Goal: Task Accomplishment & Management: Complete application form

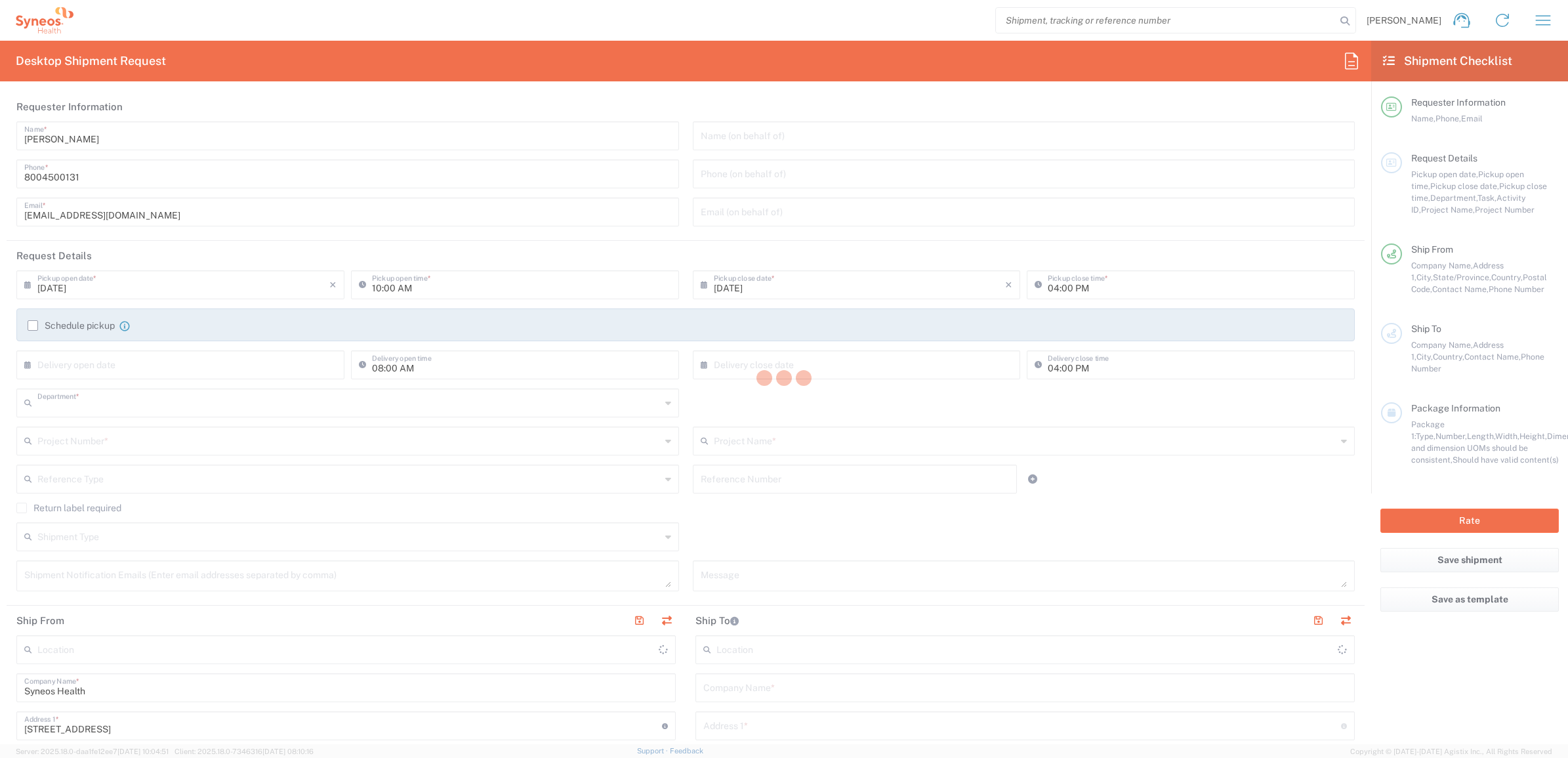
type input "4205"
type input "[US_STATE]"
type input "[GEOGRAPHIC_DATA]"
type input "Syneos Health Commercial Servi- [GEOGRAPHIC_DATA] [GEOGRAPHIC_DATA]"
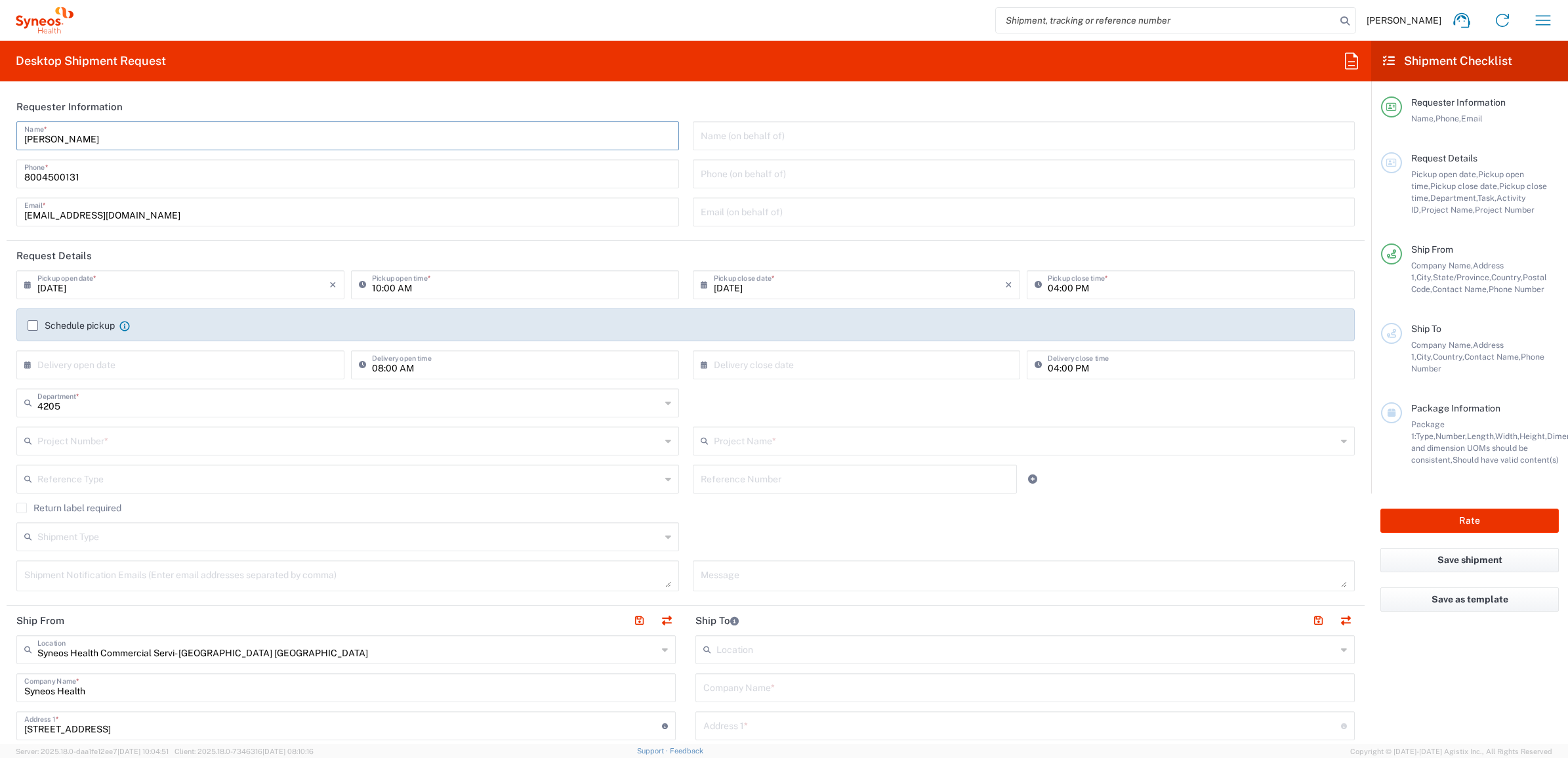
click at [115, 125] on input "[PERSON_NAME]" at bounding box center [347, 134] width 647 height 23
drag, startPoint x: 115, startPoint y: 125, endPoint x: 186, endPoint y: 116, distance: 71.6
click at [115, 125] on input "[PERSON_NAME]" at bounding box center [347, 134] width 647 height 23
click at [115, 126] on input "[PERSON_NAME]" at bounding box center [347, 134] width 647 height 23
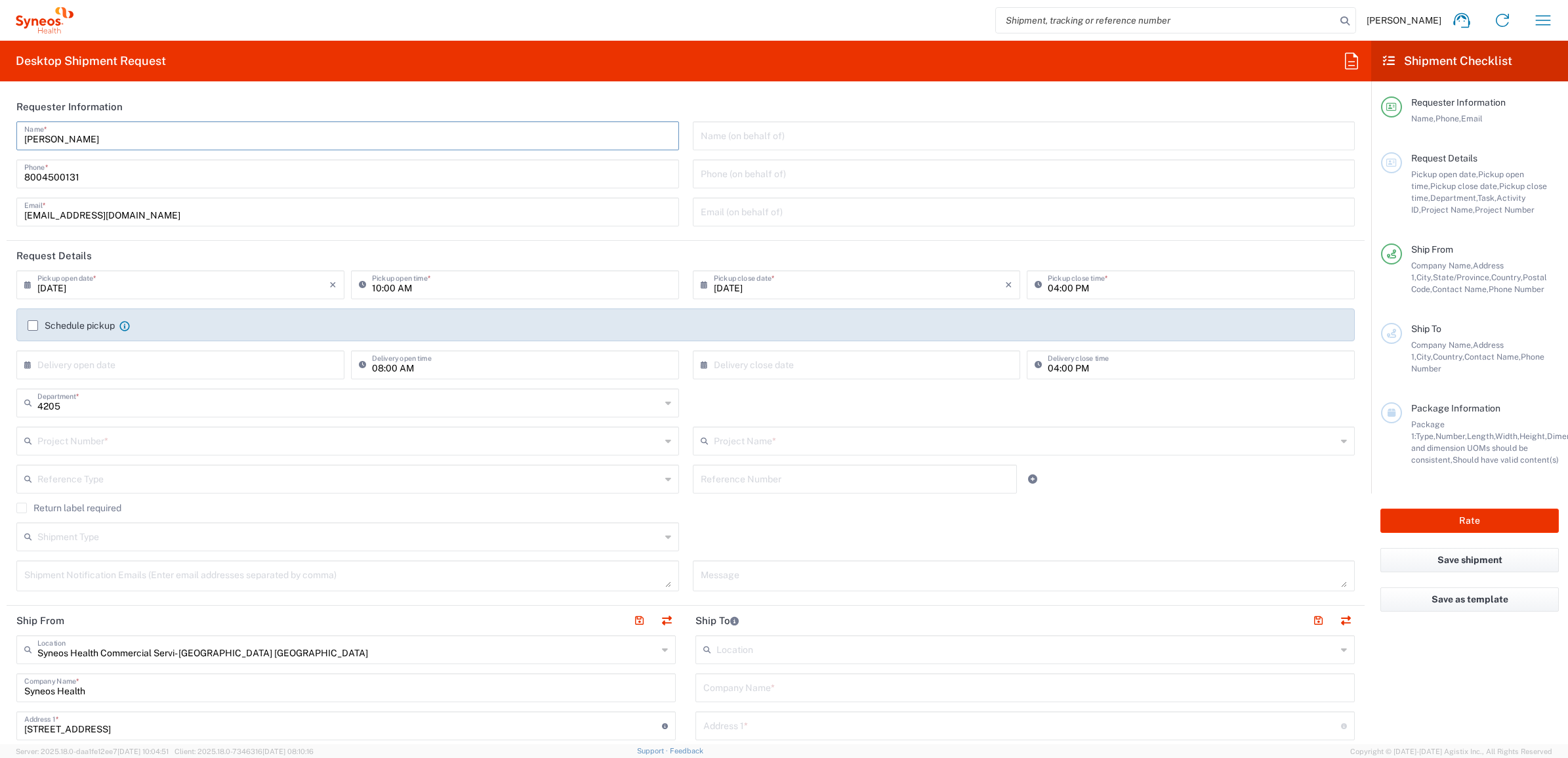
click at [95, 139] on input "[PERSON_NAME]" at bounding box center [347, 134] width 647 height 23
click at [26, 136] on input "[PERSON_NAME]" at bounding box center [347, 134] width 647 height 23
type input "Syneos Deployments"
click at [146, 102] on header "Requester Information" at bounding box center [686, 107] width 1358 height 30
drag, startPoint x: 115, startPoint y: 137, endPoint x: 107, endPoint y: 135, distance: 8.2
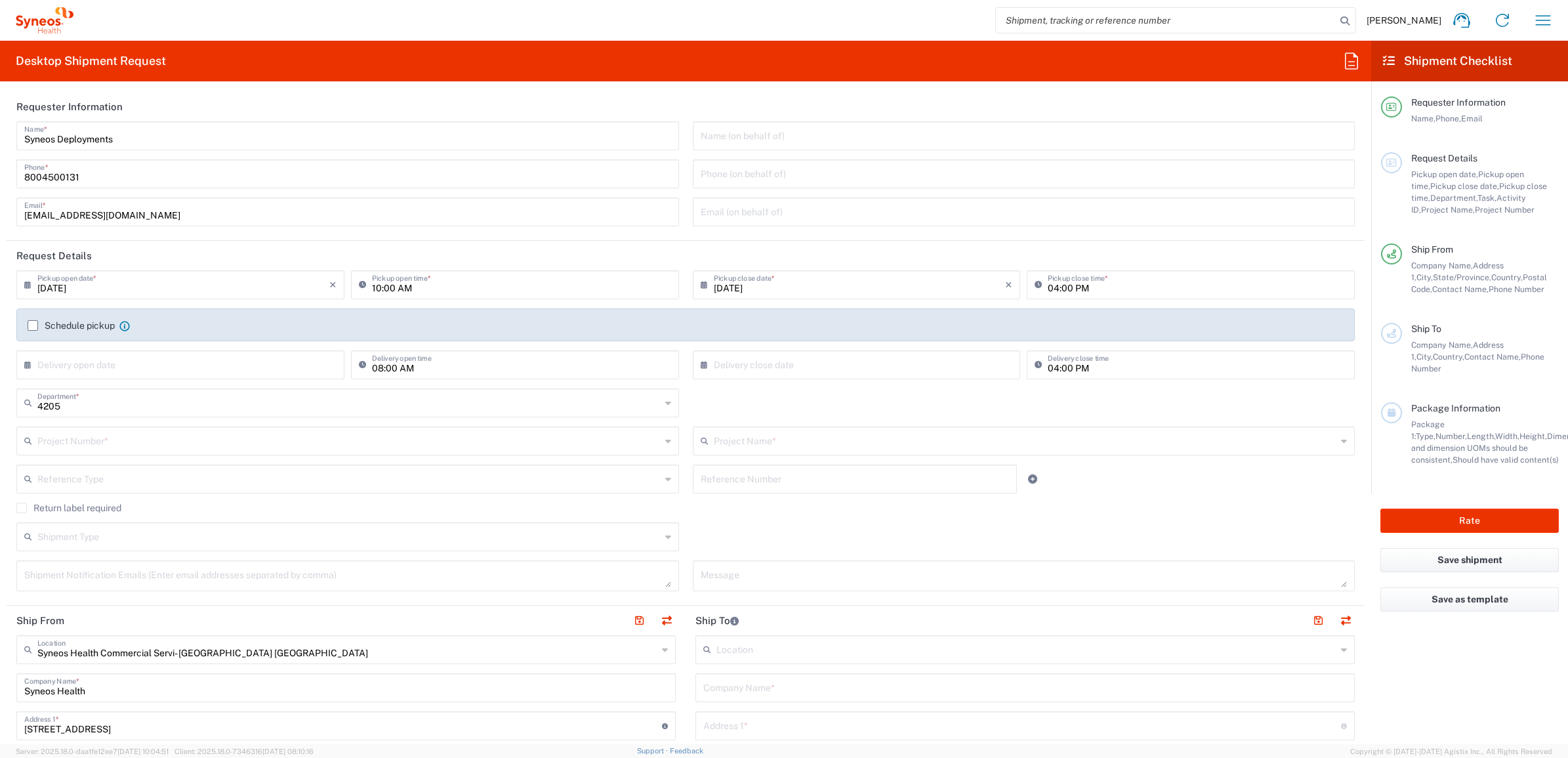
click at [115, 137] on input "Syneos Deployments" at bounding box center [347, 134] width 647 height 23
click at [20, 129] on div "Syneos Deployments Name *" at bounding box center [347, 135] width 663 height 29
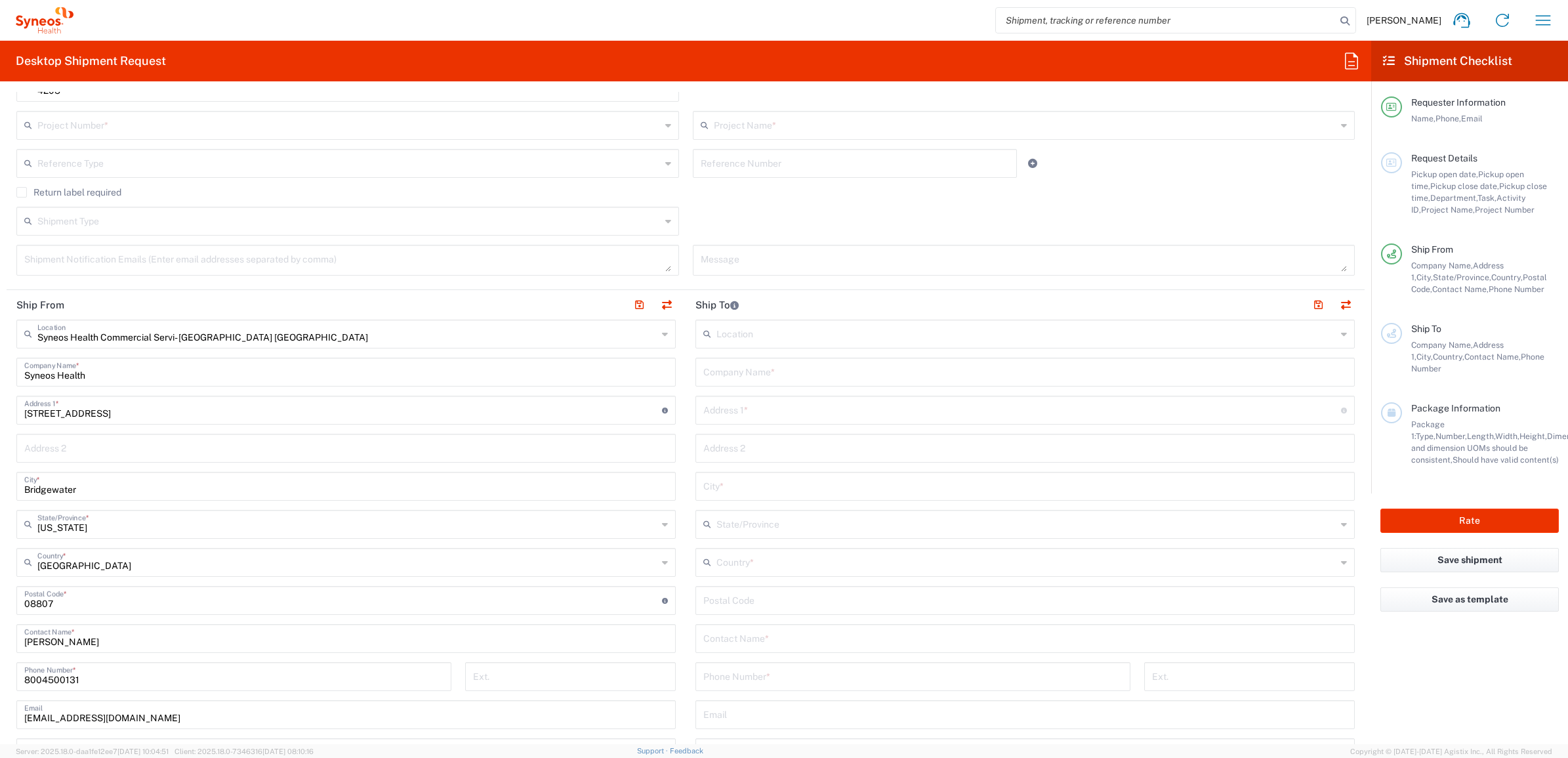
scroll to position [410, 0]
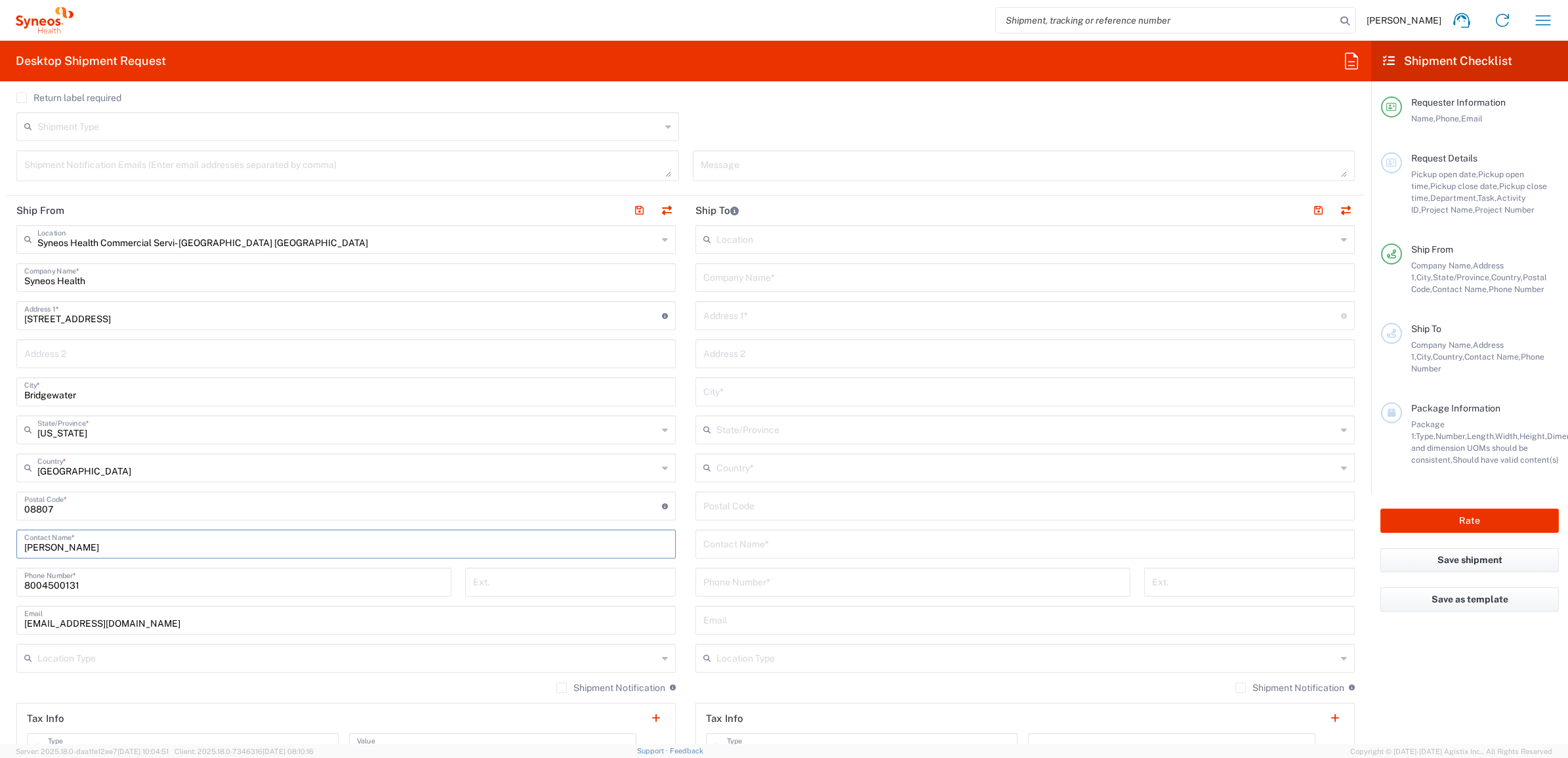
drag, startPoint x: 96, startPoint y: 553, endPoint x: 8, endPoint y: 538, distance: 89.3
click at [8, 538] on main "Syneos Health Commercial Servi- [GEOGRAPHIC_DATA] [GEOGRAPHIC_DATA] Location Sy…" at bounding box center [346, 500] width 679 height 551
paste input "Syneos Deployments"
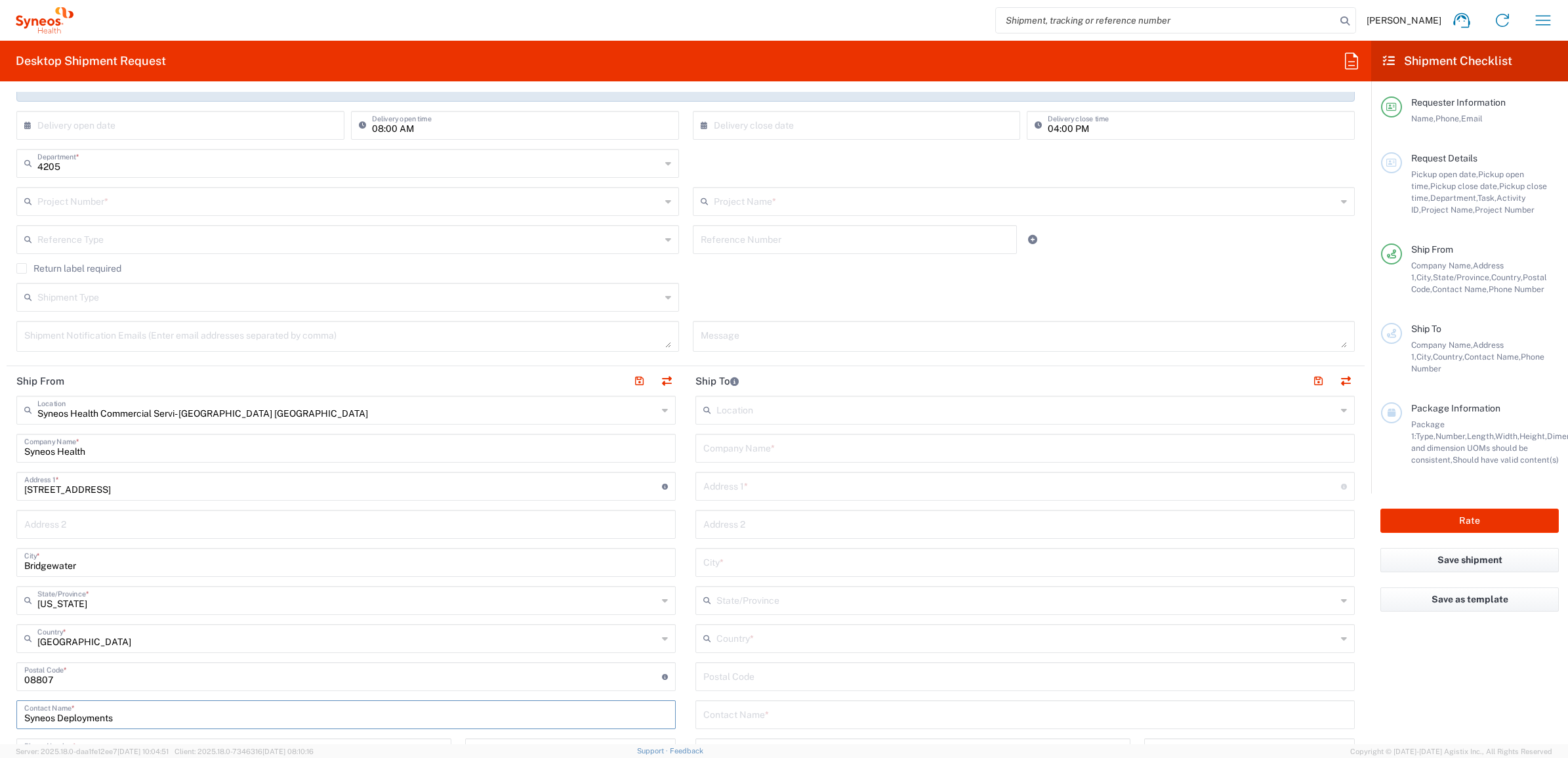
scroll to position [0, 0]
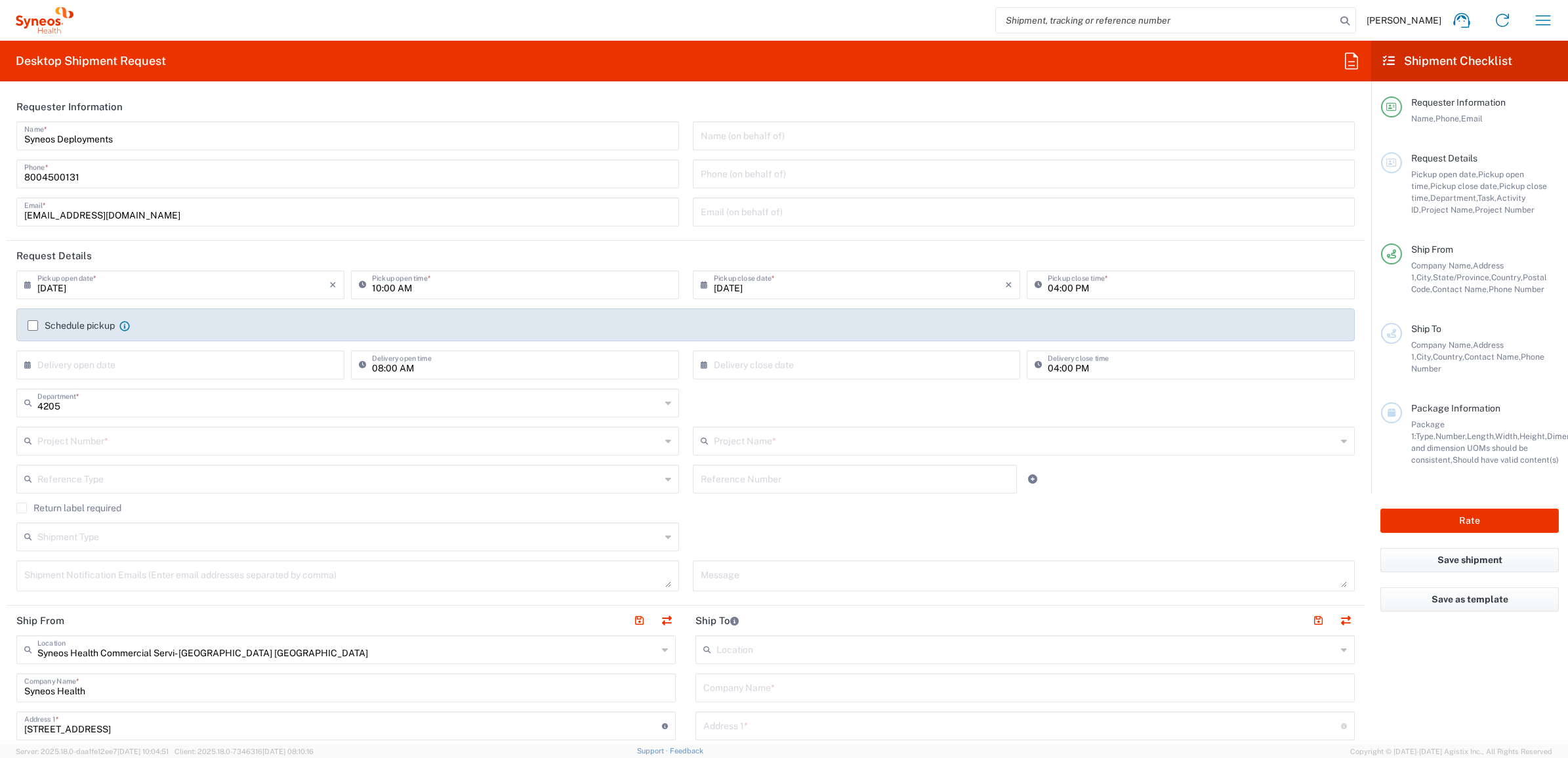
type input "Syneos Deployments"
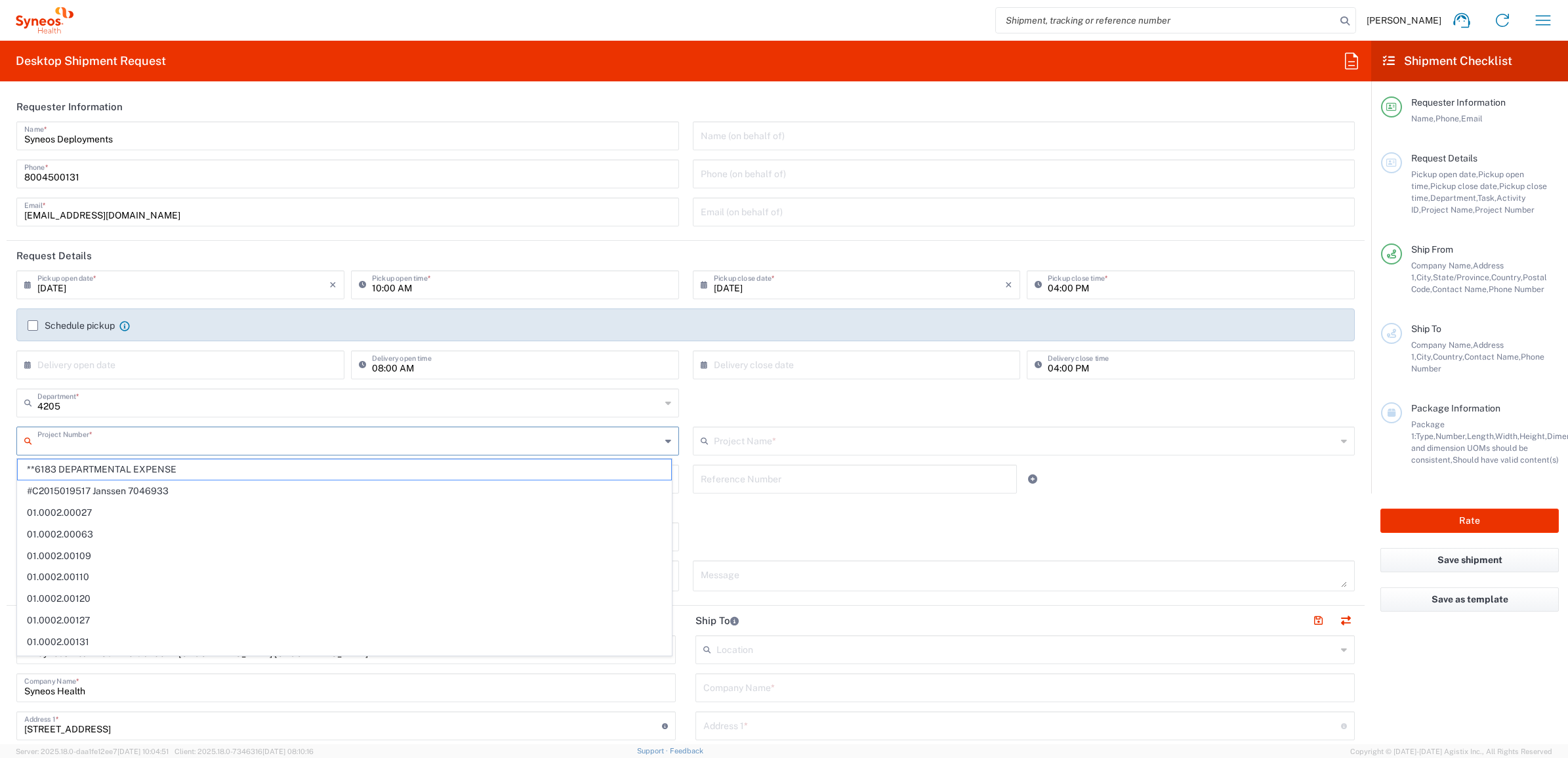
click at [156, 446] on input "text" at bounding box center [349, 440] width 624 height 23
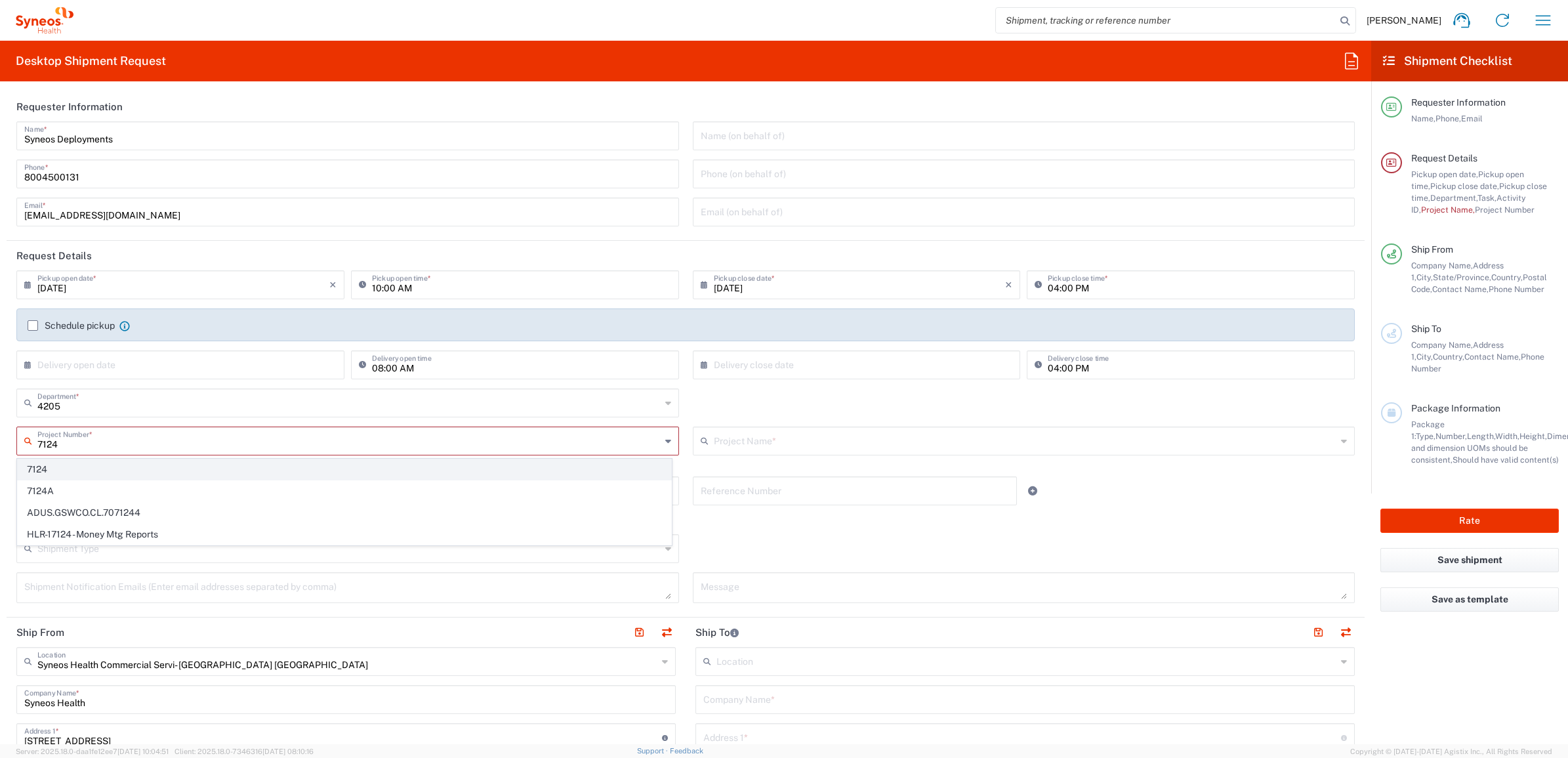
type input "7124"
click at [73, 470] on span "7124" at bounding box center [345, 470] width 654 height 20
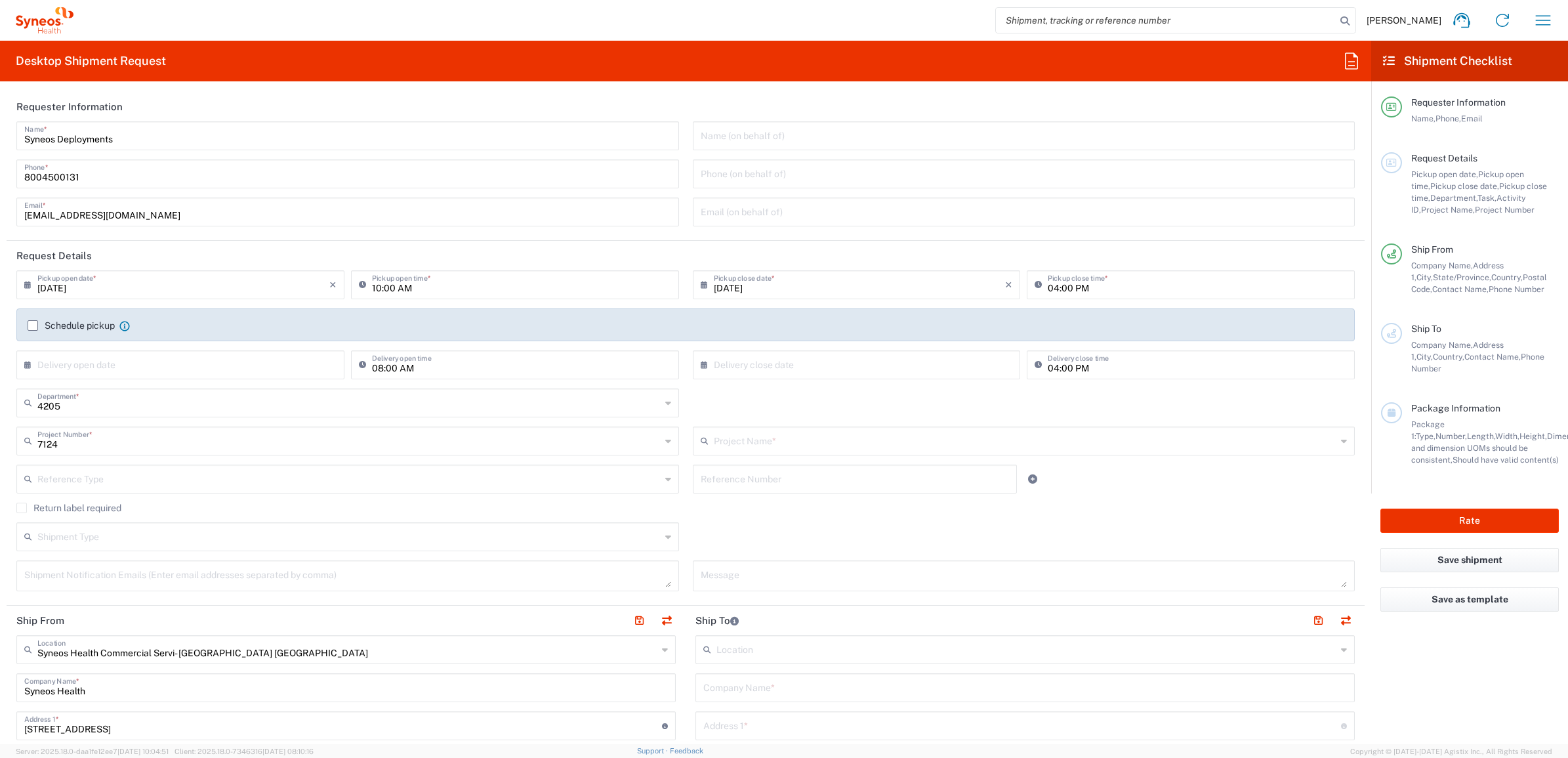
type input "ST-US - J&J Oral HC (0624)"
drag, startPoint x: 714, startPoint y: 484, endPoint x: 708, endPoint y: 480, distance: 7.2
click at [714, 484] on input "text" at bounding box center [854, 478] width 309 height 23
paste input "SCTASK2700353"
type input "SCTASK2700353"
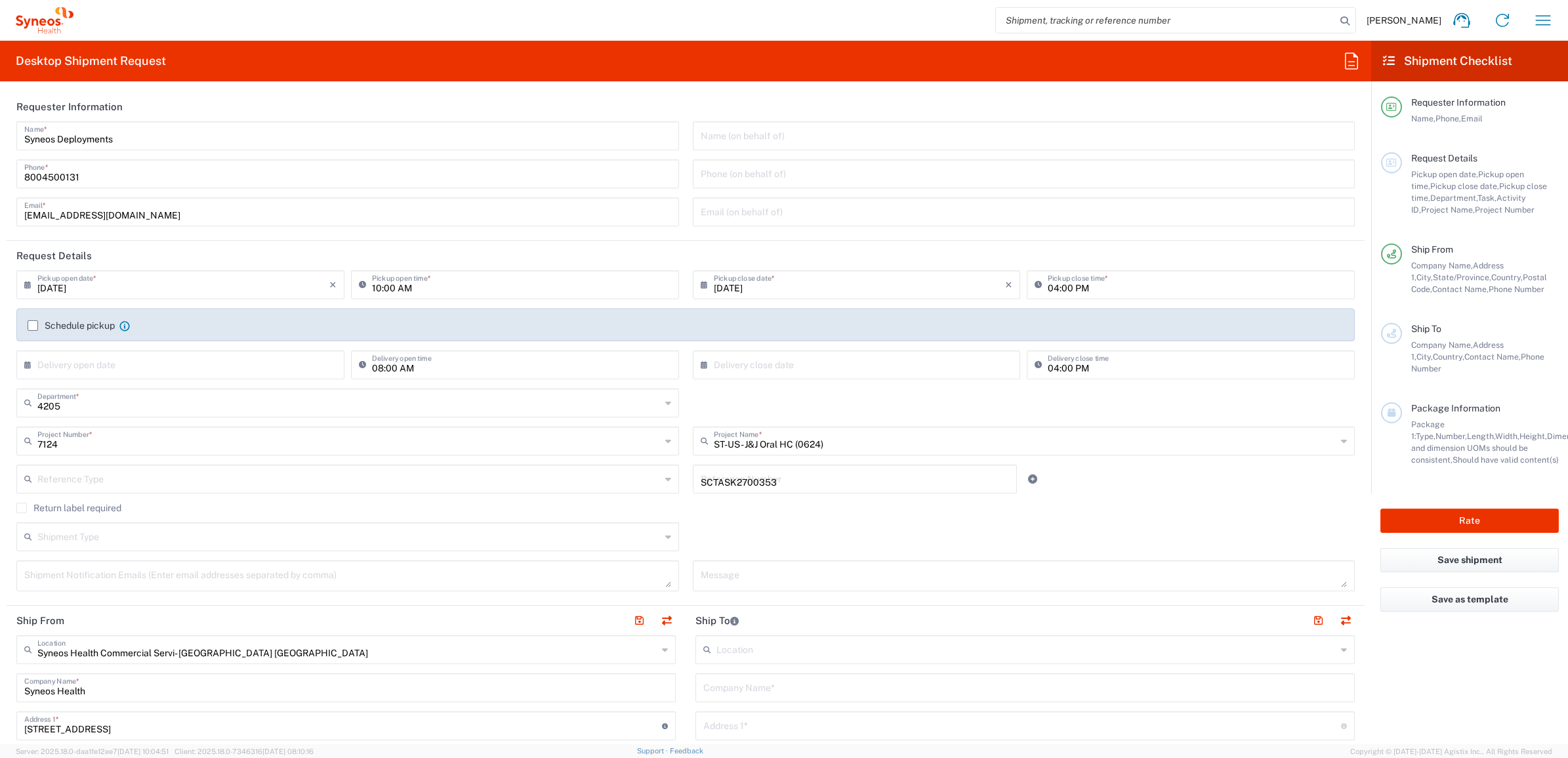
click at [700, 514] on div "Return label required" at bounding box center [685, 513] width 1338 height 20
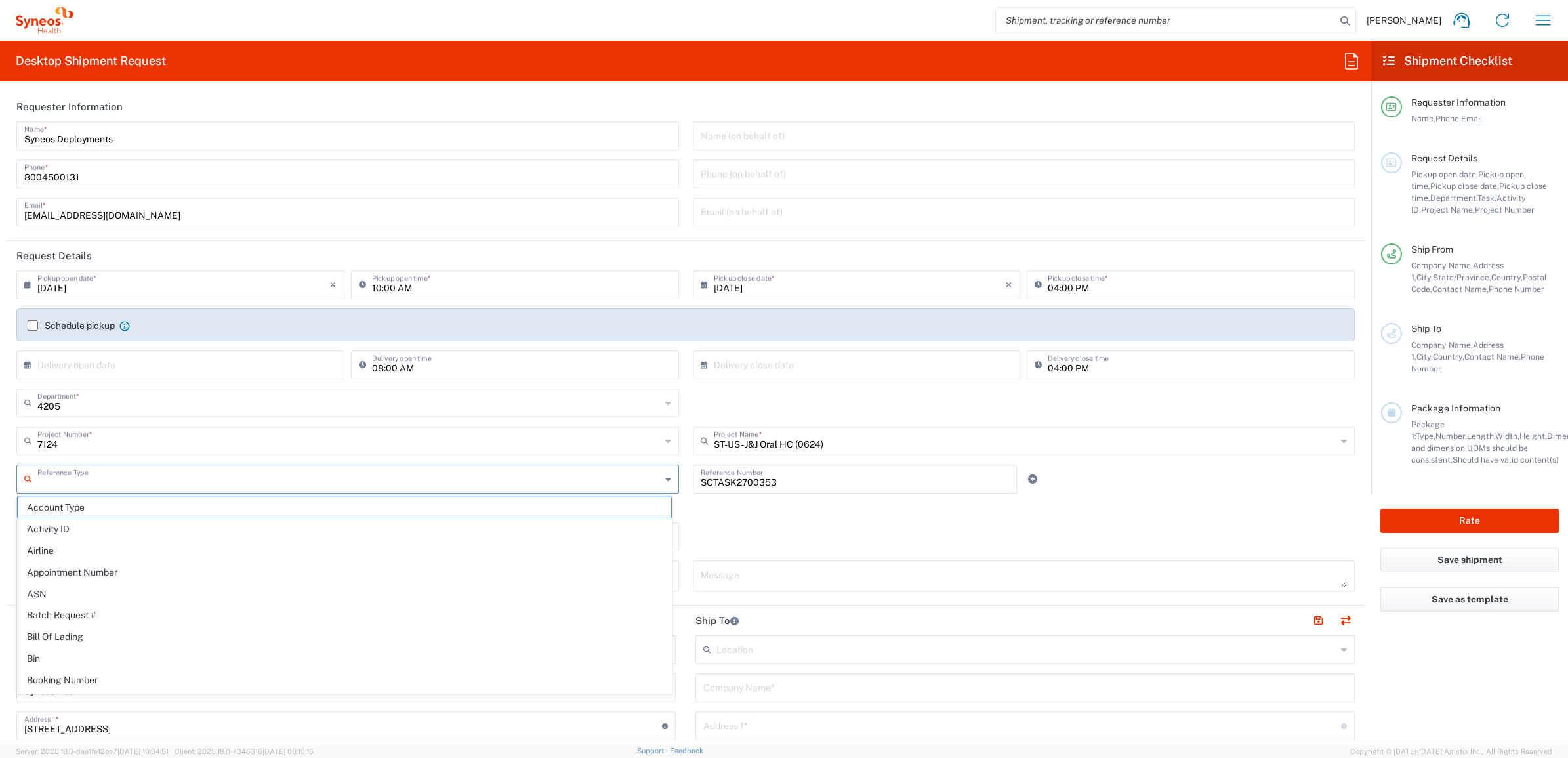
click at [578, 480] on input "text" at bounding box center [349, 478] width 624 height 23
click at [117, 500] on span "Invoice Number" at bounding box center [345, 508] width 654 height 20
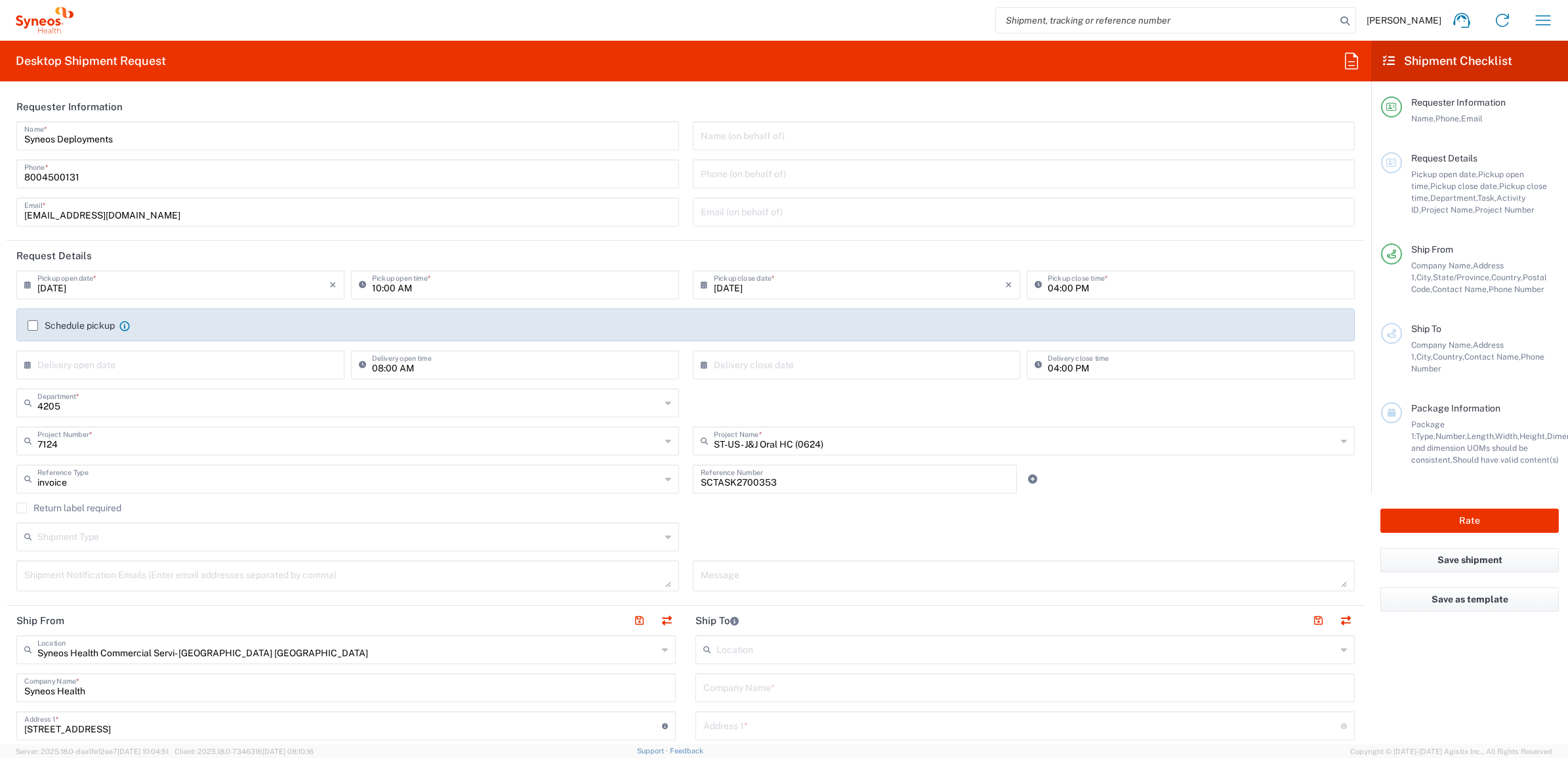
type input "Invoice Number"
click at [107, 509] on label "Return label required" at bounding box center [68, 508] width 105 height 11
click at [22, 508] on input "Return label required" at bounding box center [22, 508] width 0 height 0
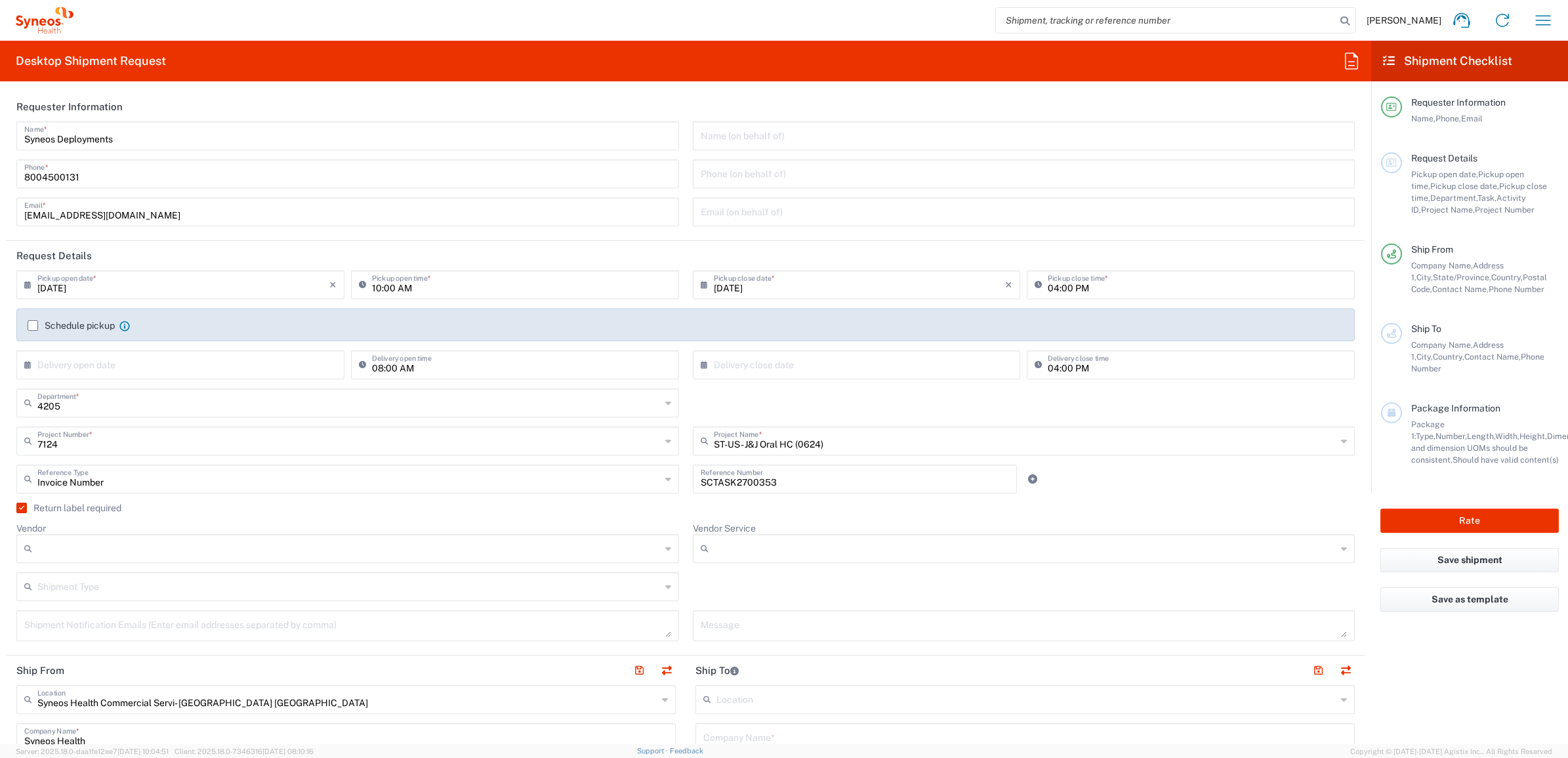
drag, startPoint x: 146, startPoint y: 559, endPoint x: 146, endPoint y: 543, distance: 16.0
click at [146, 559] on div at bounding box center [347, 548] width 663 height 29
click at [120, 616] on span "UPS" at bounding box center [345, 621] width 654 height 20
type input "UPS"
click at [733, 537] on div at bounding box center [1023, 548] width 663 height 29
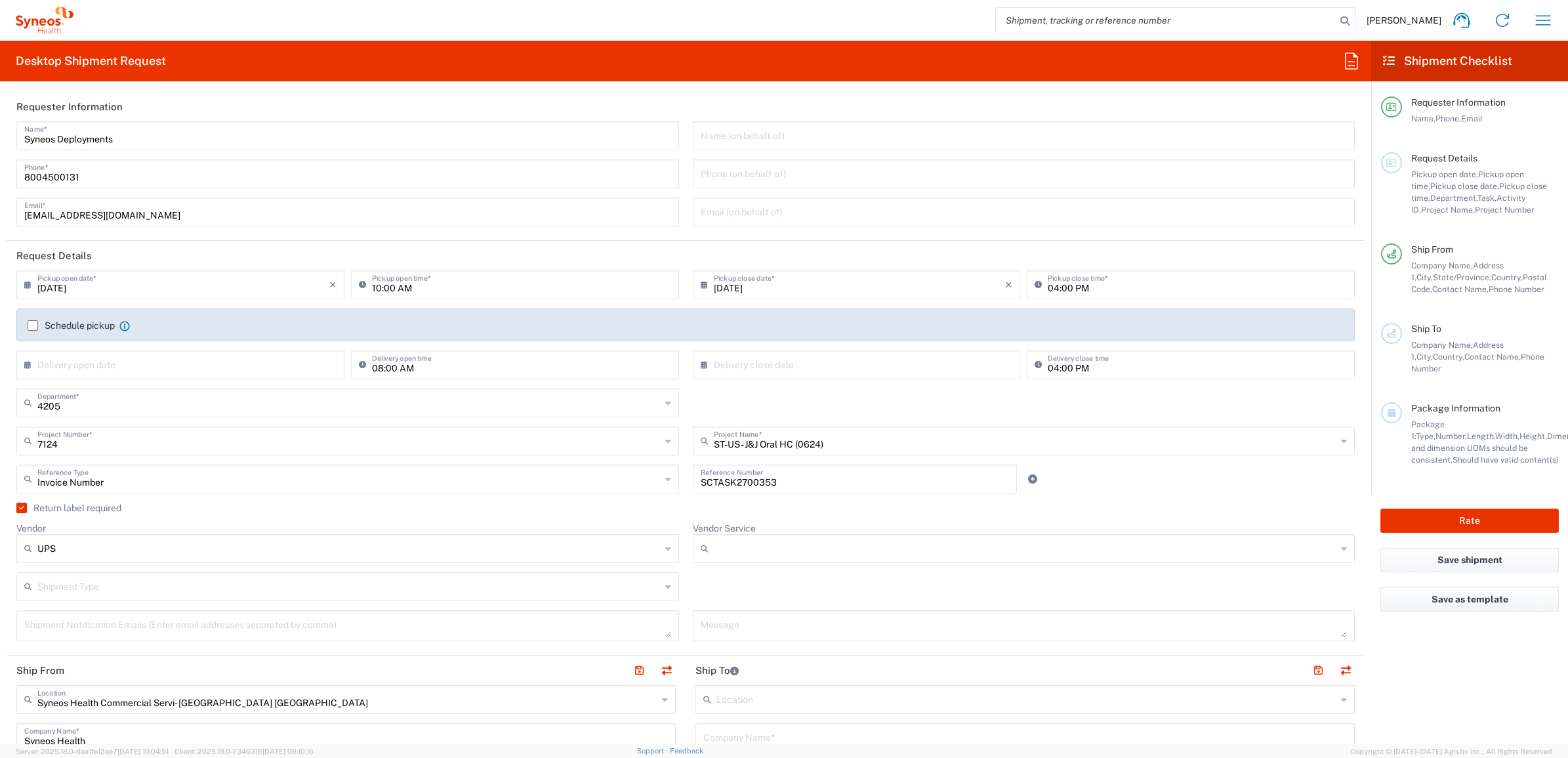
click at [737, 546] on input "Vendor Service" at bounding box center [1025, 548] width 624 height 21
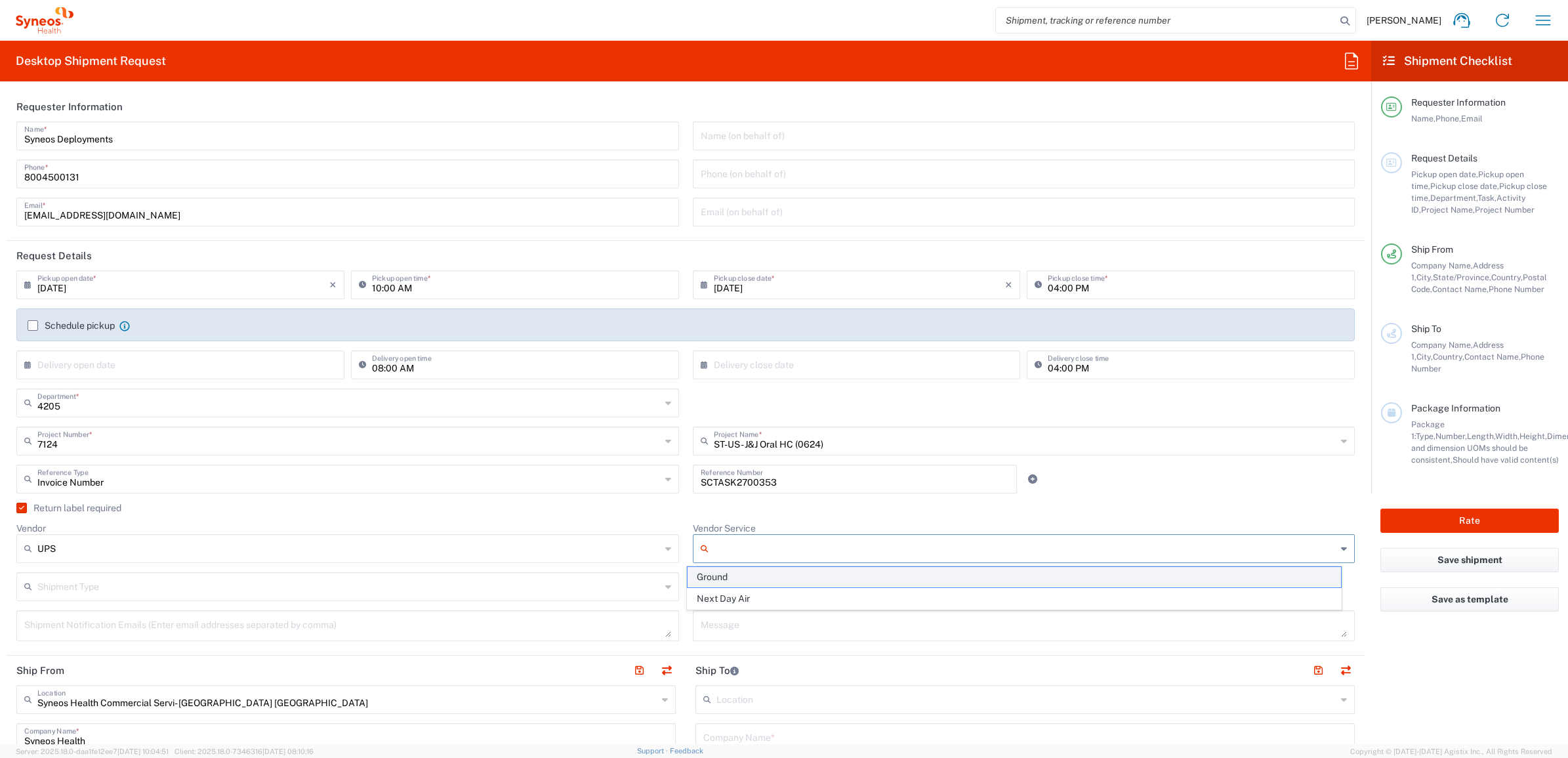
click at [712, 581] on span "Ground" at bounding box center [1014, 577] width 654 height 20
type input "Ground"
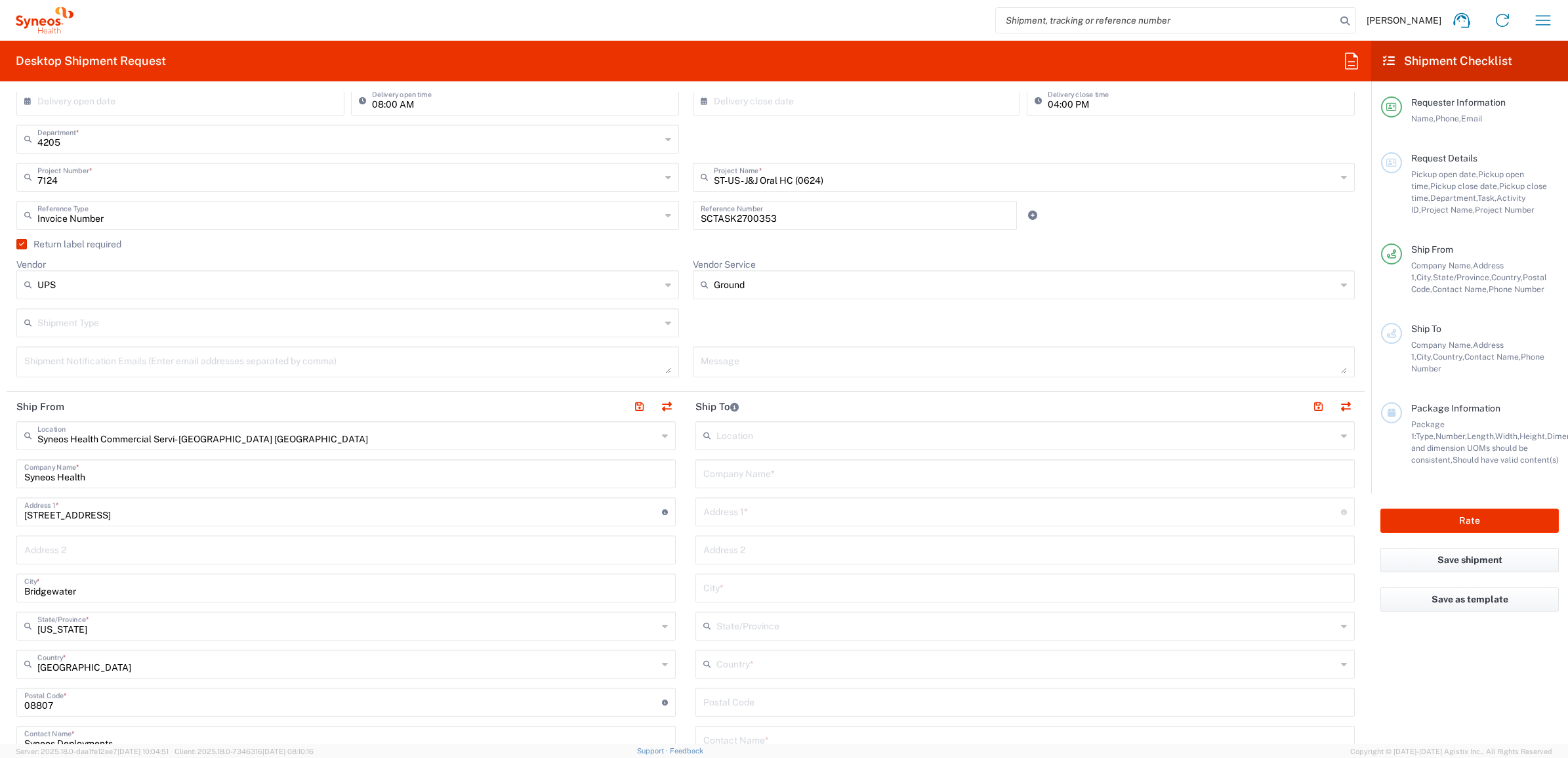
scroll to position [328, 0]
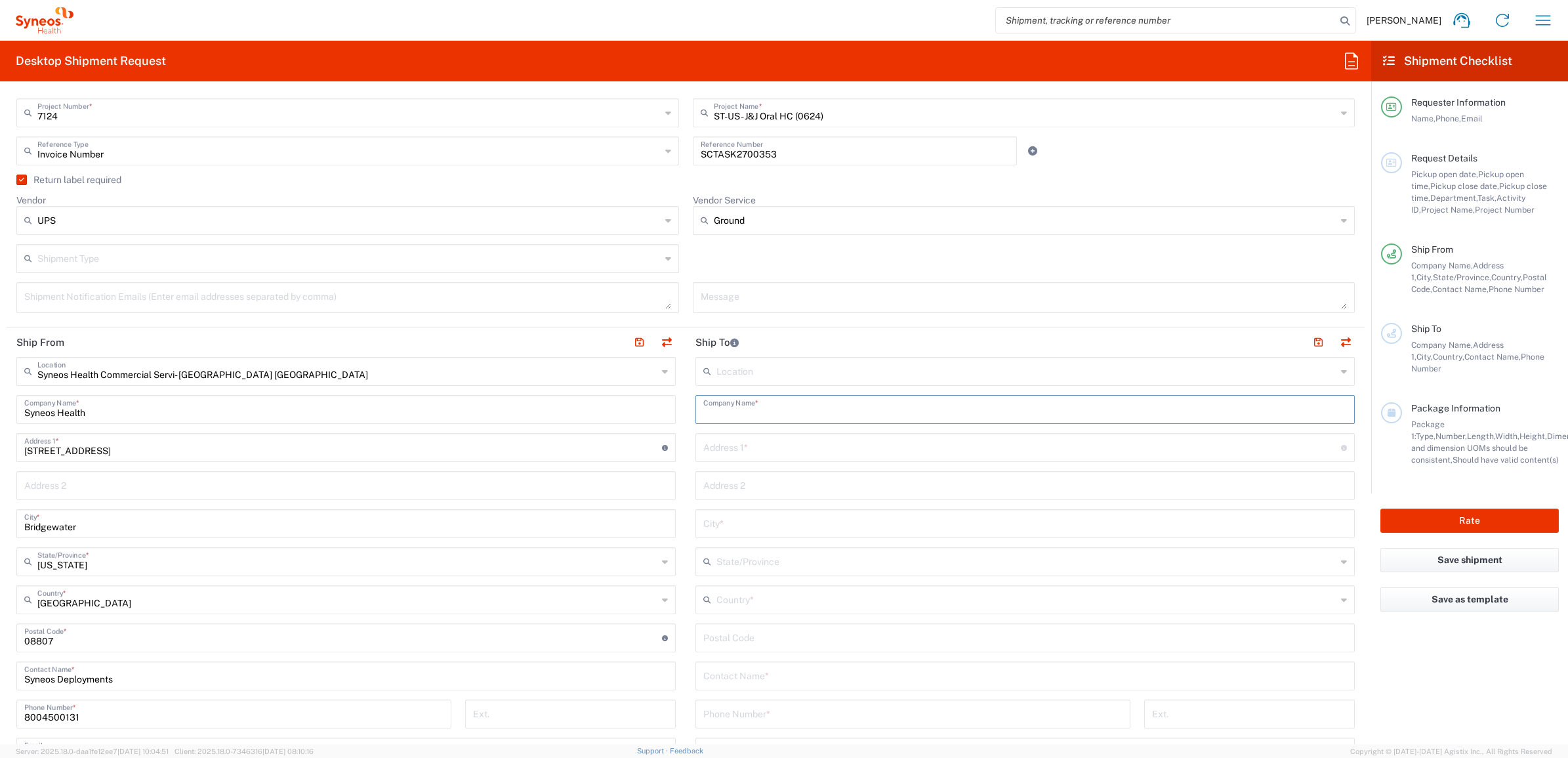
click at [739, 412] on input "text" at bounding box center [1025, 408] width 644 height 23
paste input "[PERSON_NAME]"
click at [729, 414] on input "[PERSON_NAME]" at bounding box center [1025, 408] width 644 height 23
drag, startPoint x: 787, startPoint y: 414, endPoint x: 760, endPoint y: 420, distance: 27.7
click at [649, 411] on div "Ship From Syneos Health Commercial Servi- [GEOGRAPHIC_DATA] [GEOGRAPHIC_DATA] L…" at bounding box center [686, 621] width 1358 height 586
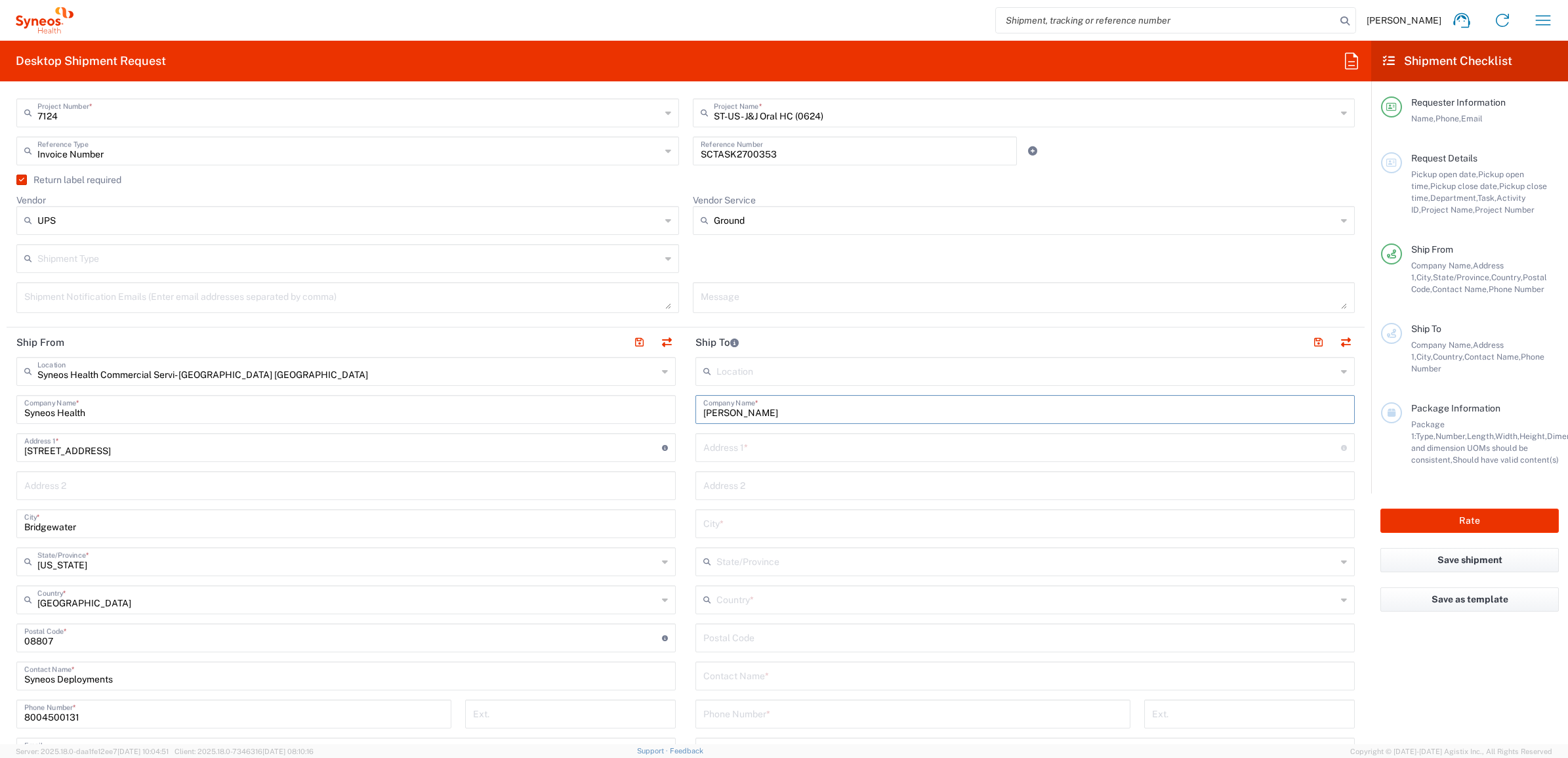
scroll to position [656, 0]
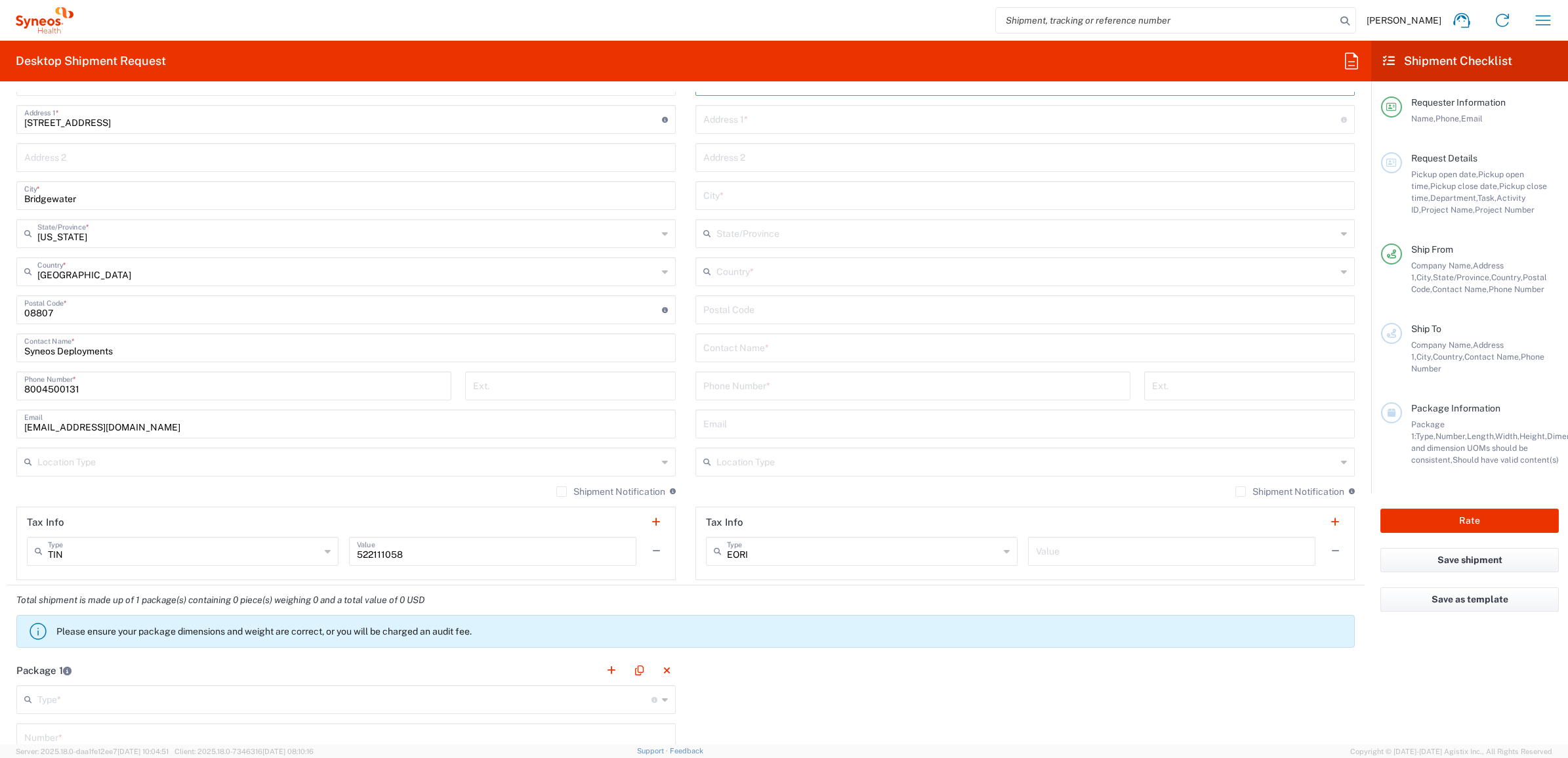
type input "[PERSON_NAME]"
click at [725, 341] on input "text" at bounding box center [1025, 346] width 644 height 23
paste input "[PERSON_NAME]"
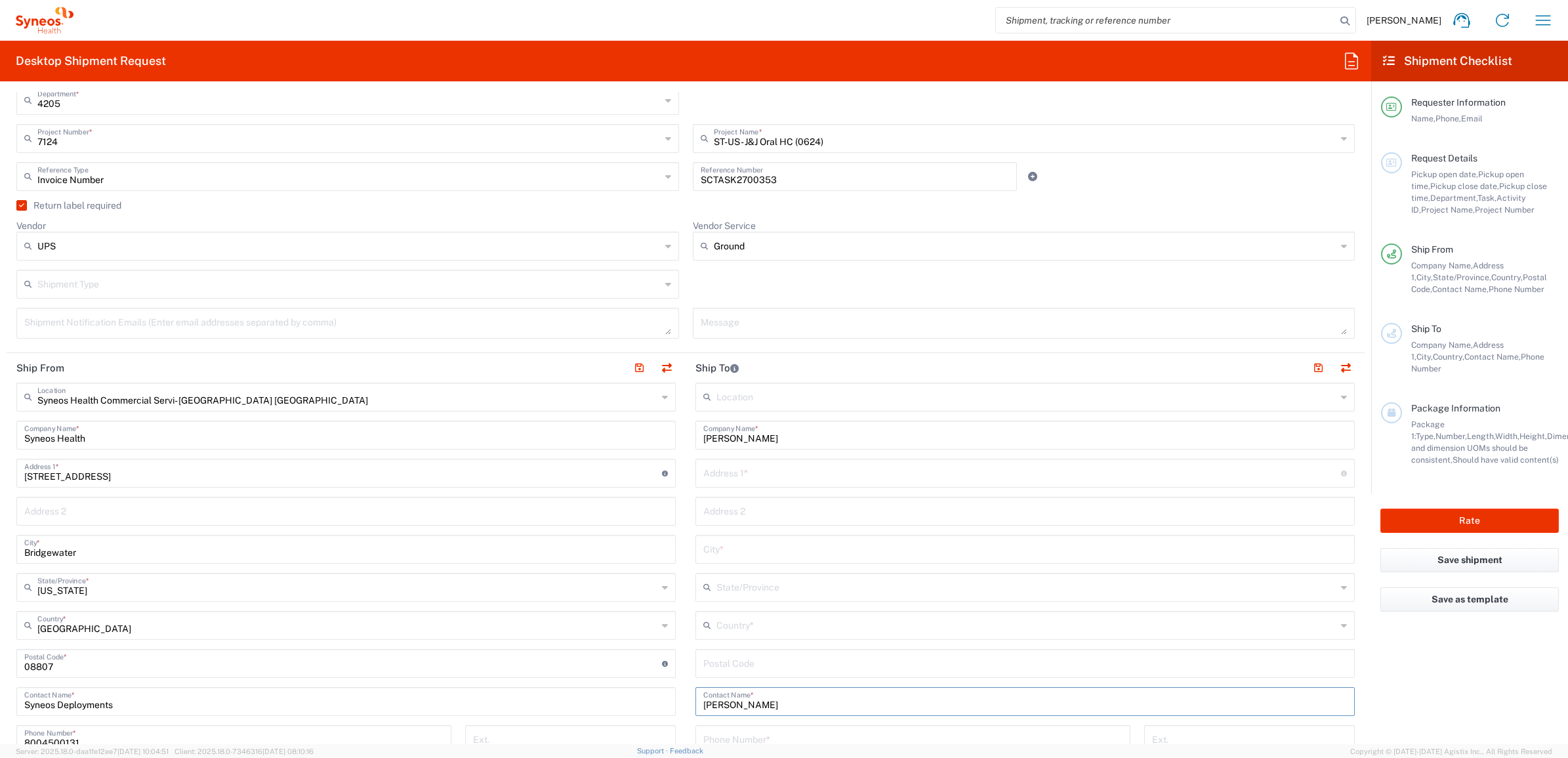
scroll to position [246, 0]
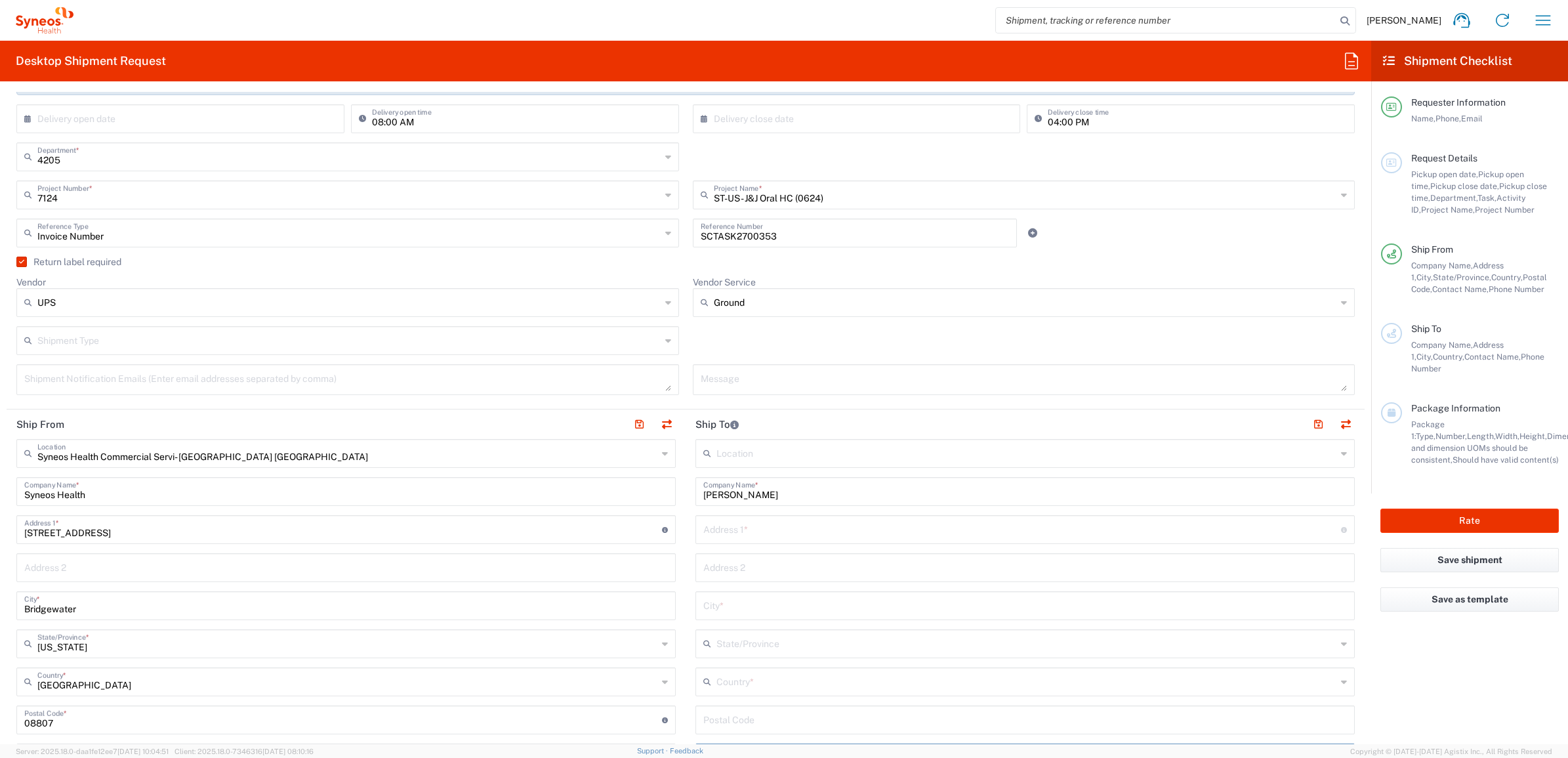
type input "[PERSON_NAME]"
click at [746, 530] on input "text" at bounding box center [1022, 528] width 638 height 23
paste input "[STREET_ADDRESS]"
type input "[STREET_ADDRESS]"
click at [732, 605] on input "text" at bounding box center [1025, 604] width 644 height 23
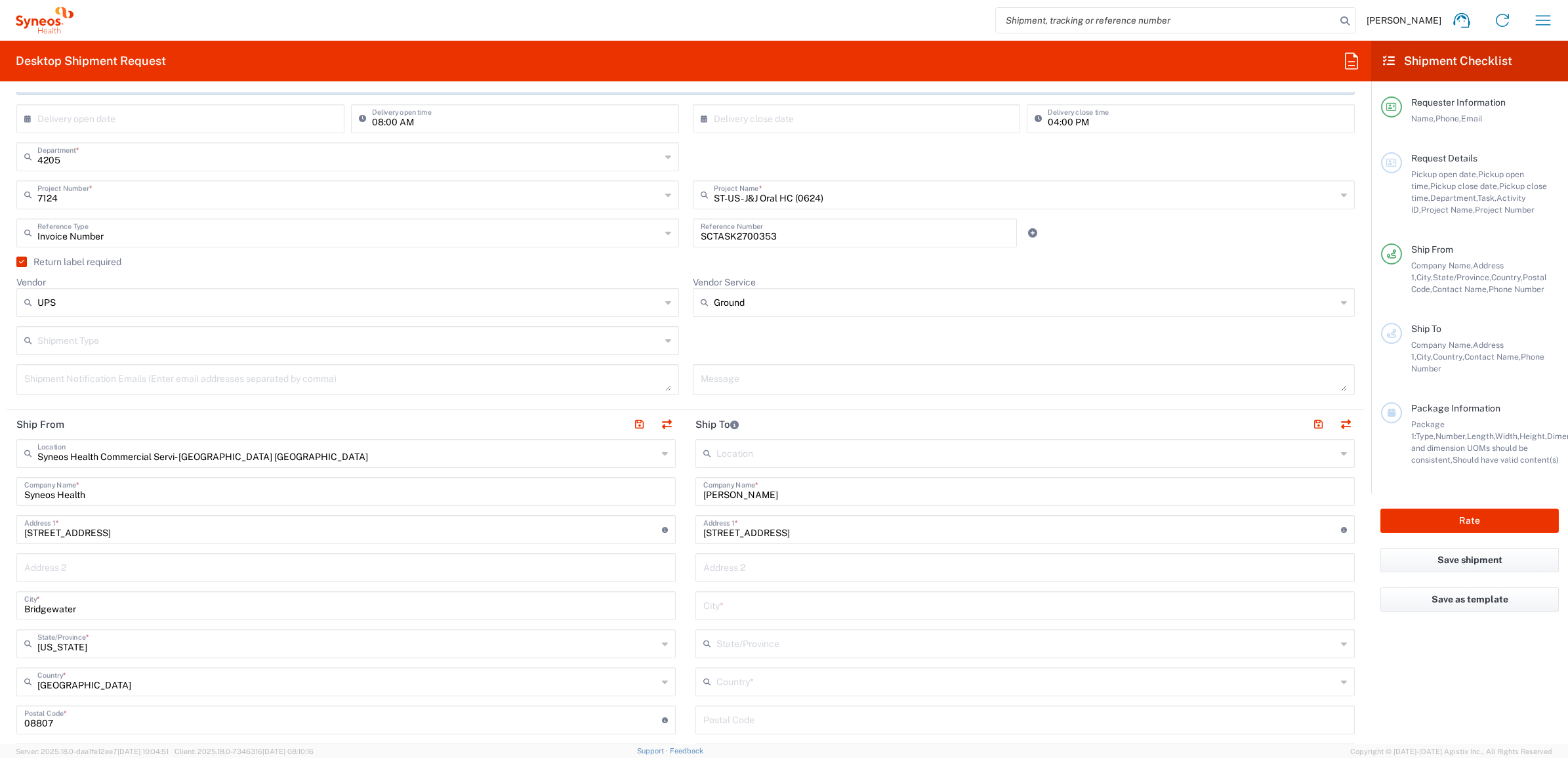
paste input "Katy"
type input "Katy"
click at [725, 645] on input "text" at bounding box center [1026, 643] width 620 height 23
type input "[US_STATE]"
drag, startPoint x: 739, startPoint y: 654, endPoint x: 701, endPoint y: 642, distance: 39.8
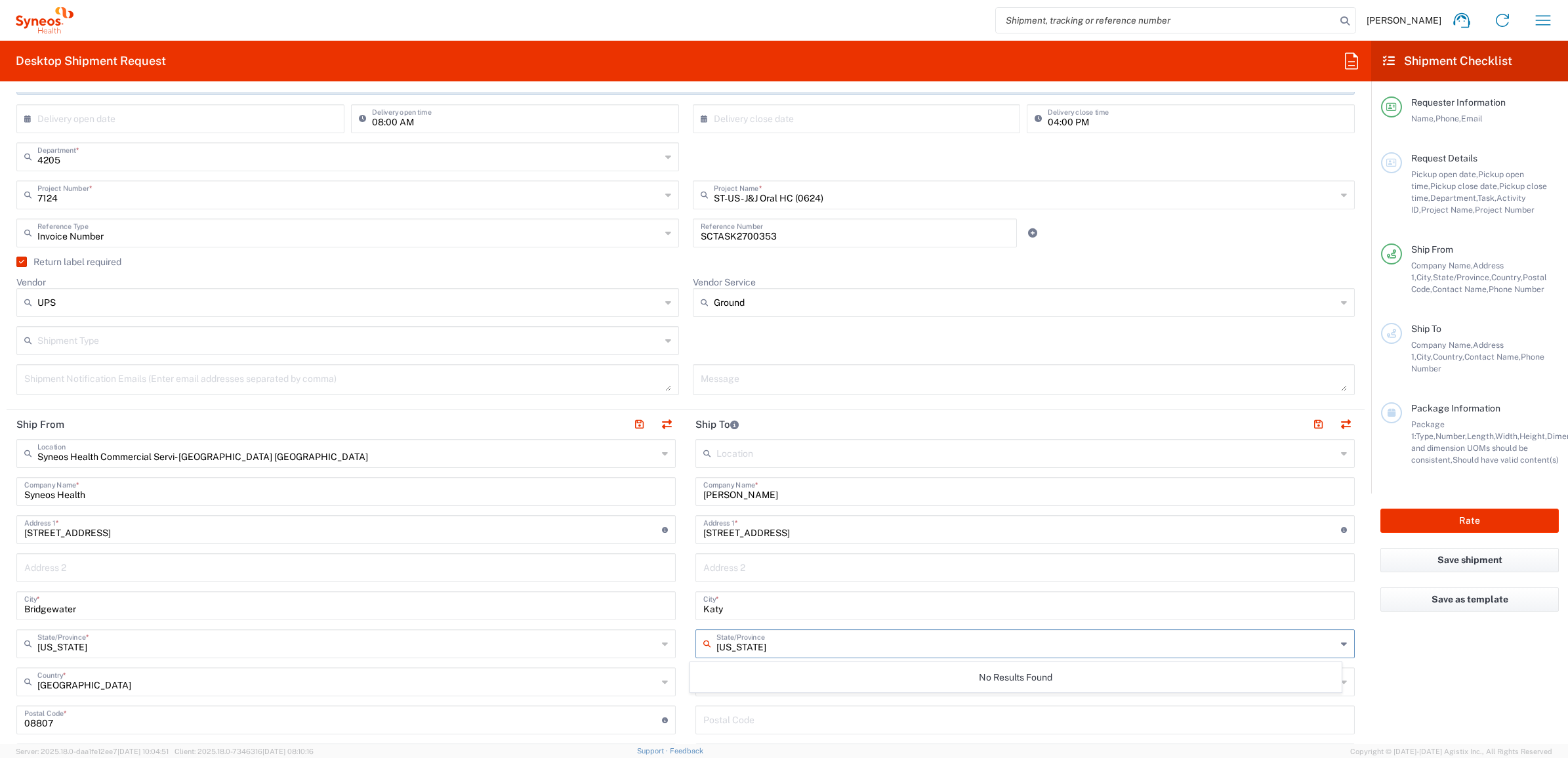
click at [701, 642] on div "[US_STATE] State/Province" at bounding box center [1025, 644] width 660 height 29
click at [677, 573] on main "Syneos Health Commercial Servi- [GEOGRAPHIC_DATA] [GEOGRAPHIC_DATA] Location Sy…" at bounding box center [346, 714] width 679 height 551
click at [721, 641] on input "text" at bounding box center [1026, 643] width 620 height 23
click at [676, 641] on main "Syneos Health Commercial Servi- [GEOGRAPHIC_DATA] [GEOGRAPHIC_DATA] Location Sy…" at bounding box center [346, 714] width 679 height 551
drag, startPoint x: 719, startPoint y: 683, endPoint x: 729, endPoint y: 685, distance: 10.2
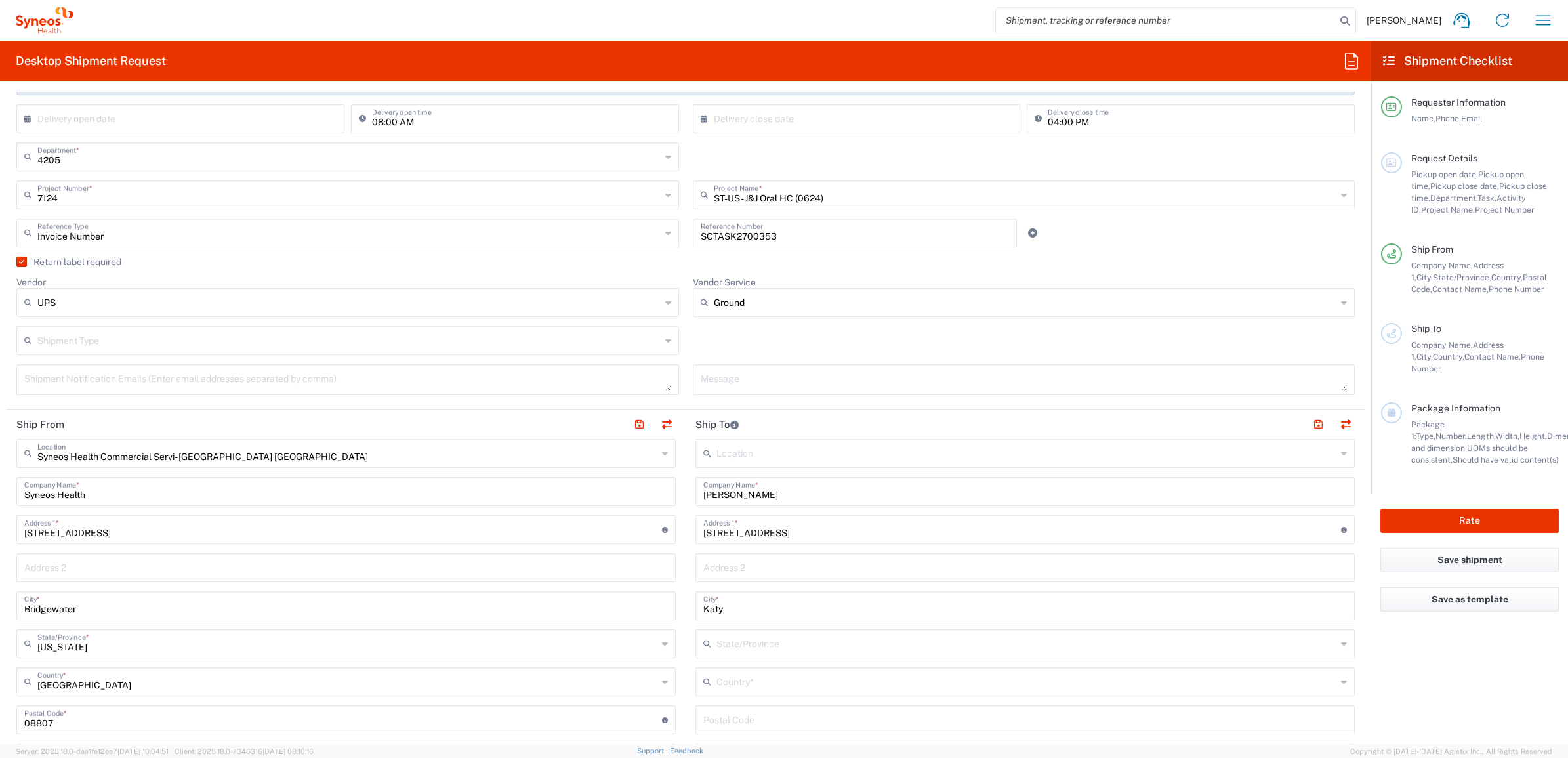
click at [719, 683] on input "text" at bounding box center [1026, 681] width 620 height 23
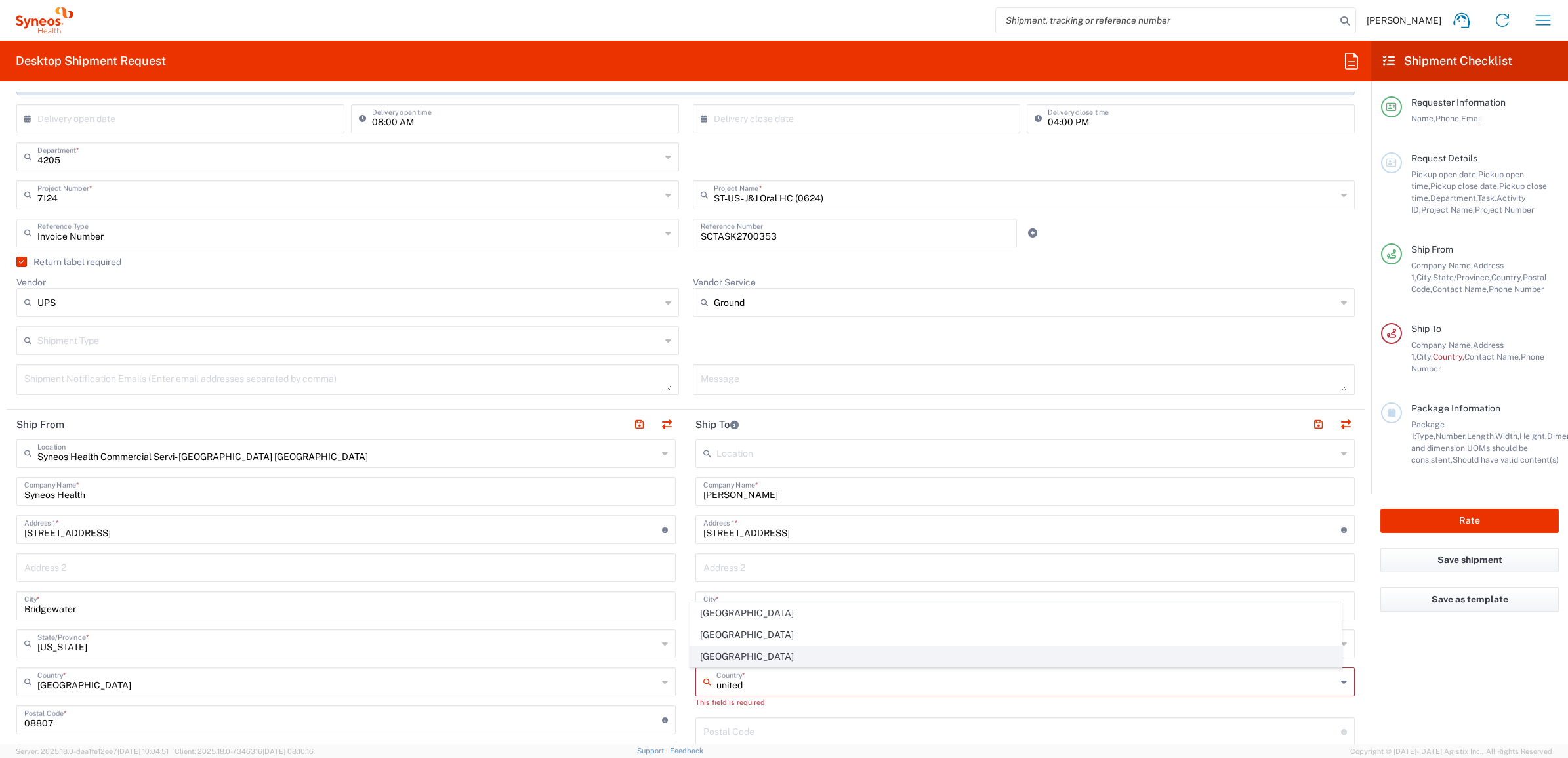
click at [719, 658] on span "[GEOGRAPHIC_DATA]" at bounding box center [1015, 657] width 651 height 20
type input "[GEOGRAPHIC_DATA]"
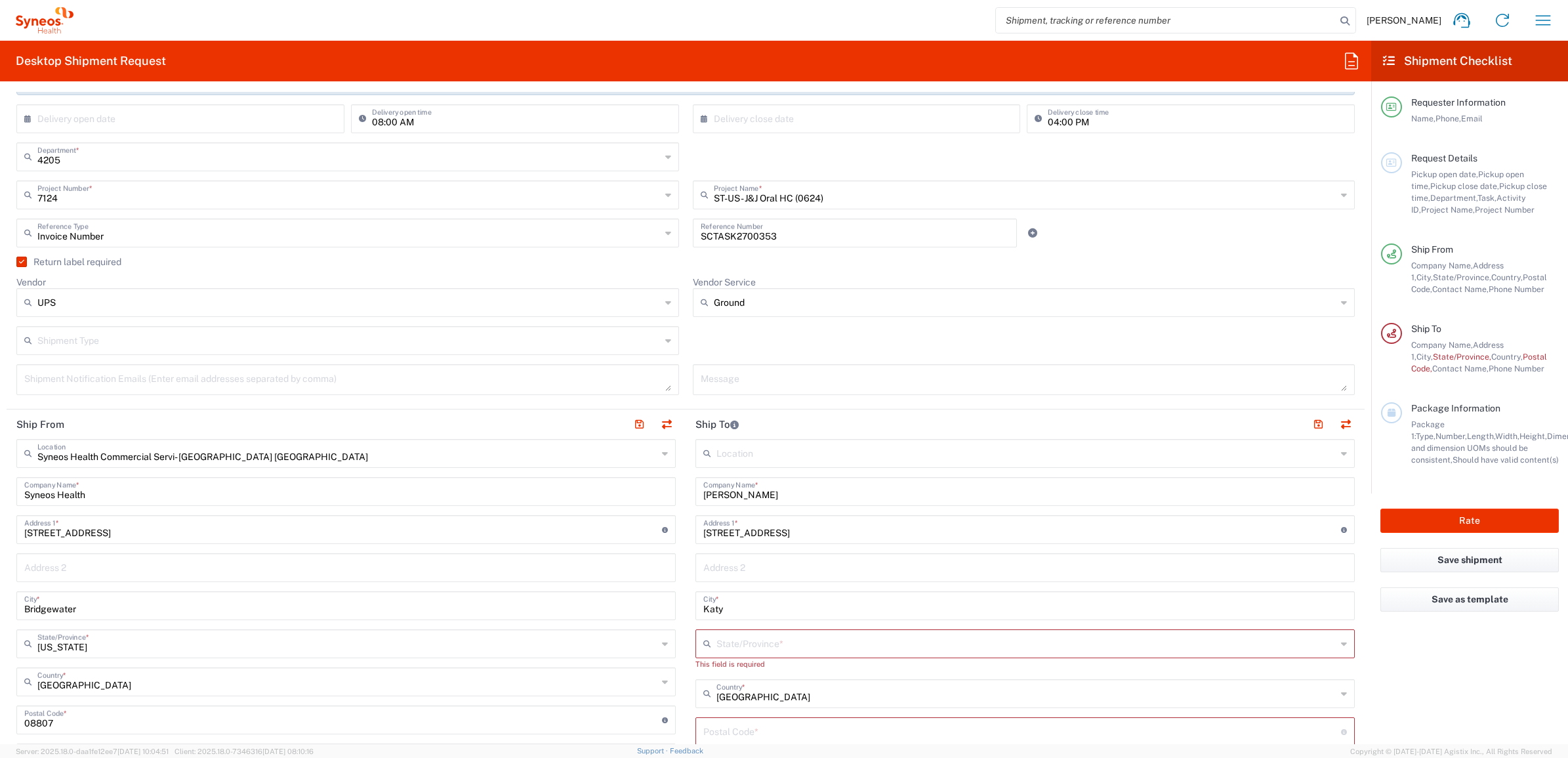
click at [709, 634] on icon at bounding box center [710, 643] width 13 height 21
click at [734, 643] on input "Katy" at bounding box center [1026, 643] width 620 height 23
click at [733, 643] on input "Katy" at bounding box center [1026, 643] width 620 height 23
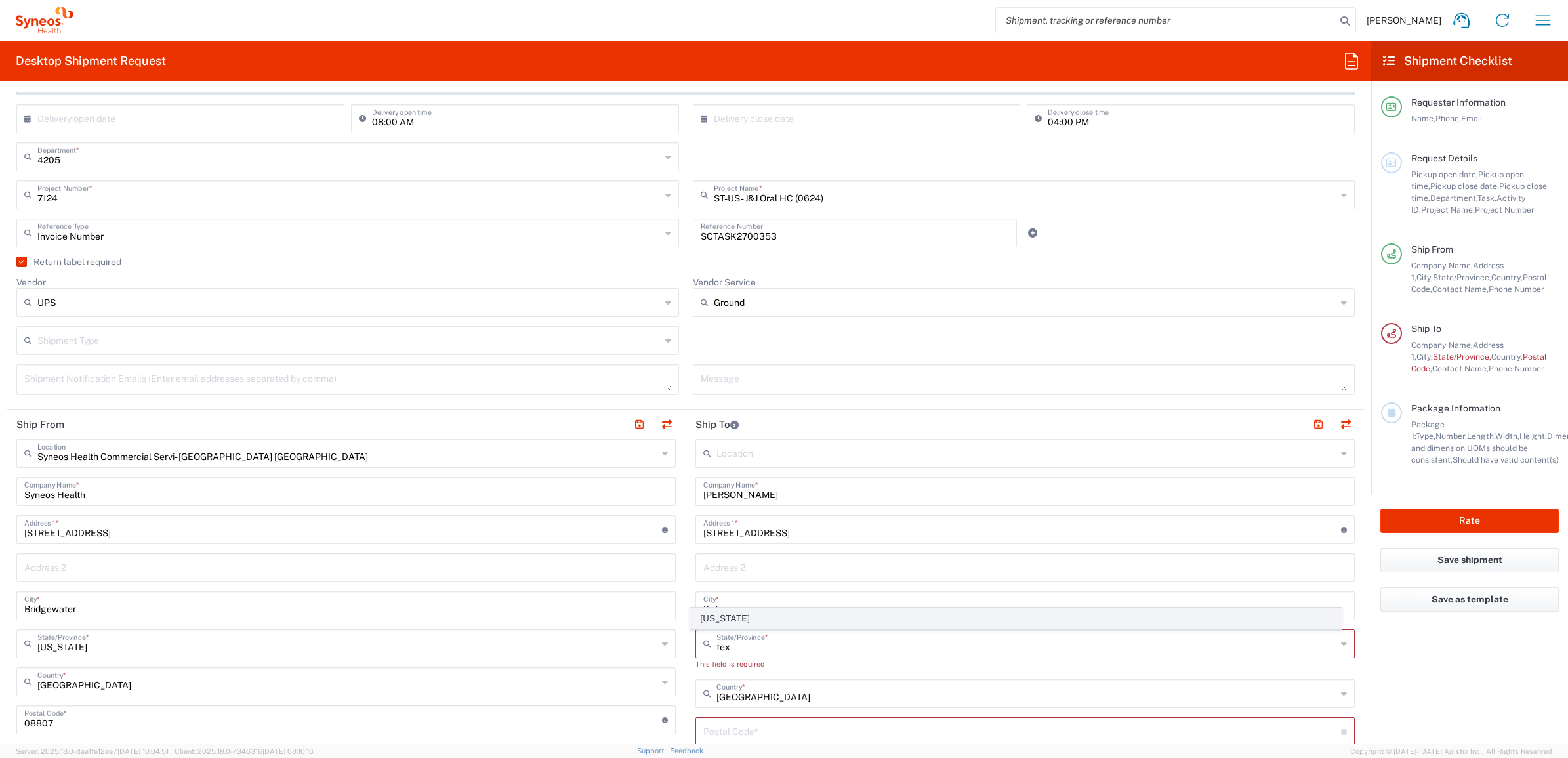
click at [718, 621] on span "[US_STATE]" at bounding box center [1015, 619] width 651 height 20
type input "[US_STATE]"
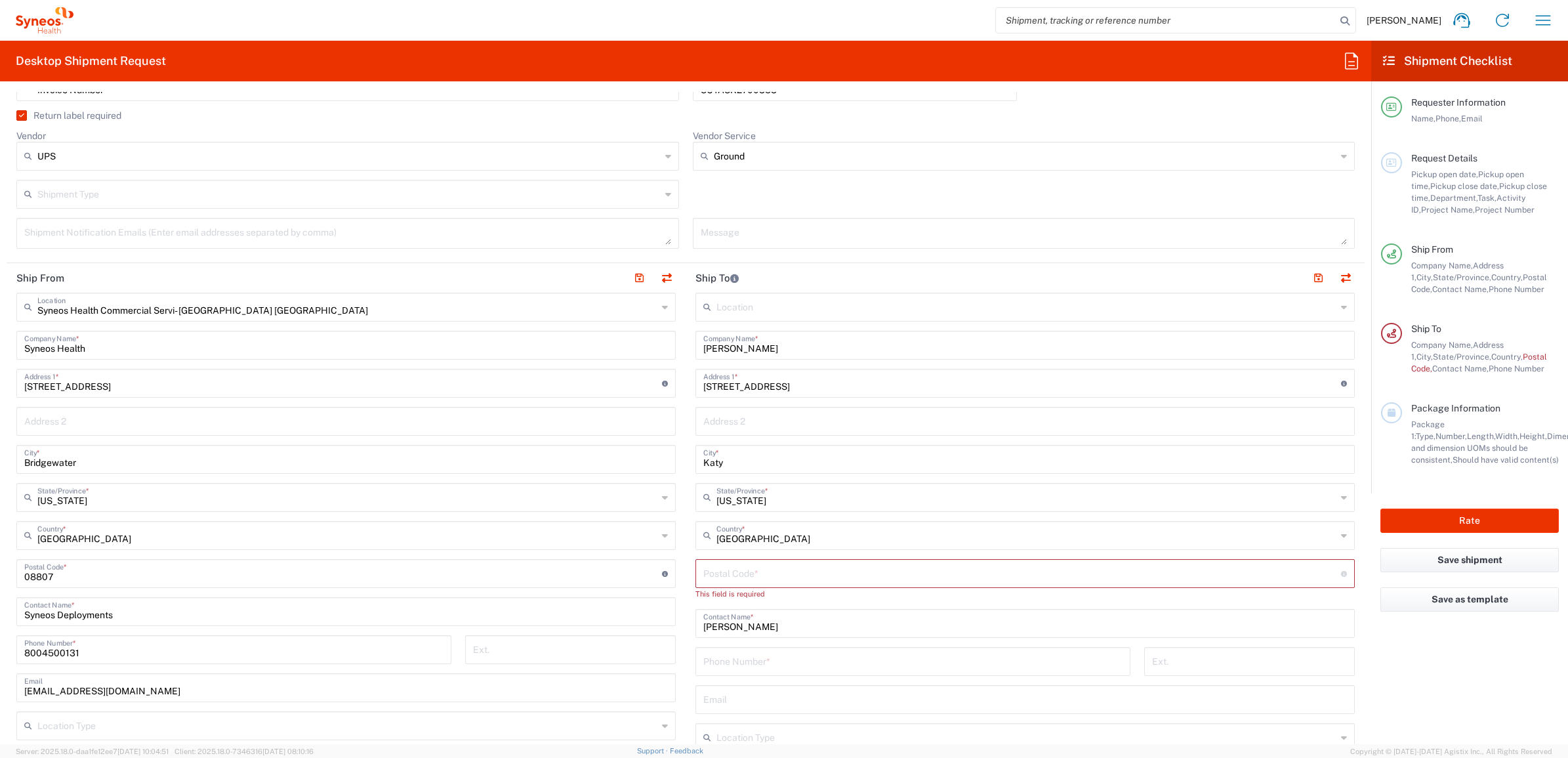
scroll to position [410, 0]
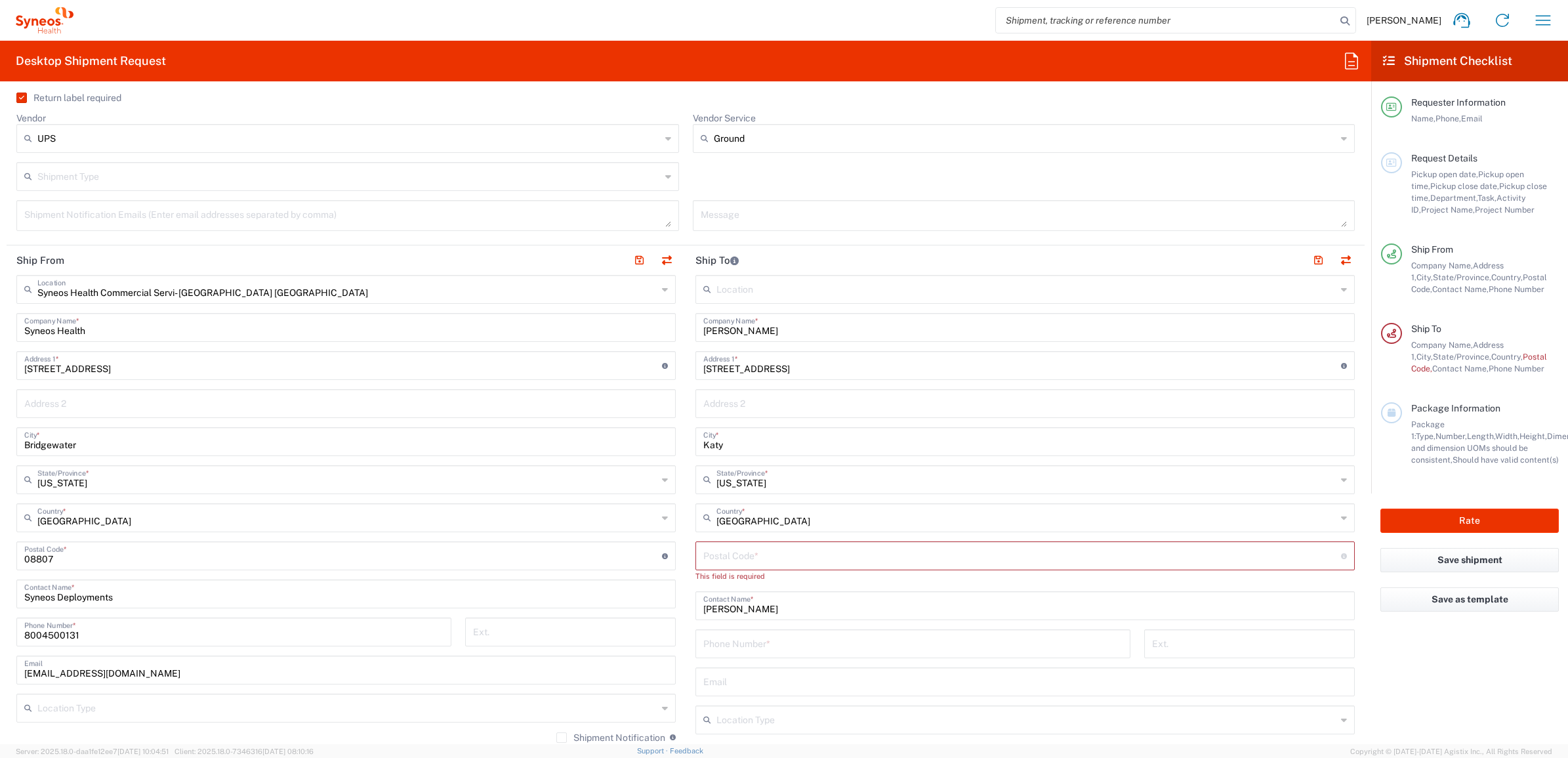
click at [745, 563] on input "undefined" at bounding box center [1022, 555] width 638 height 23
paste input "77494"
type input "77494"
click at [739, 632] on input "tel" at bounding box center [912, 631] width 419 height 23
paste input "[PHONE_NUMBER]"
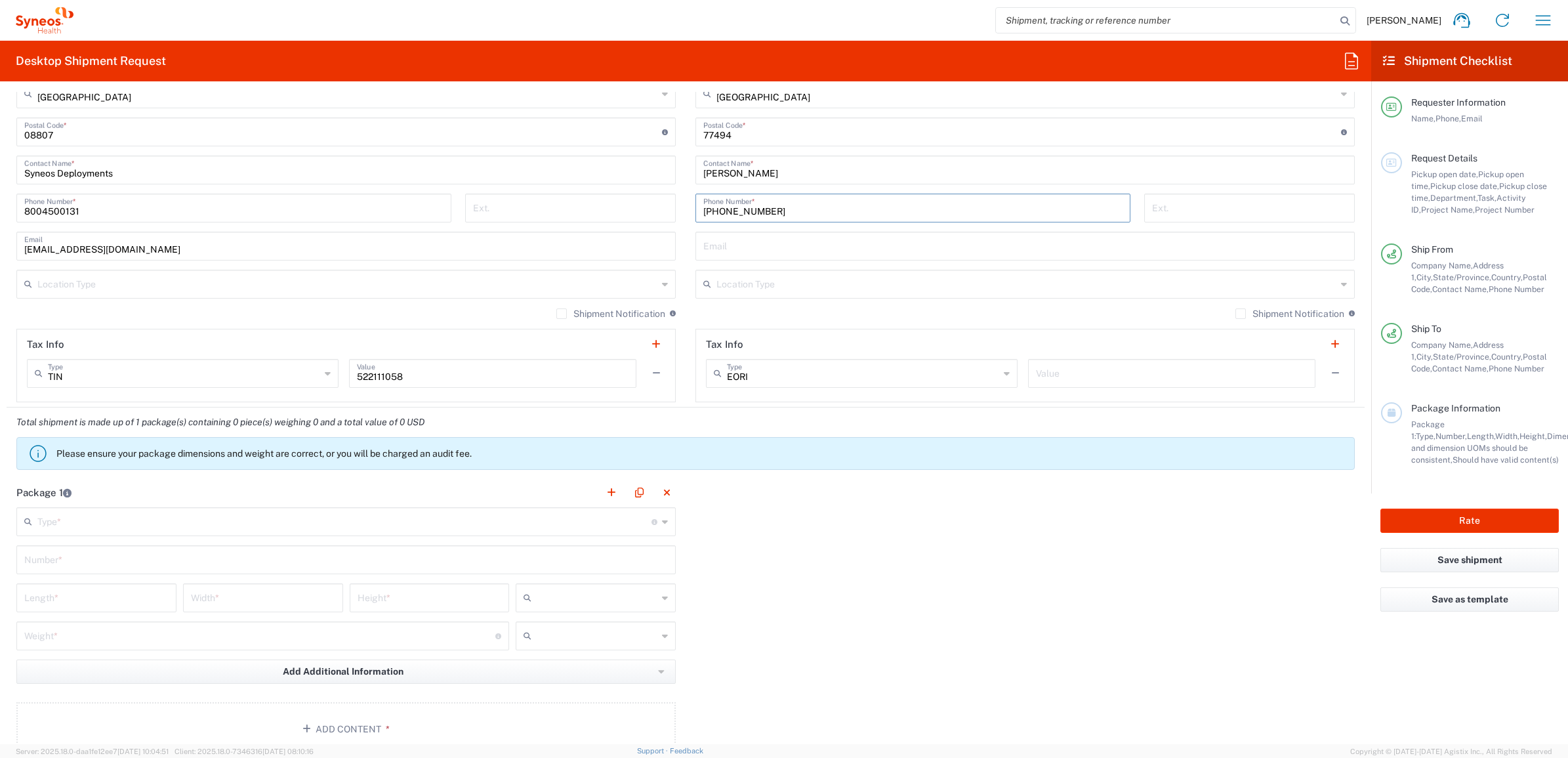
scroll to position [985, 0]
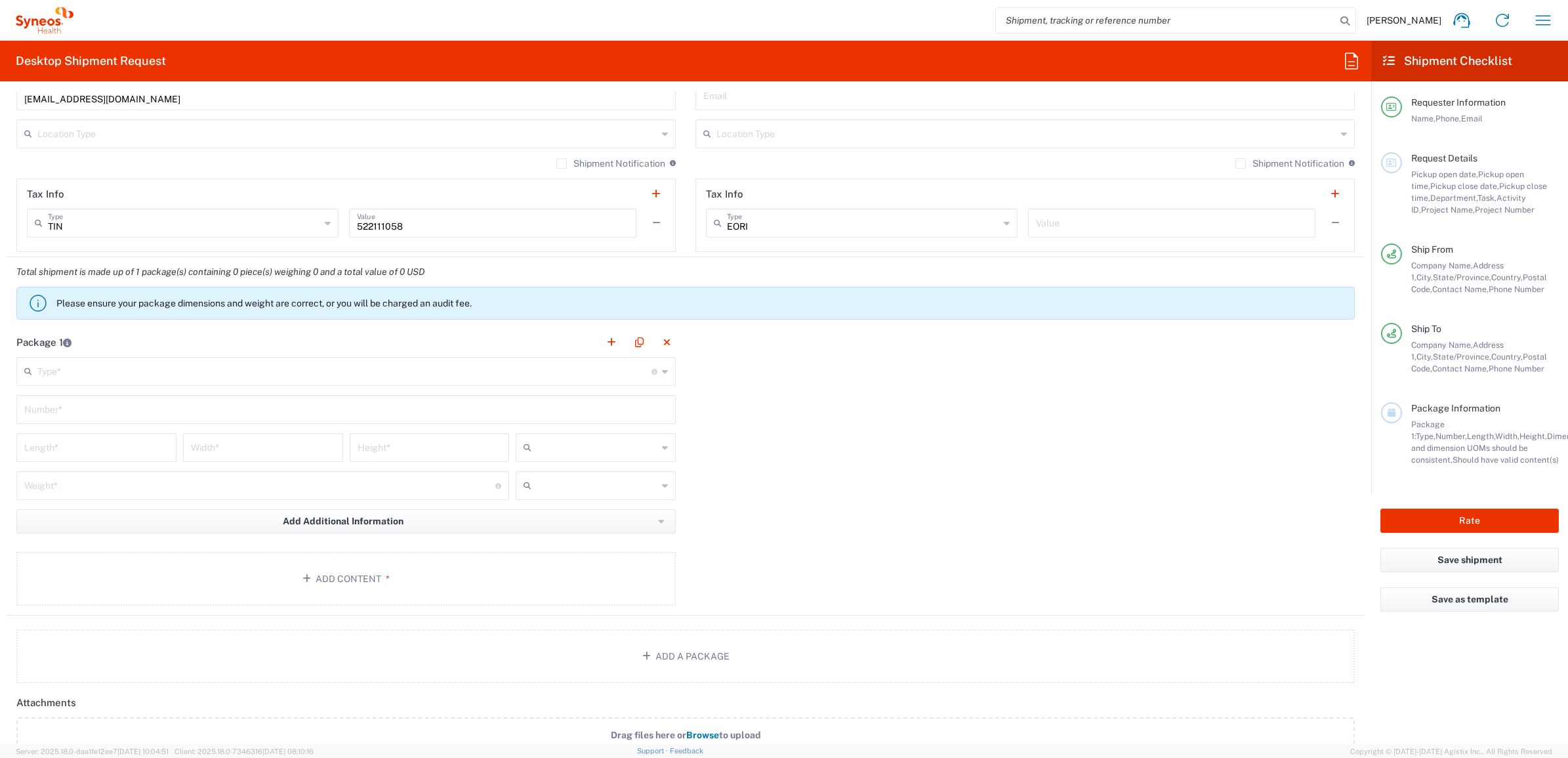
type input "[PHONE_NUMBER]"
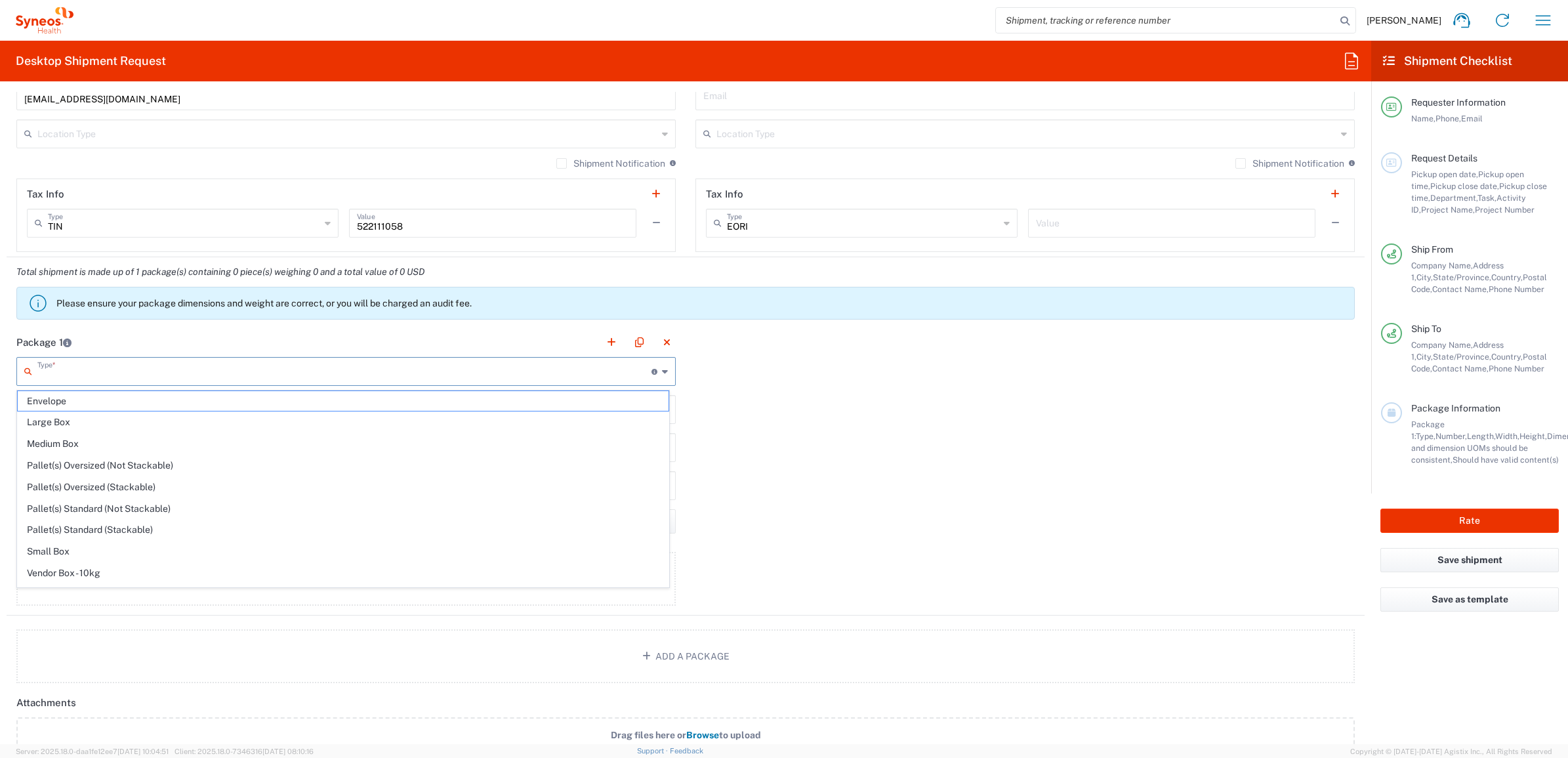
click at [116, 368] on input "text" at bounding box center [344, 370] width 614 height 23
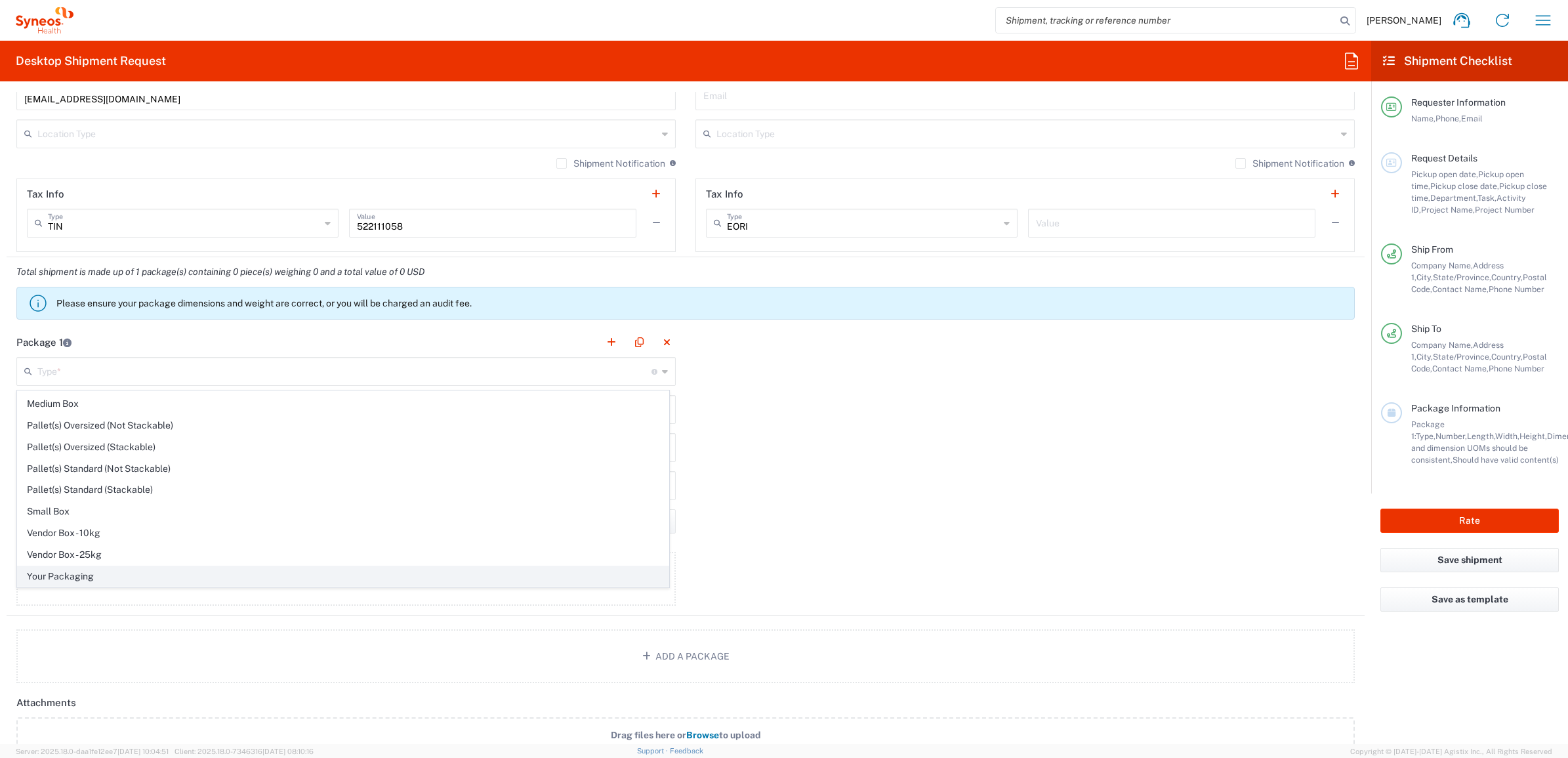
click at [112, 567] on span "Your Packaging" at bounding box center [343, 577] width 651 height 20
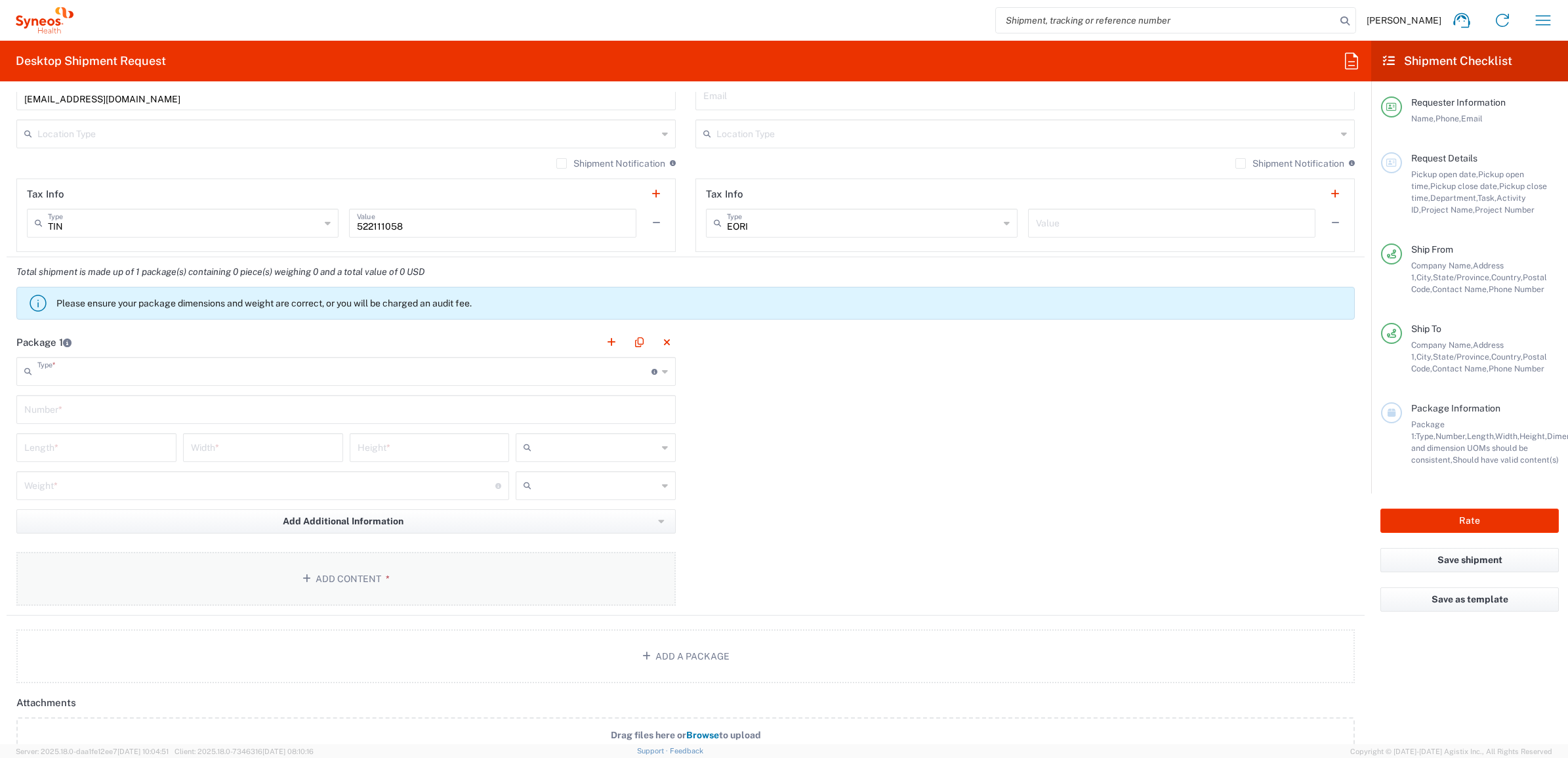
type input "Your Packaging"
click at [98, 412] on input "text" at bounding box center [346, 408] width 644 height 23
type input "1"
click at [94, 445] on input "number" at bounding box center [96, 446] width 144 height 23
type input "16"
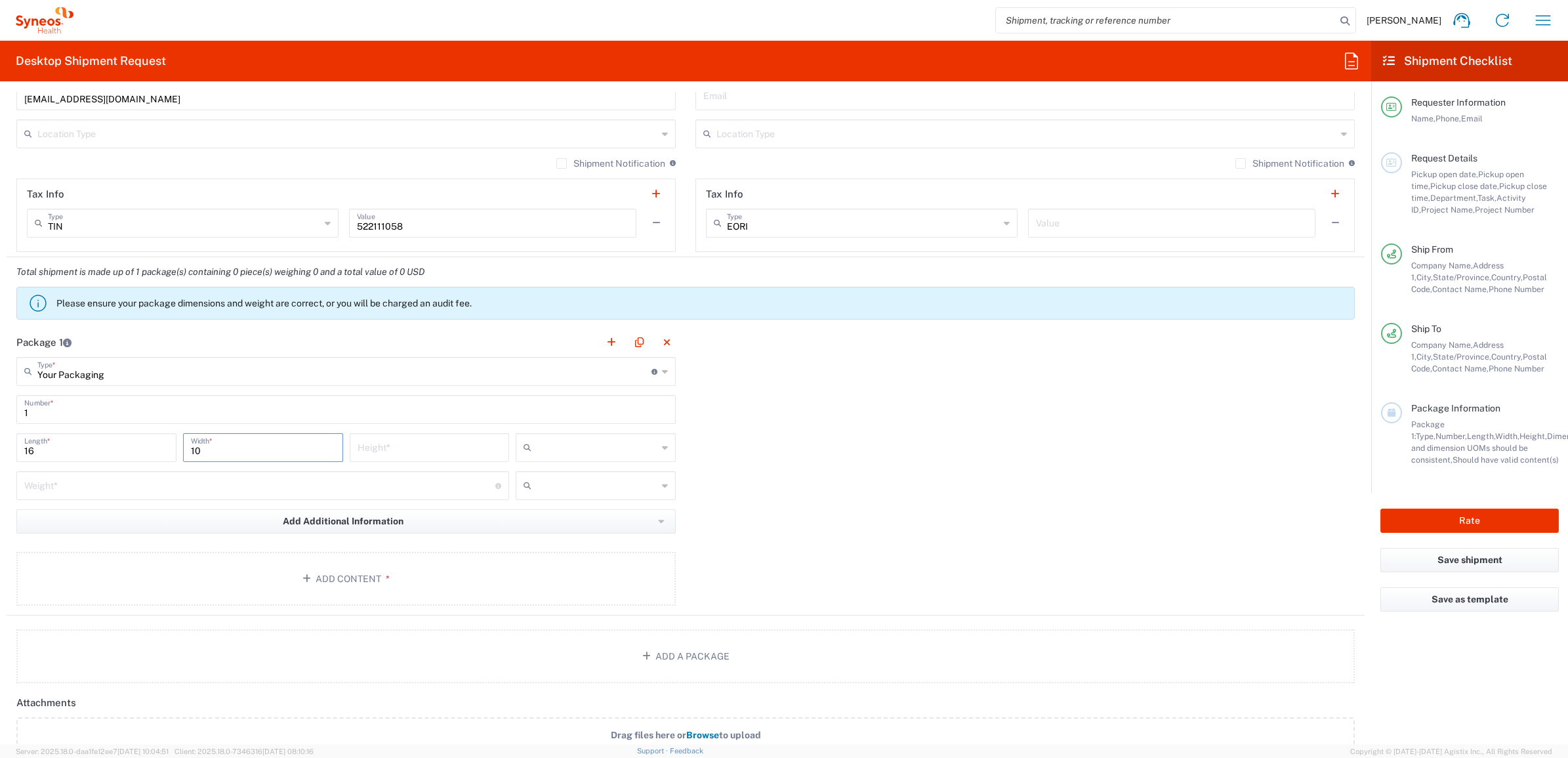
type input "10"
type input "6"
drag, startPoint x: 662, startPoint y: 447, endPoint x: 644, endPoint y: 467, distance: 26.9
click at [661, 447] on div at bounding box center [596, 447] width 160 height 29
drag, startPoint x: 585, startPoint y: 513, endPoint x: 338, endPoint y: 488, distance: 248.3
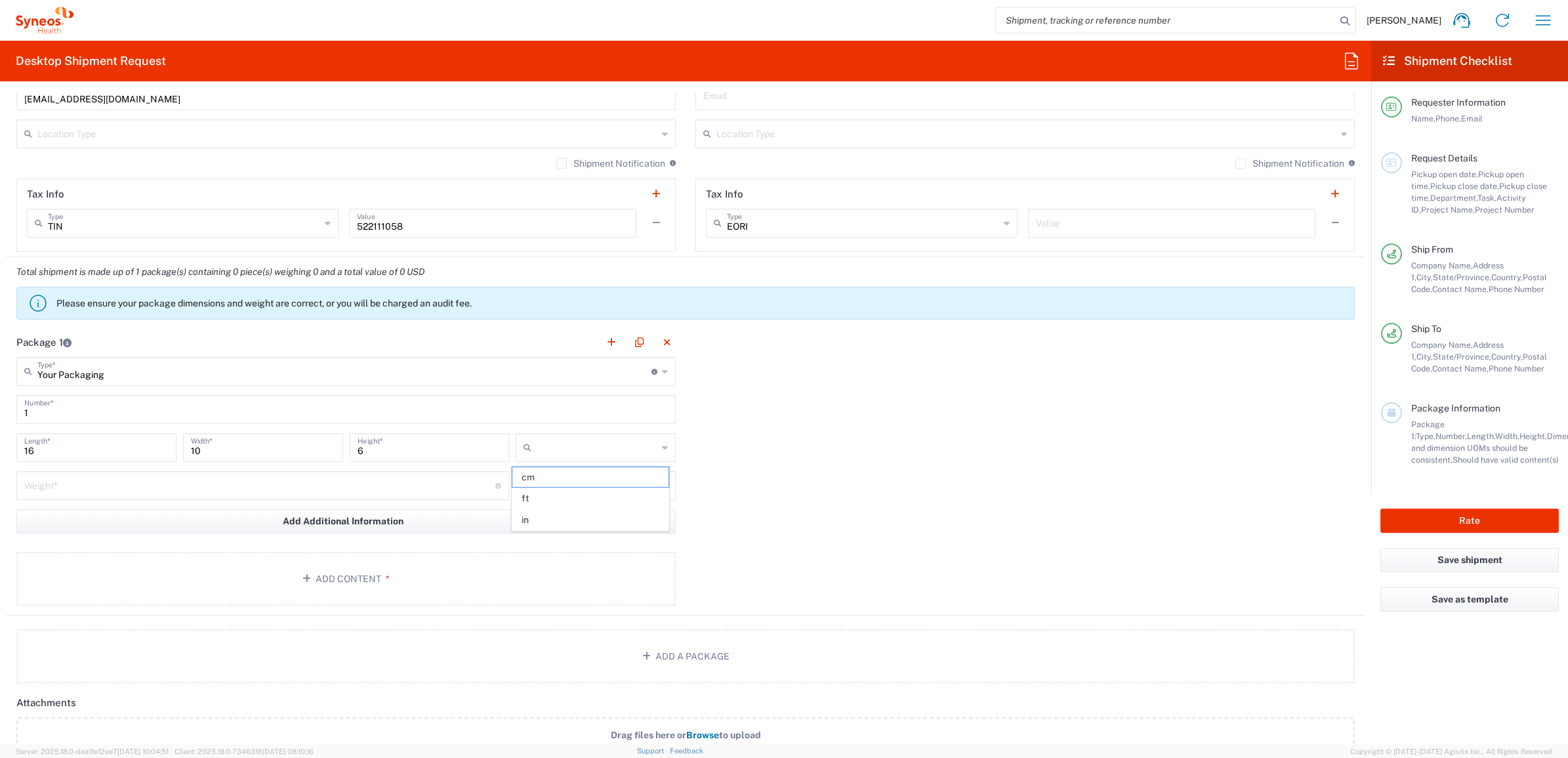
click at [583, 514] on span "in" at bounding box center [591, 520] width 156 height 20
type input "in"
click at [323, 487] on input "number" at bounding box center [259, 484] width 471 height 23
type input "10"
click at [530, 483] on icon at bounding box center [530, 485] width 13 height 21
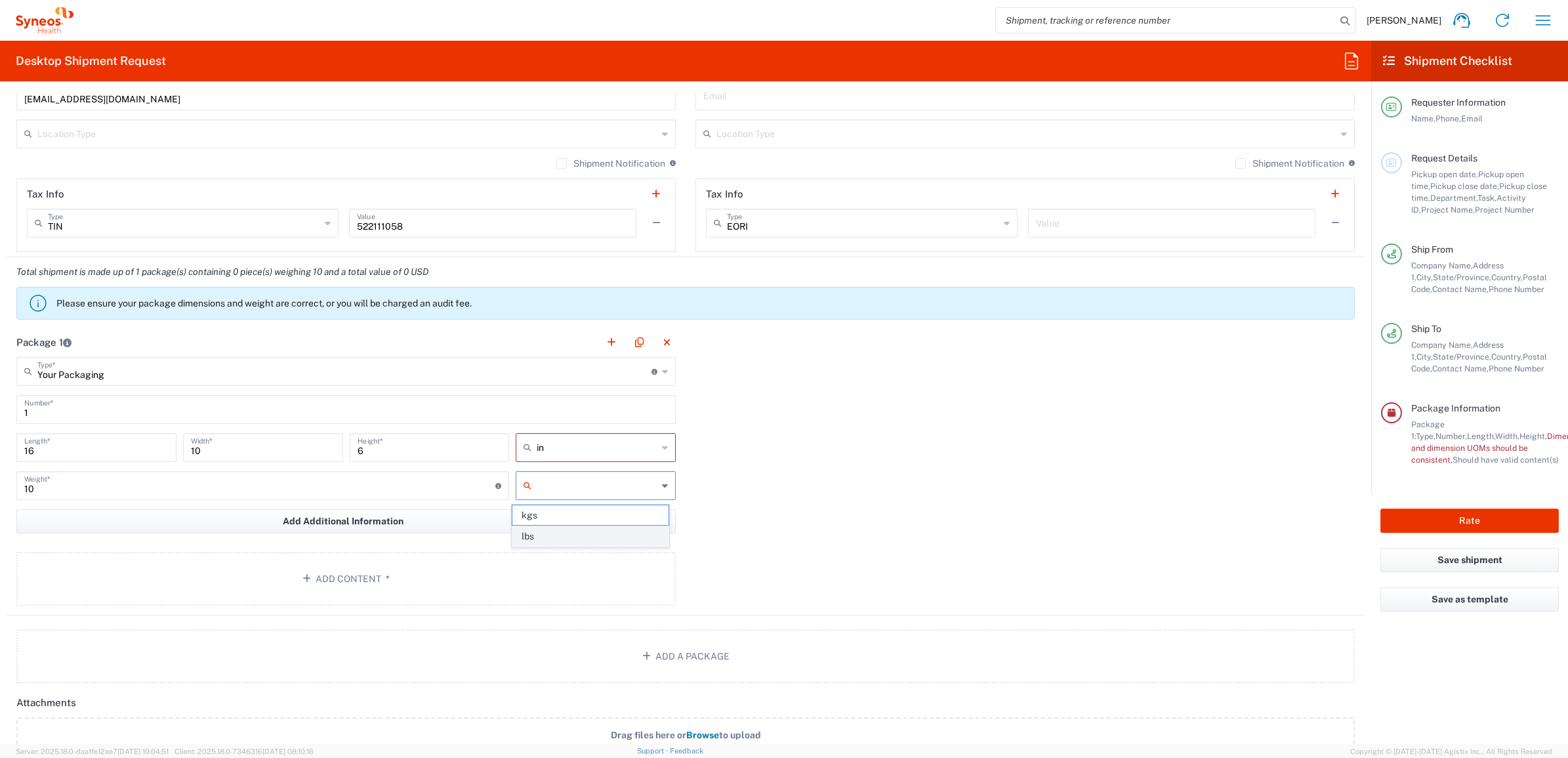
click at [534, 533] on span "lbs" at bounding box center [591, 536] width 156 height 20
type input "lbs"
click at [385, 567] on button "Add Content *" at bounding box center [346, 579] width 660 height 54
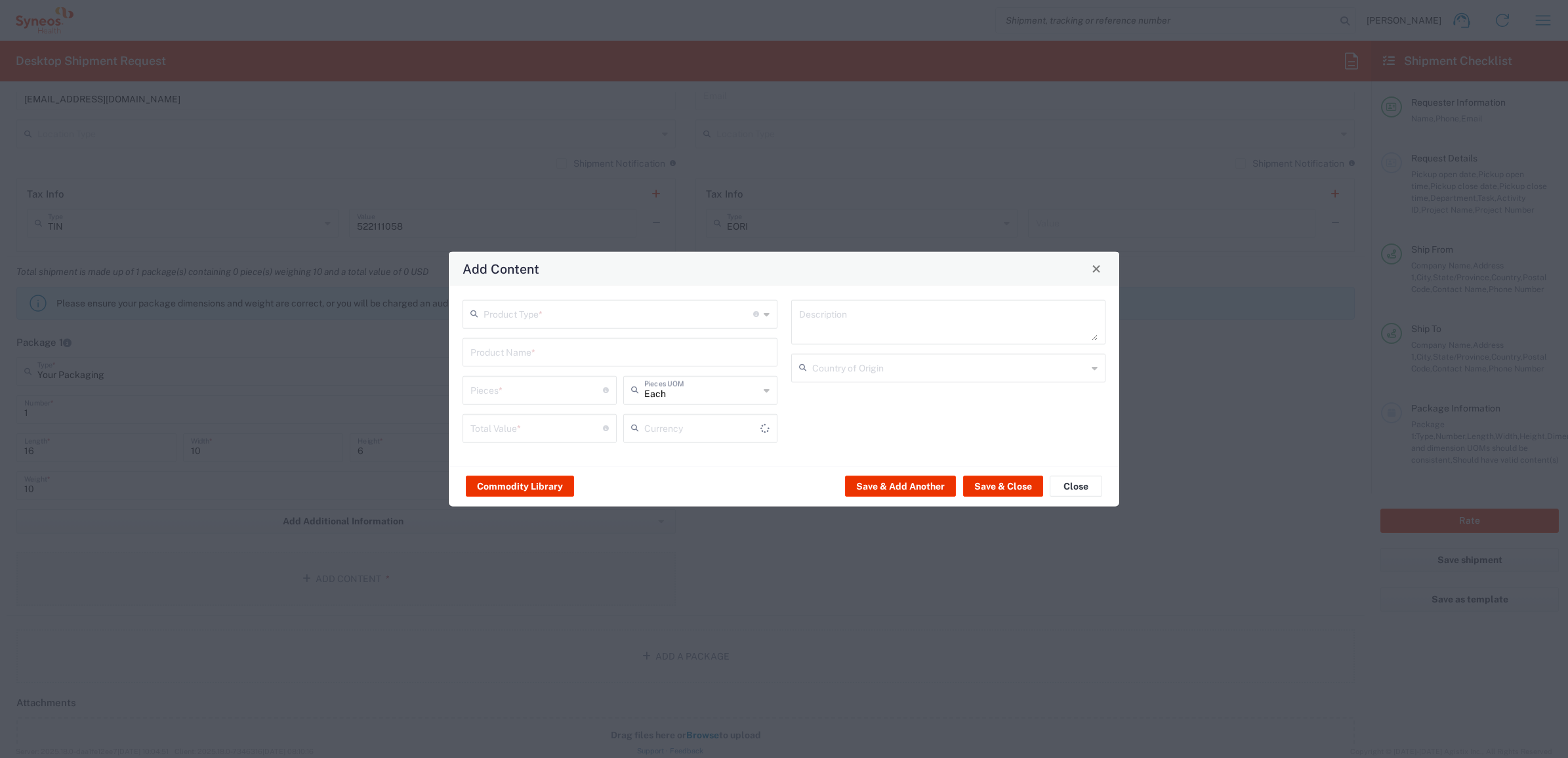
type input "US Dollar"
click at [517, 312] on input "text" at bounding box center [619, 312] width 270 height 23
click at [517, 361] on span "General Commodity" at bounding box center [620, 364] width 312 height 20
type input "General Commodity"
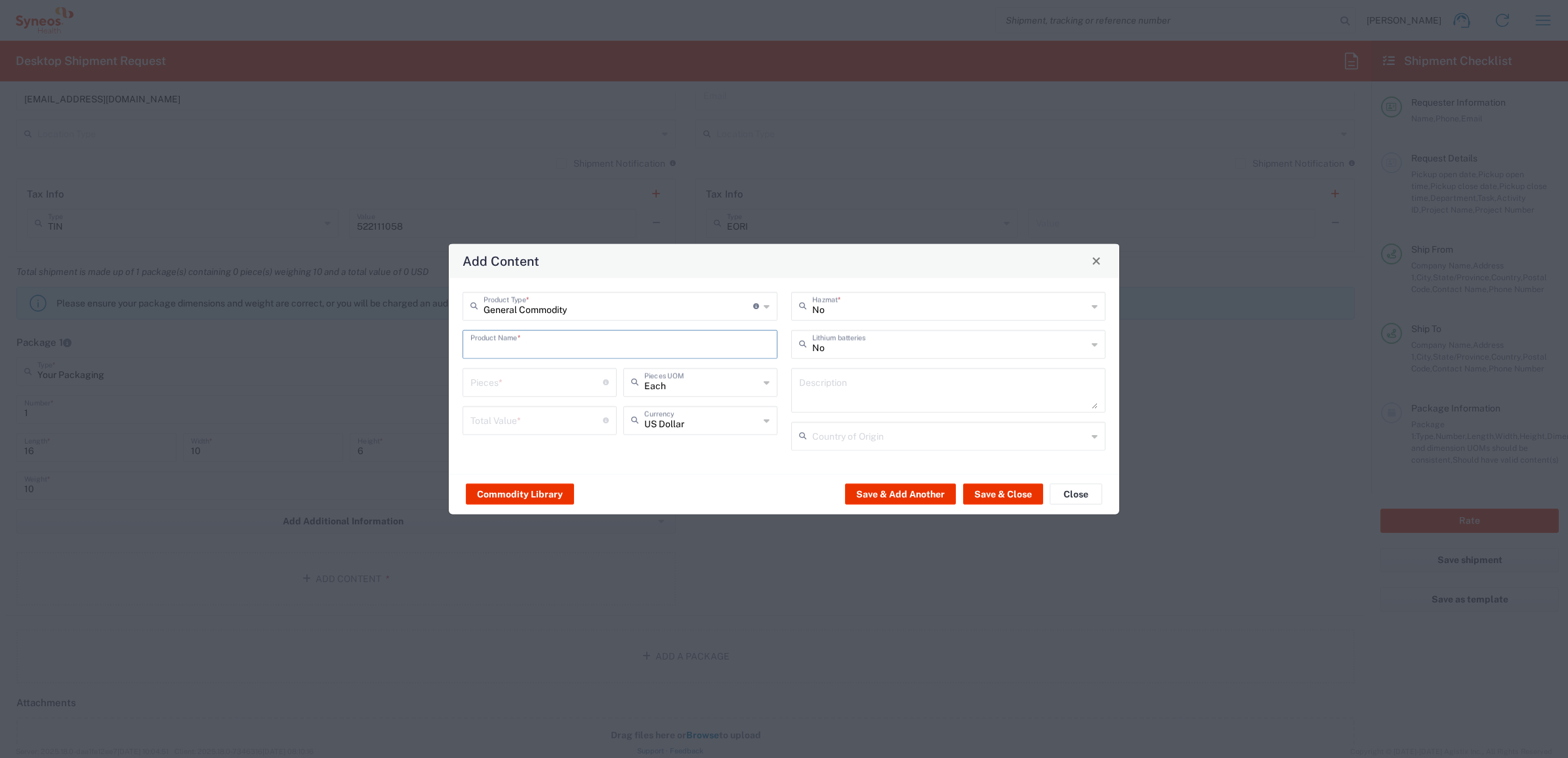
click at [528, 346] on input "text" at bounding box center [620, 343] width 299 height 23
click at [525, 385] on input "number" at bounding box center [537, 392] width 133 height 23
click at [537, 339] on input "text" at bounding box center [620, 343] width 299 height 23
click at [516, 412] on div "iPad Pro 12.9"" at bounding box center [620, 419] width 312 height 22
type input "iPad Pro 12.9""
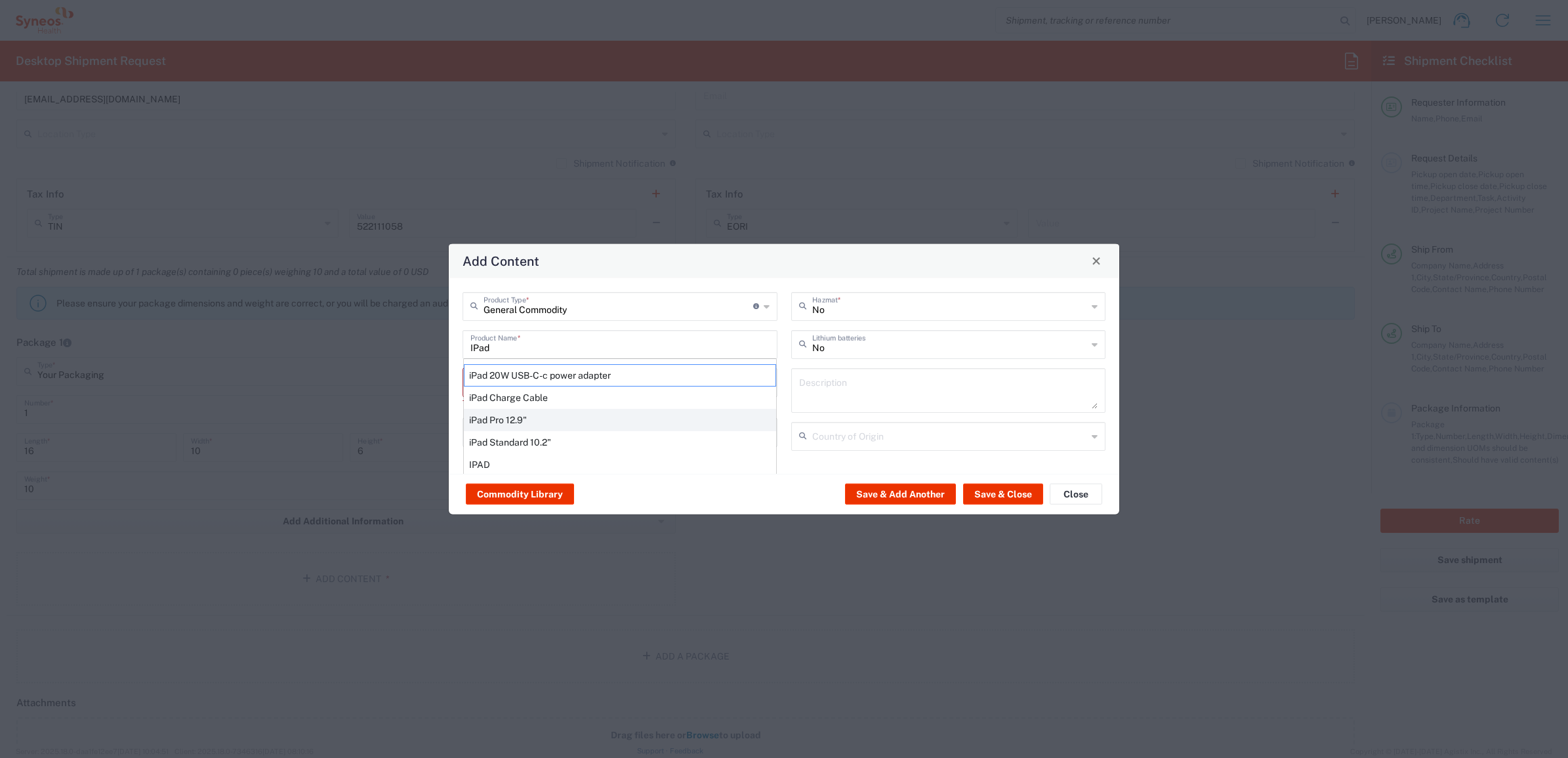
type input "1"
type textarea "iPad Pro 12.9""
type input "[GEOGRAPHIC_DATA]"
type input "Yes"
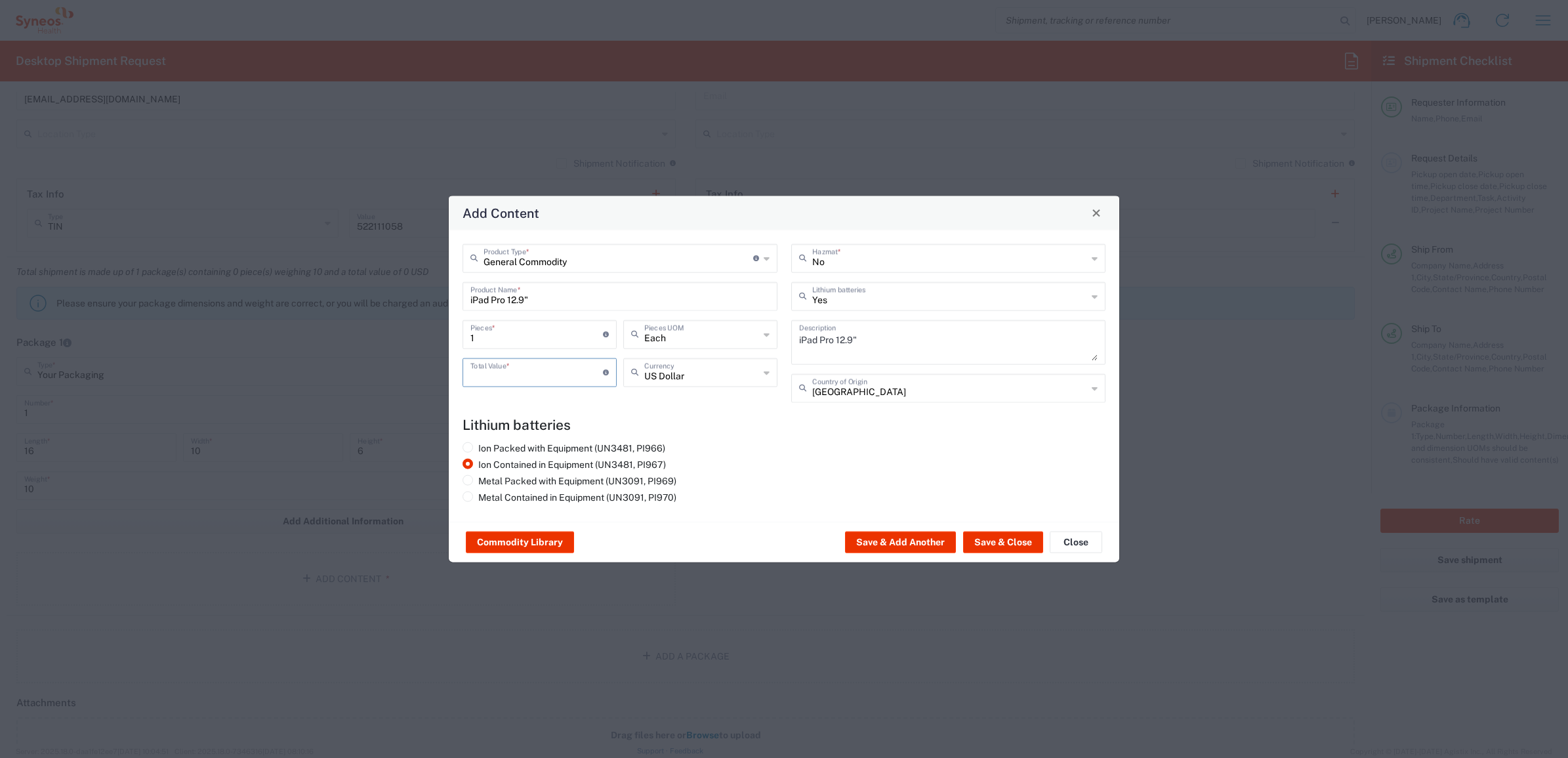
click at [509, 368] on input "number" at bounding box center [537, 371] width 133 height 23
type input "1000"
click at [849, 470] on div "Ion Packed with Equipment (UN3481, PI966) Ion Contained in Equipment (UN3481, P…" at bounding box center [784, 475] width 657 height 66
drag, startPoint x: 1010, startPoint y: 539, endPoint x: 1013, endPoint y: 586, distance: 47.1
click at [1009, 539] on button "Save & Close" at bounding box center [1003, 542] width 80 height 21
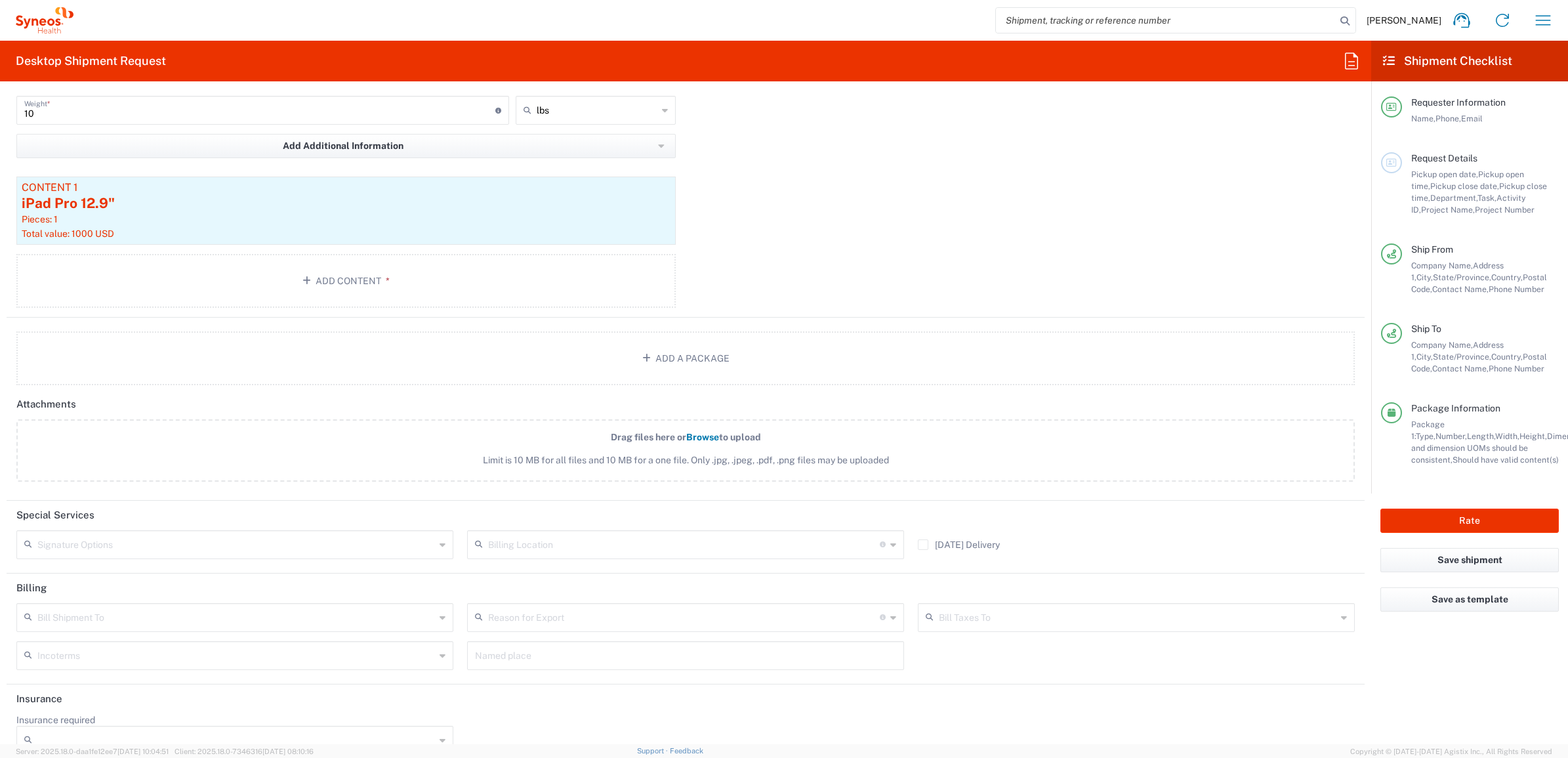
scroll to position [1384, 0]
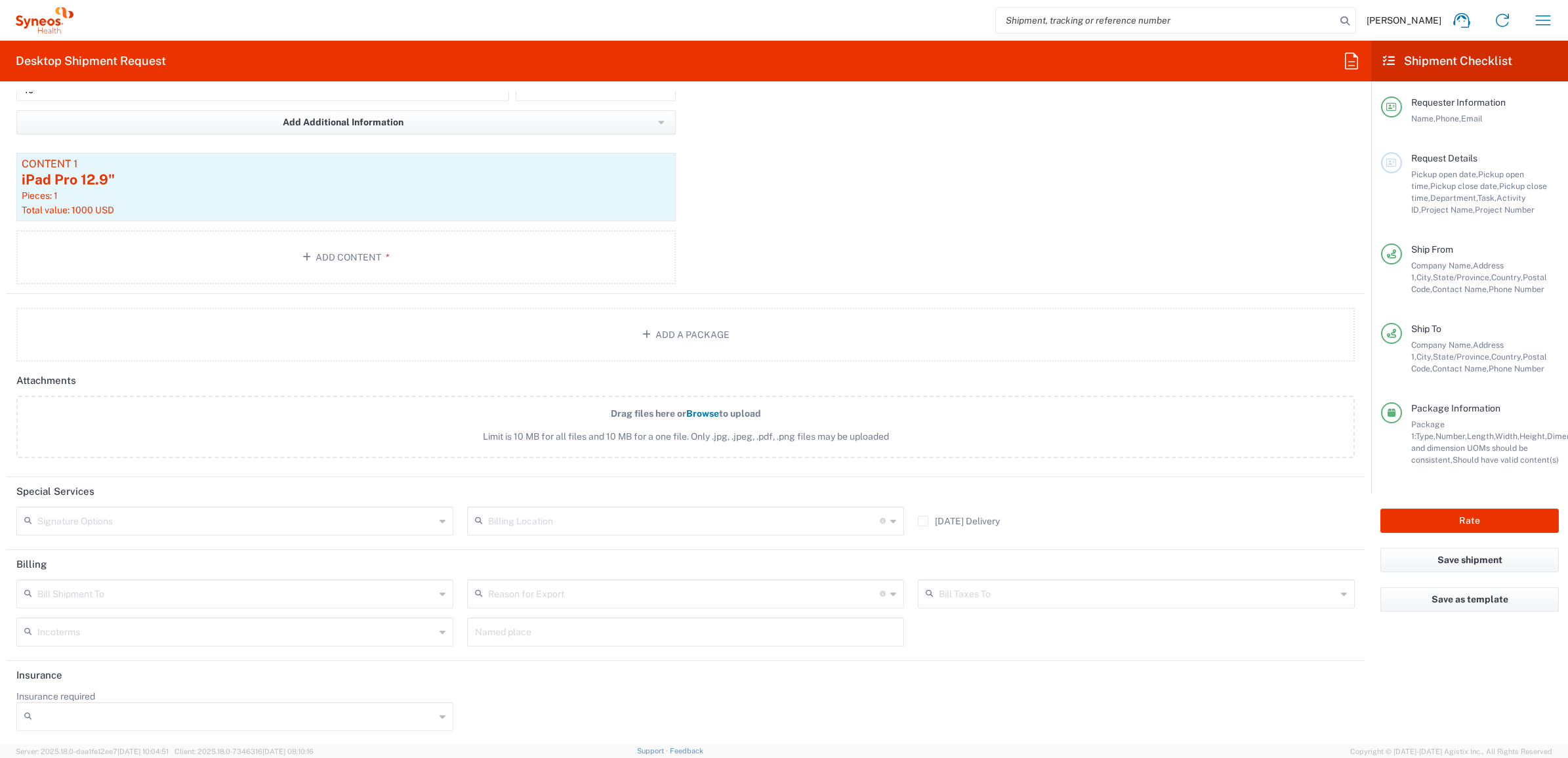
click at [150, 523] on input "text" at bounding box center [236, 520] width 398 height 23
click at [146, 545] on span "Adult Signature Required" at bounding box center [233, 548] width 431 height 20
type input "Adult Signature Required"
click at [727, 249] on div "Package 1 Your Packaging Type * Material used to package goods Envelope Large B…" at bounding box center [686, 111] width 1358 height 366
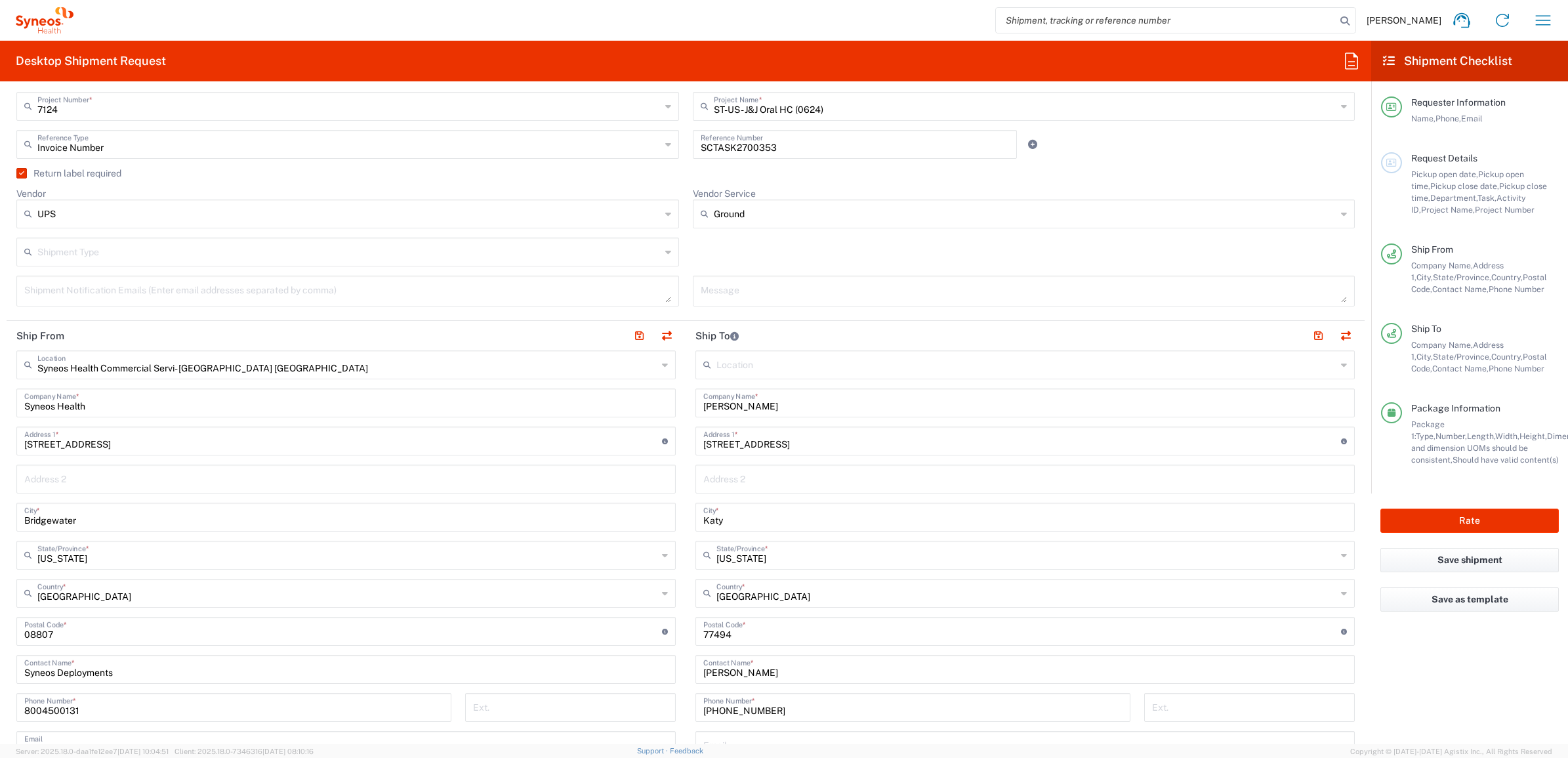
scroll to position [492, 0]
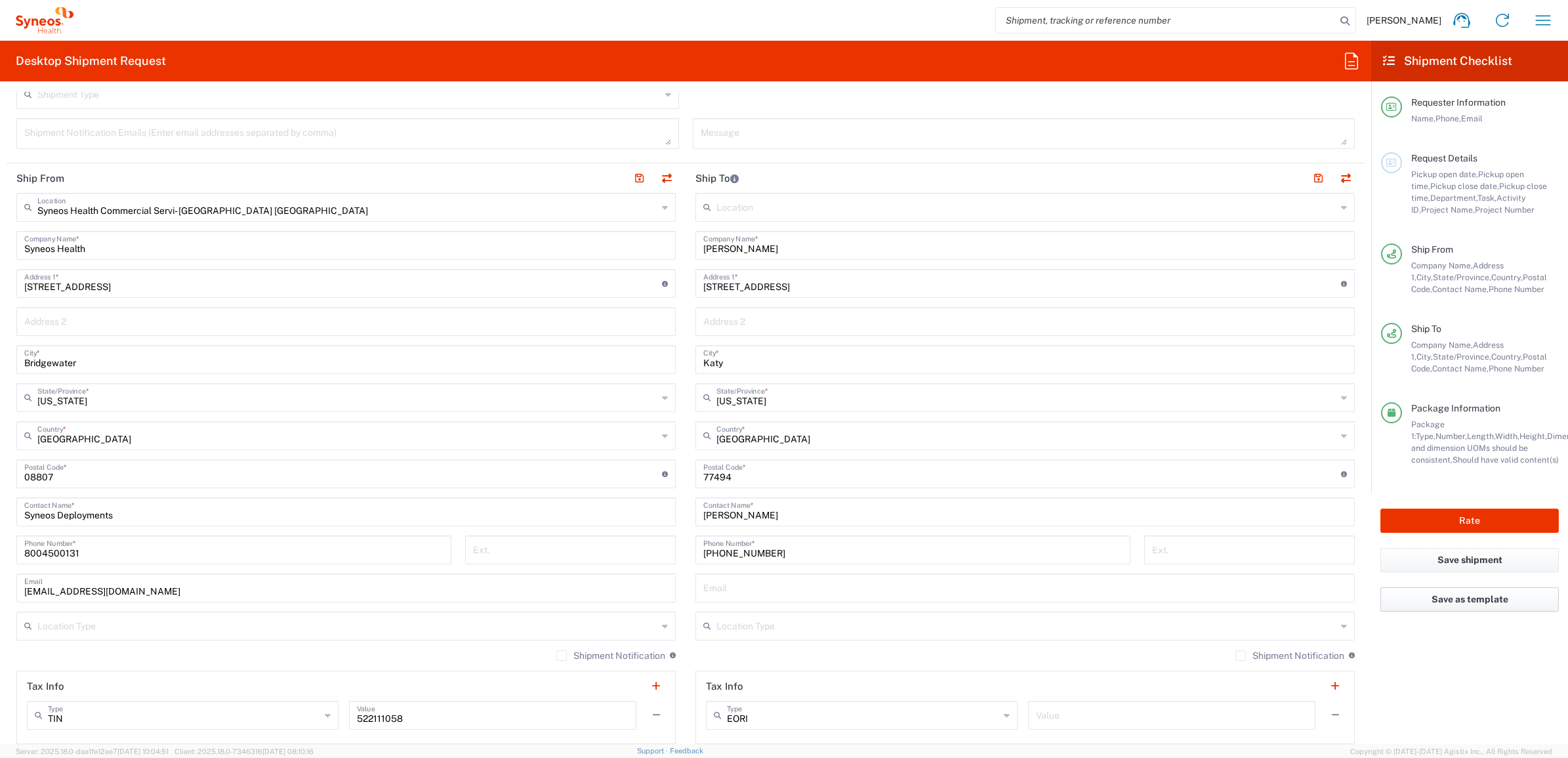
click at [1463, 601] on button "Save as template" at bounding box center [1469, 600] width 179 height 24
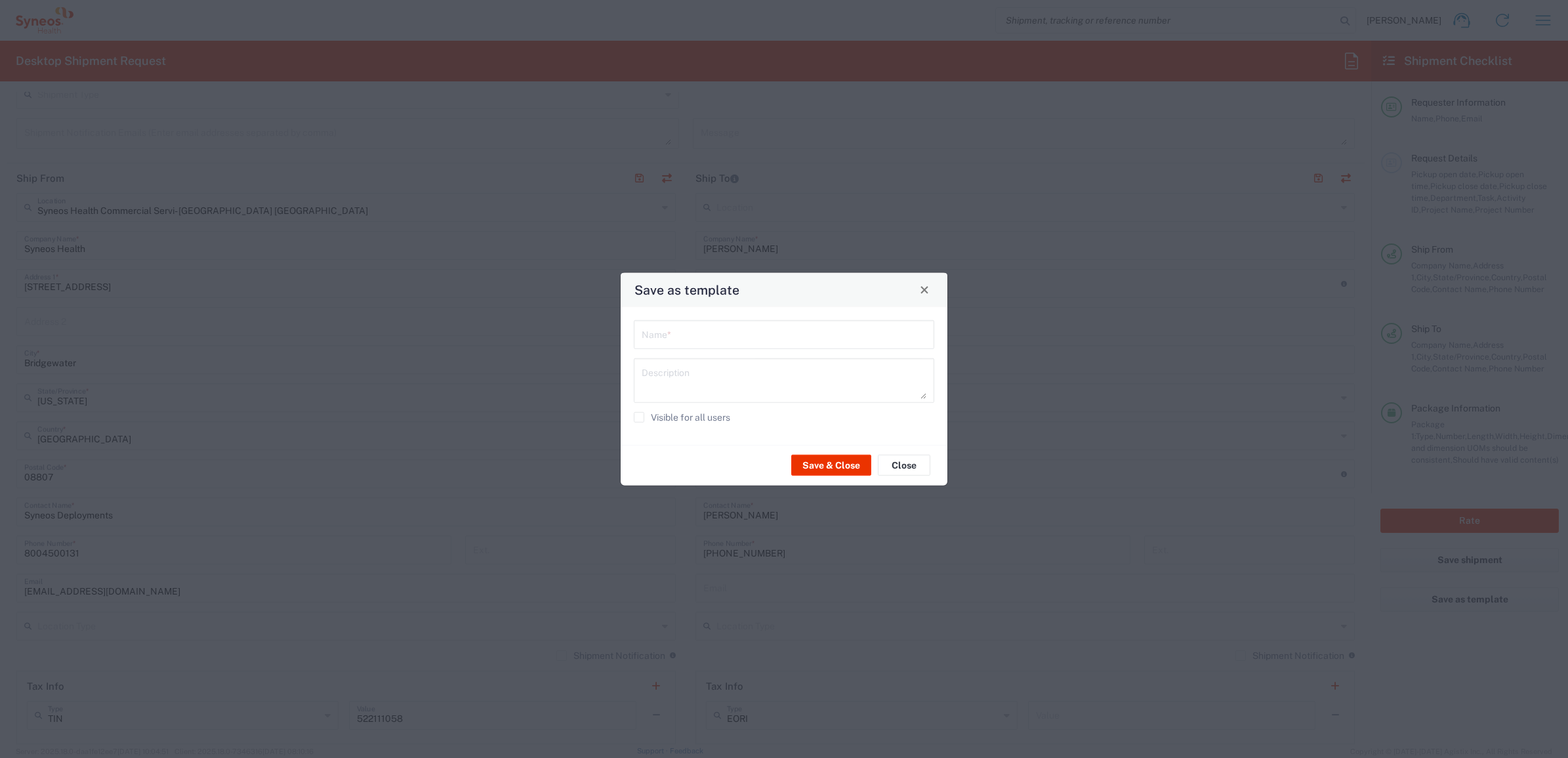
click at [714, 329] on input "text" at bounding box center [784, 333] width 285 height 23
drag, startPoint x: 727, startPoint y: 328, endPoint x: 706, endPoint y: 326, distance: 21.1
click at [633, 322] on agx-input-control "7124 iPad Refresh Name *" at bounding box center [784, 334] width 314 height 29
type input "7124 iPad Refresh"
click at [704, 419] on label "Visible for all users" at bounding box center [682, 417] width 97 height 11
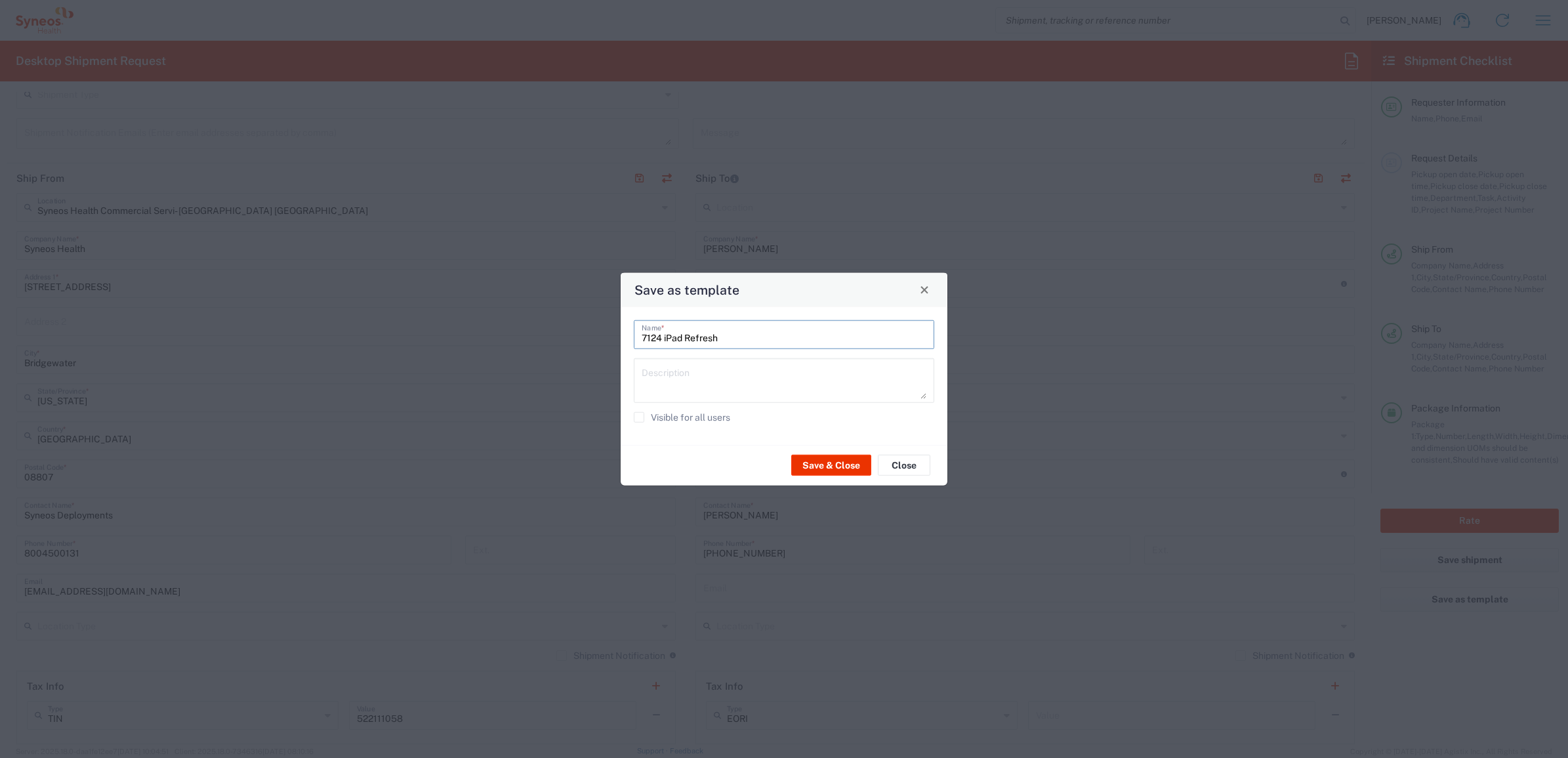
click at [639, 417] on input "Visible for all users" at bounding box center [639, 417] width 0 height 0
click at [701, 376] on textarea at bounding box center [784, 380] width 285 height 37
click at [673, 378] on textarea at bounding box center [784, 380] width 285 height 37
paste textarea "7124 iPad Refresh"
type textarea "7124 iPad Refresh"
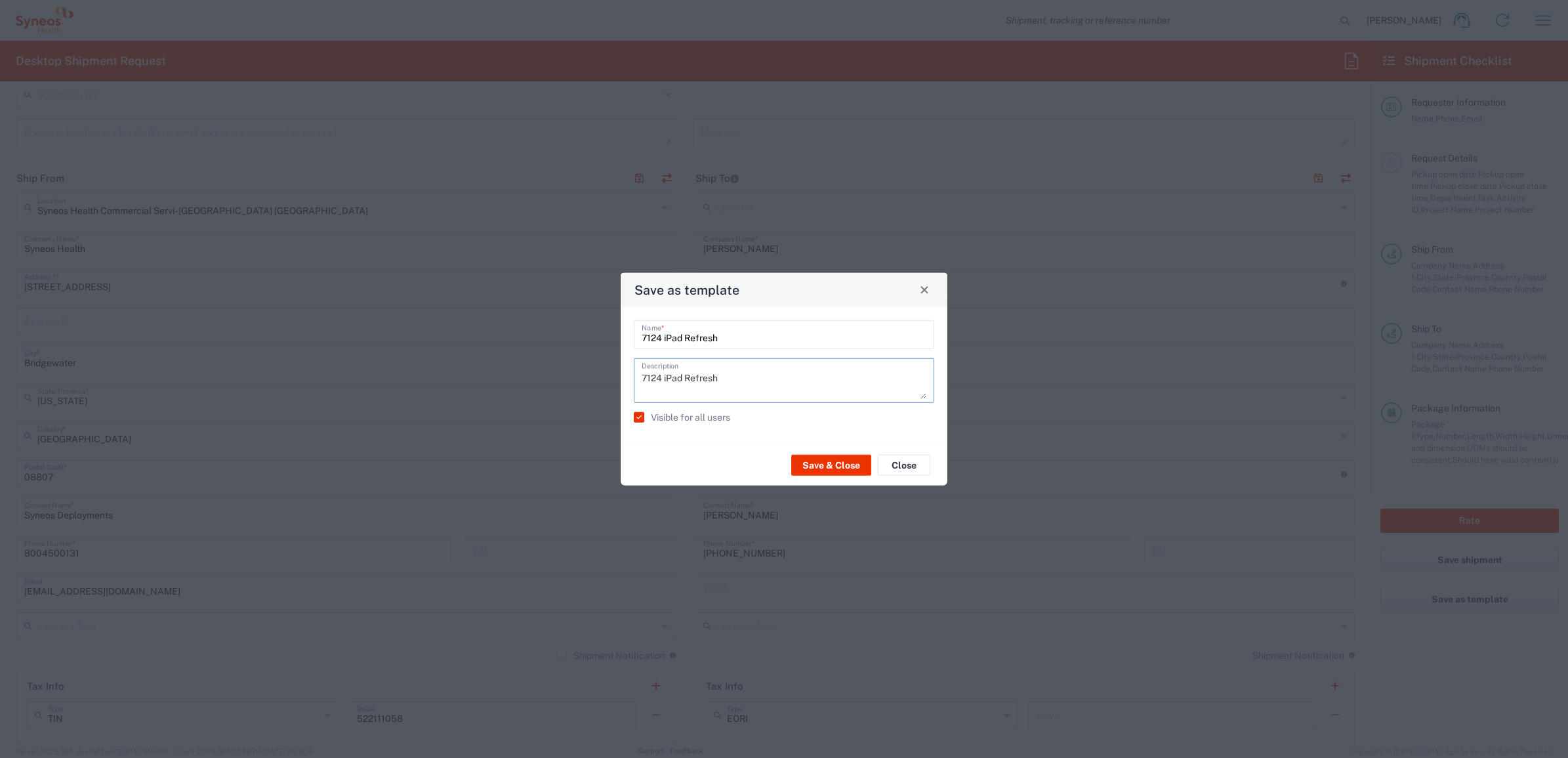
click at [699, 414] on label "Visible for all users" at bounding box center [682, 417] width 97 height 11
click at [637, 417] on input "Visible for all users" at bounding box center [637, 417] width 0 height 0
click at [837, 467] on button "Save & Close" at bounding box center [831, 465] width 80 height 21
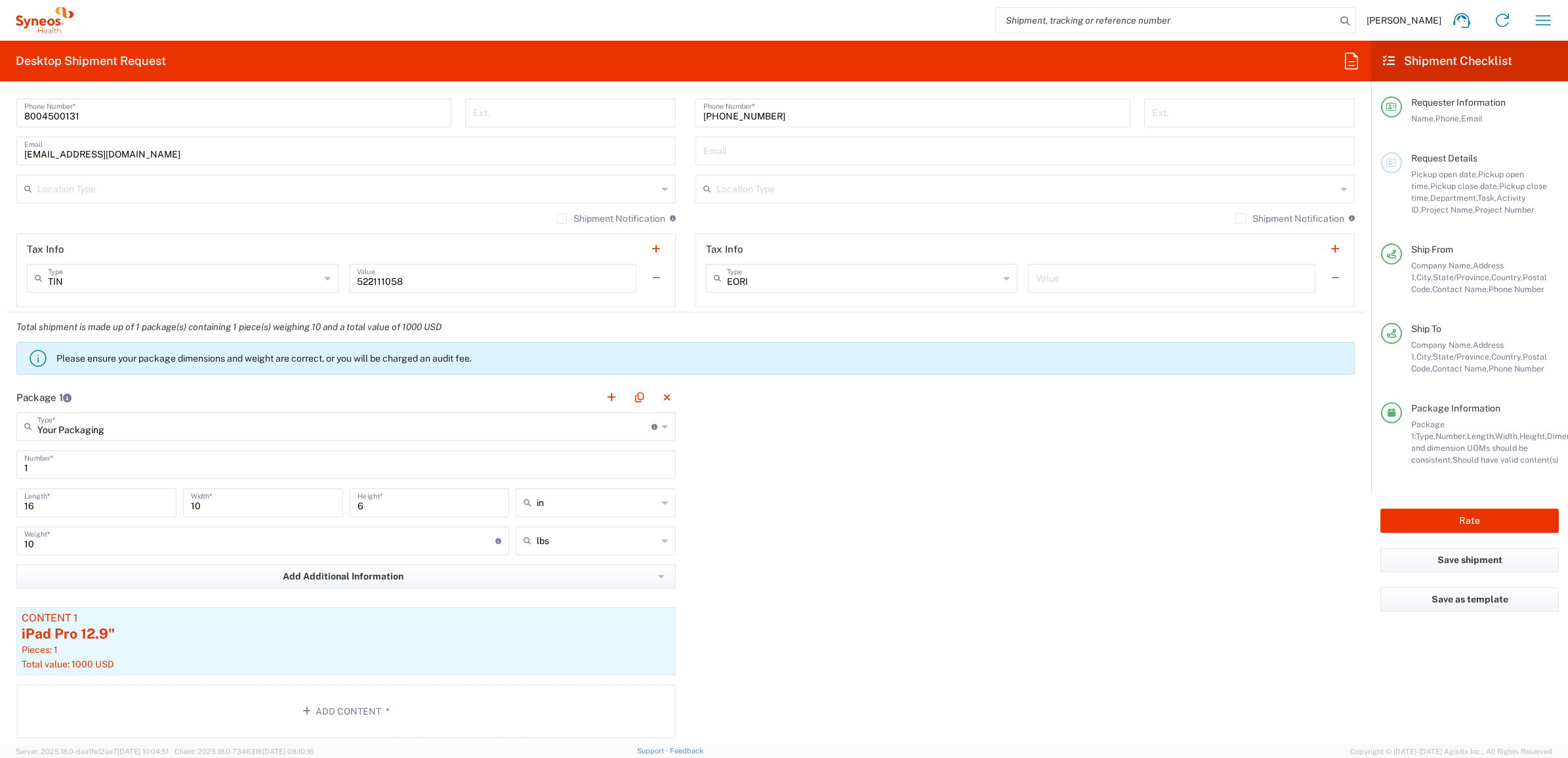
scroll to position [809, 0]
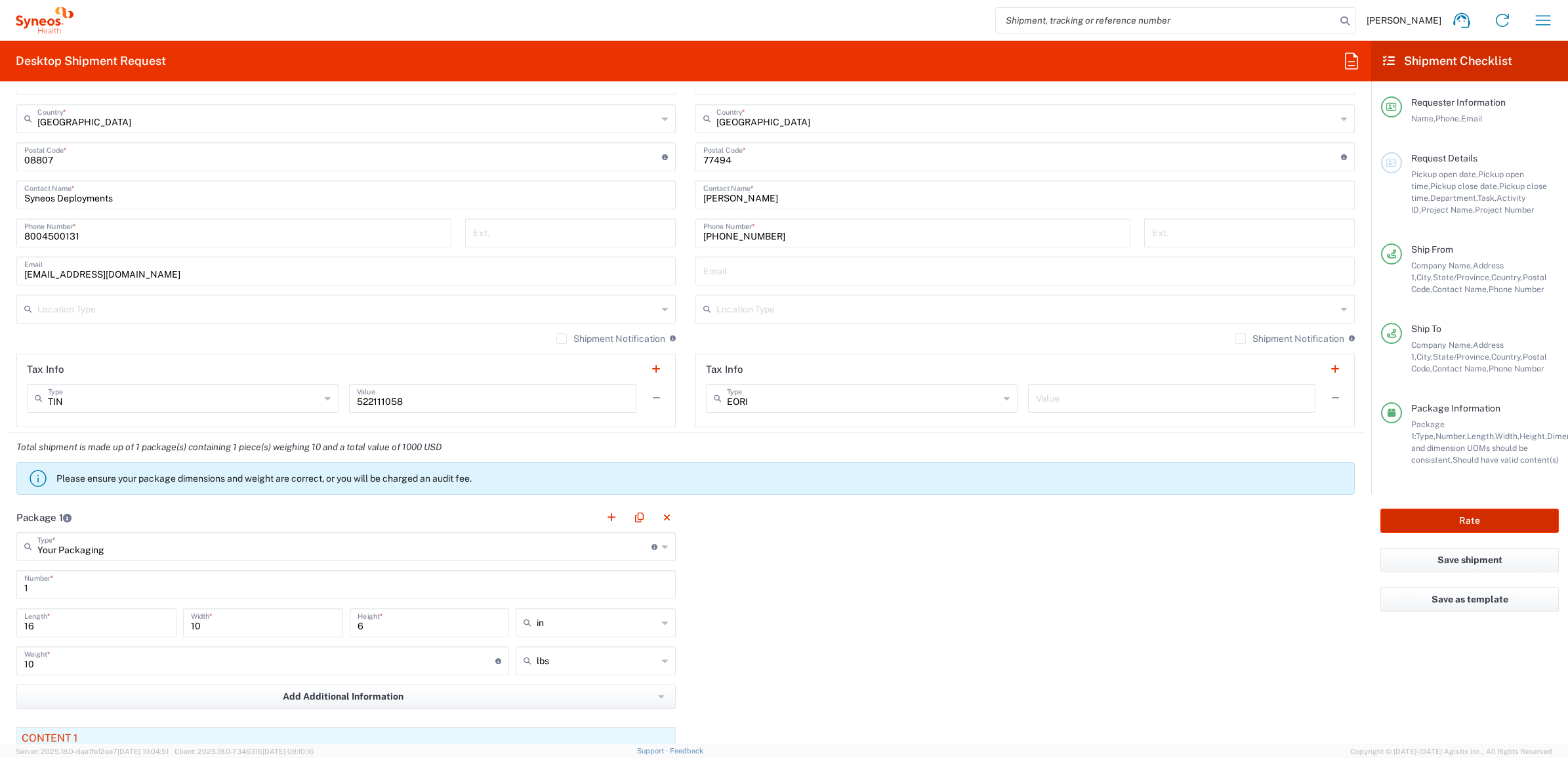
click at [1429, 522] on button "Rate" at bounding box center [1469, 521] width 179 height 24
type input "7124"
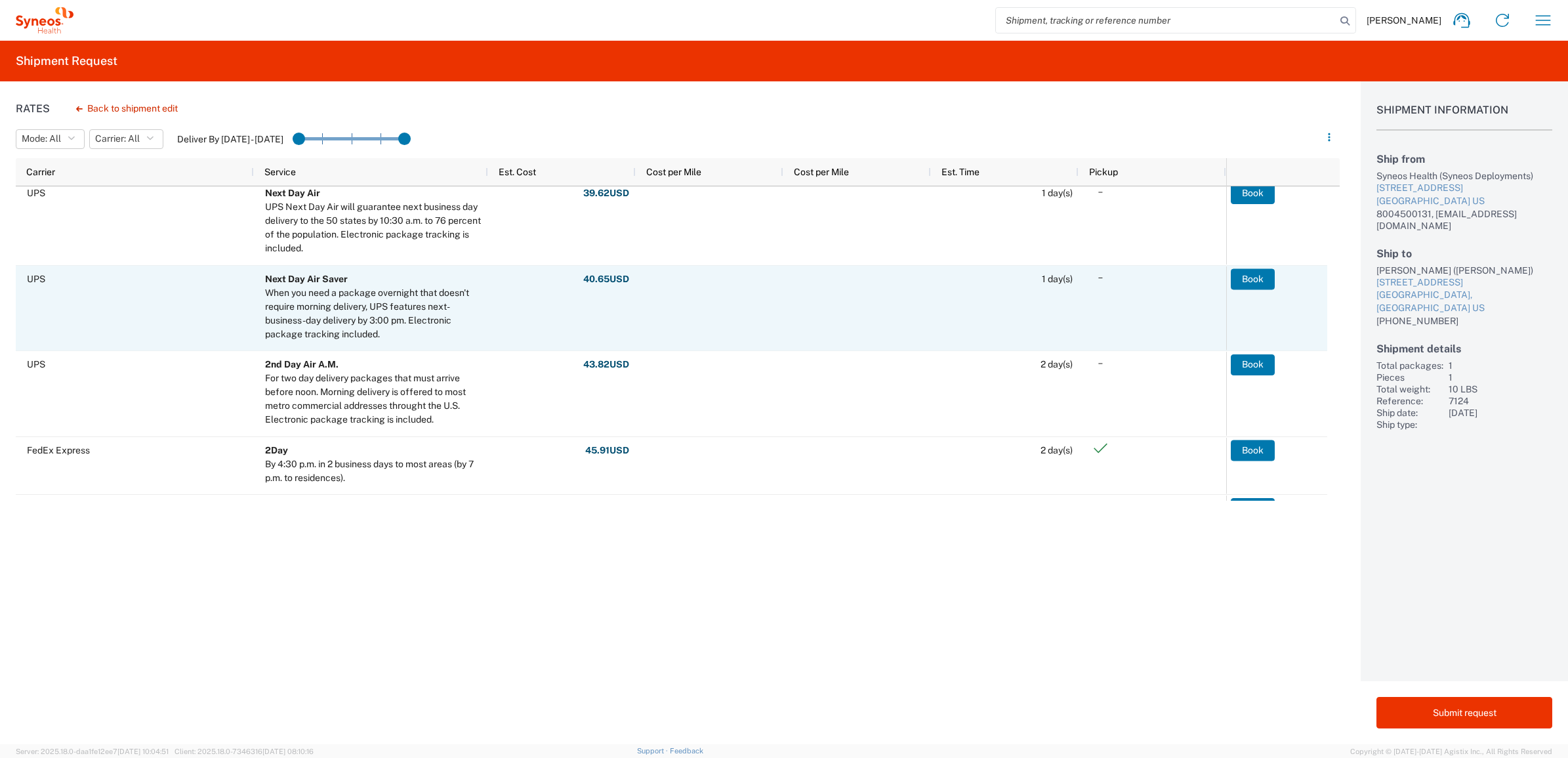
scroll to position [328, 0]
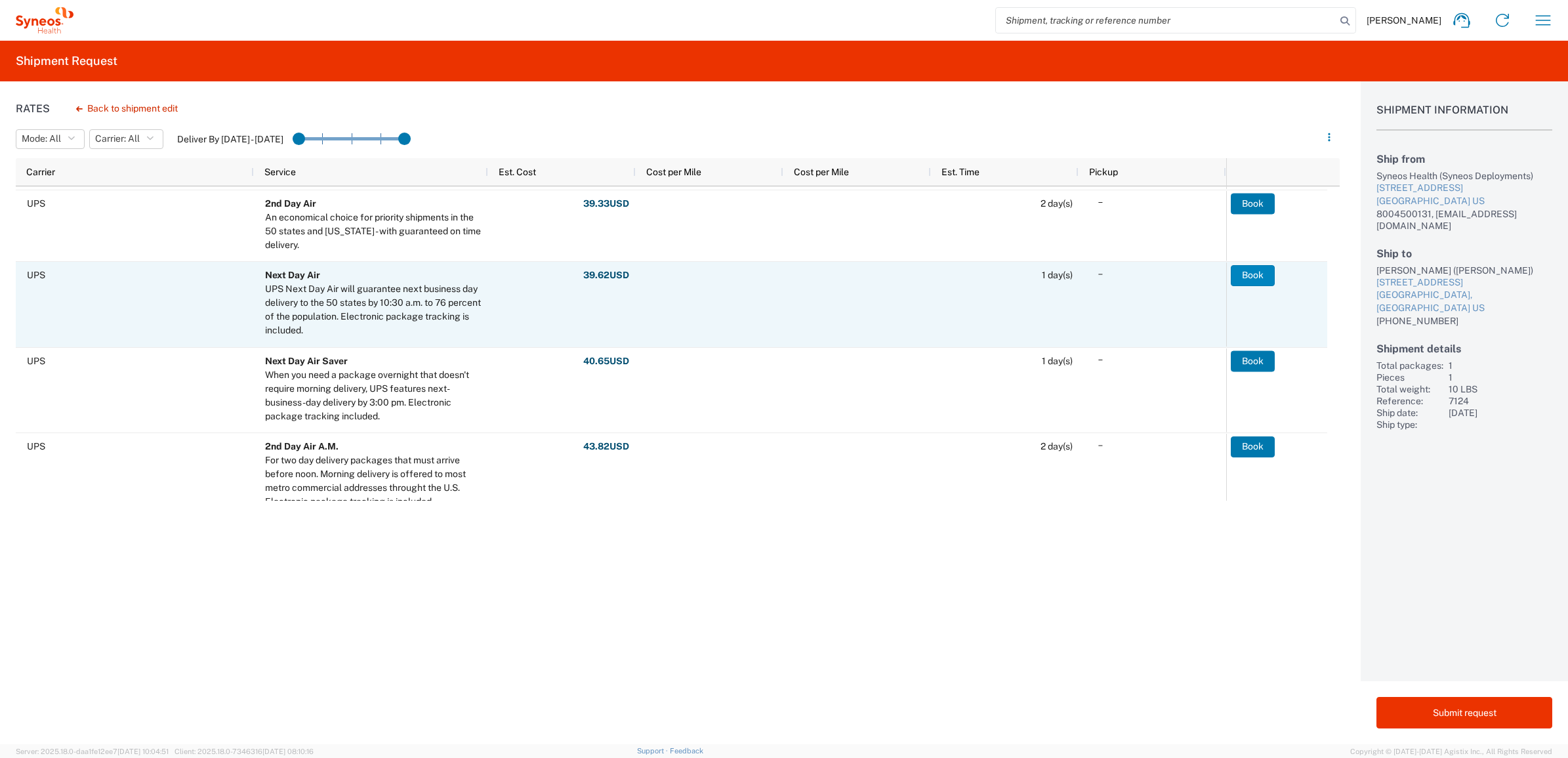
click at [1252, 270] on button "Book" at bounding box center [1253, 275] width 44 height 21
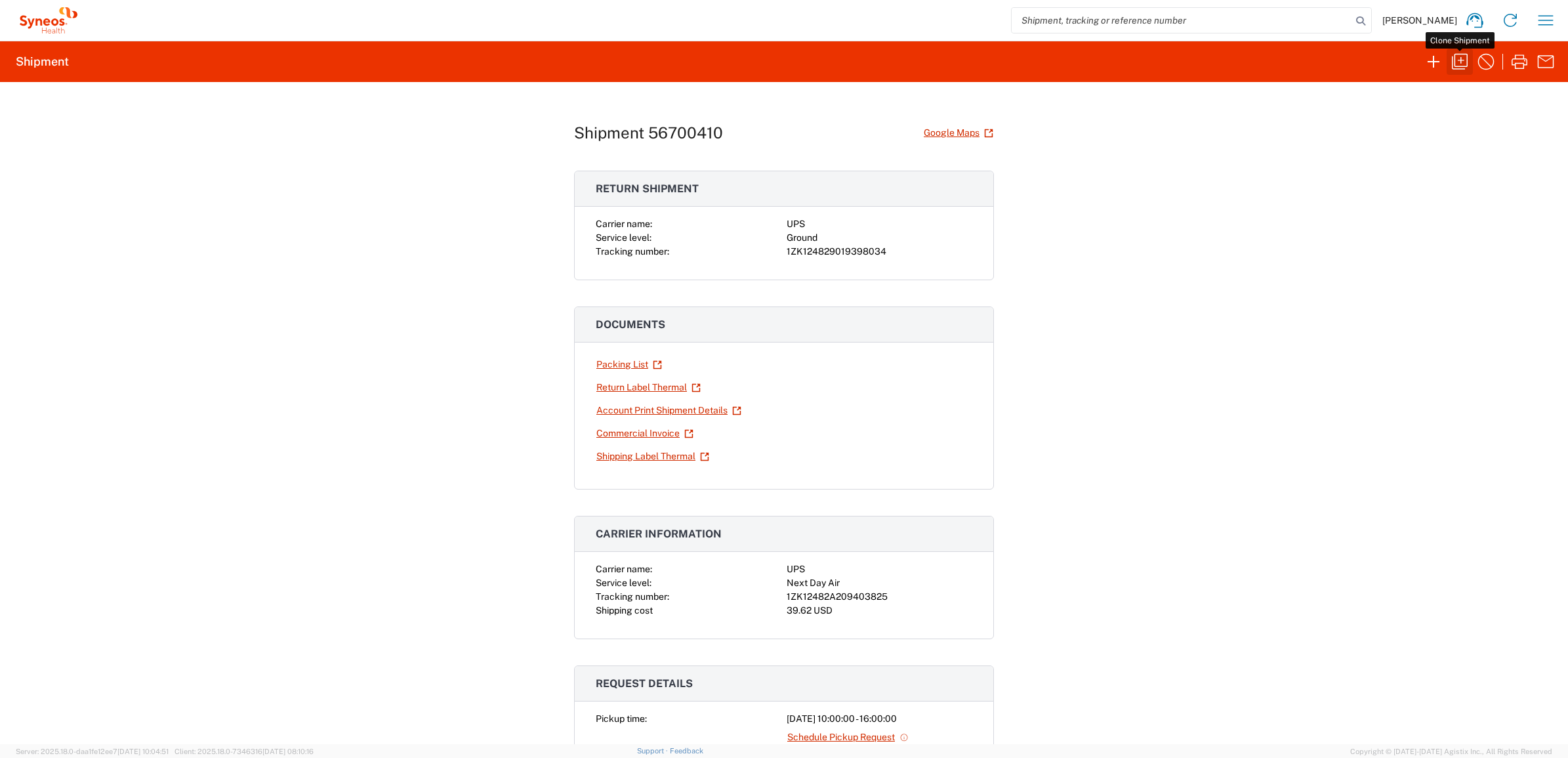
click at [1458, 70] on icon "button" at bounding box center [1459, 61] width 21 height 21
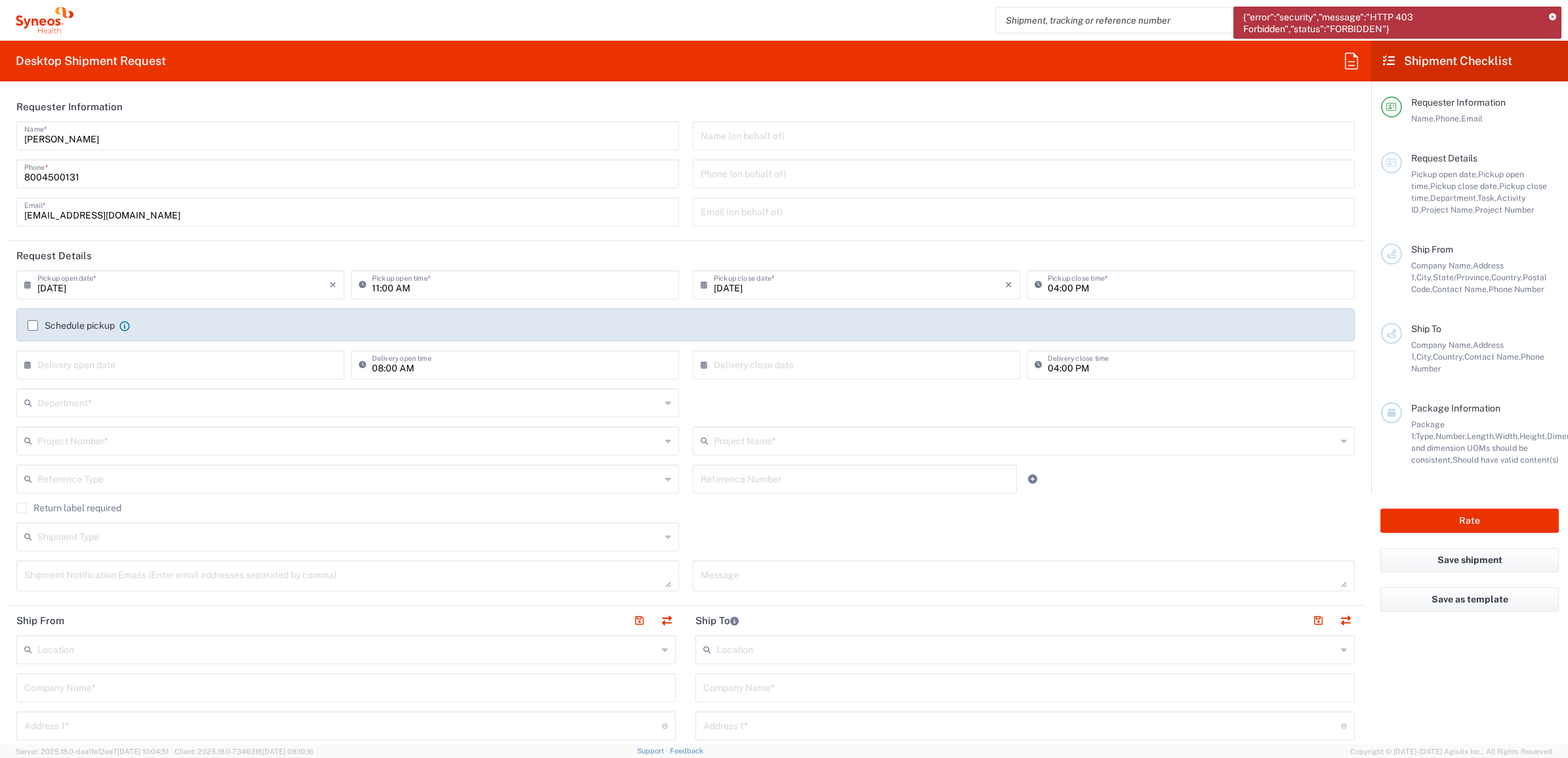
click at [1550, 14] on icon at bounding box center [1552, 17] width 7 height 7
click at [1192, 22] on input "search" at bounding box center [1166, 20] width 340 height 25
click at [1538, 18] on icon "button" at bounding box center [1543, 20] width 21 height 21
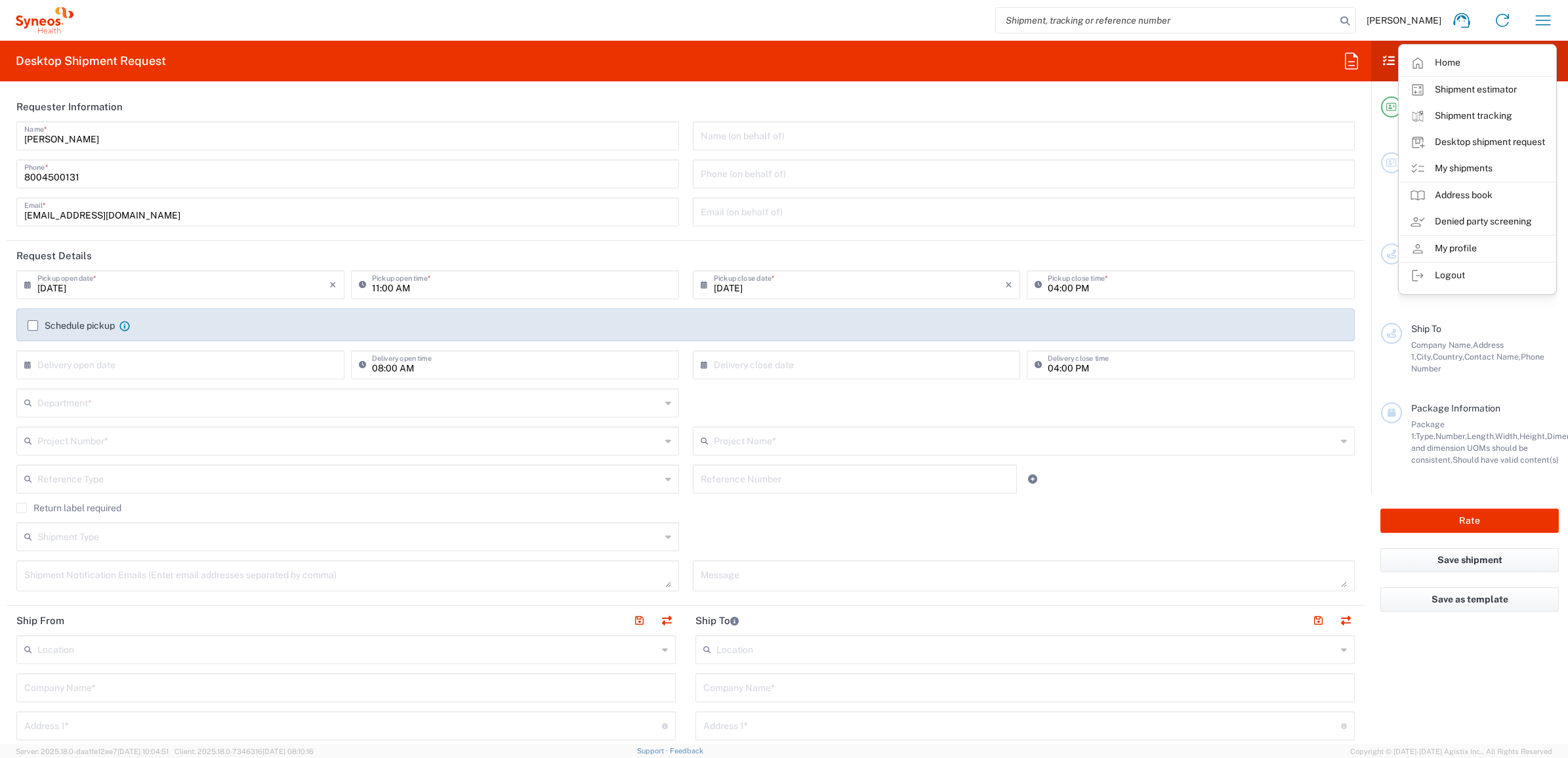
click at [1418, 20] on span "[PERSON_NAME]" at bounding box center [1403, 20] width 75 height 12
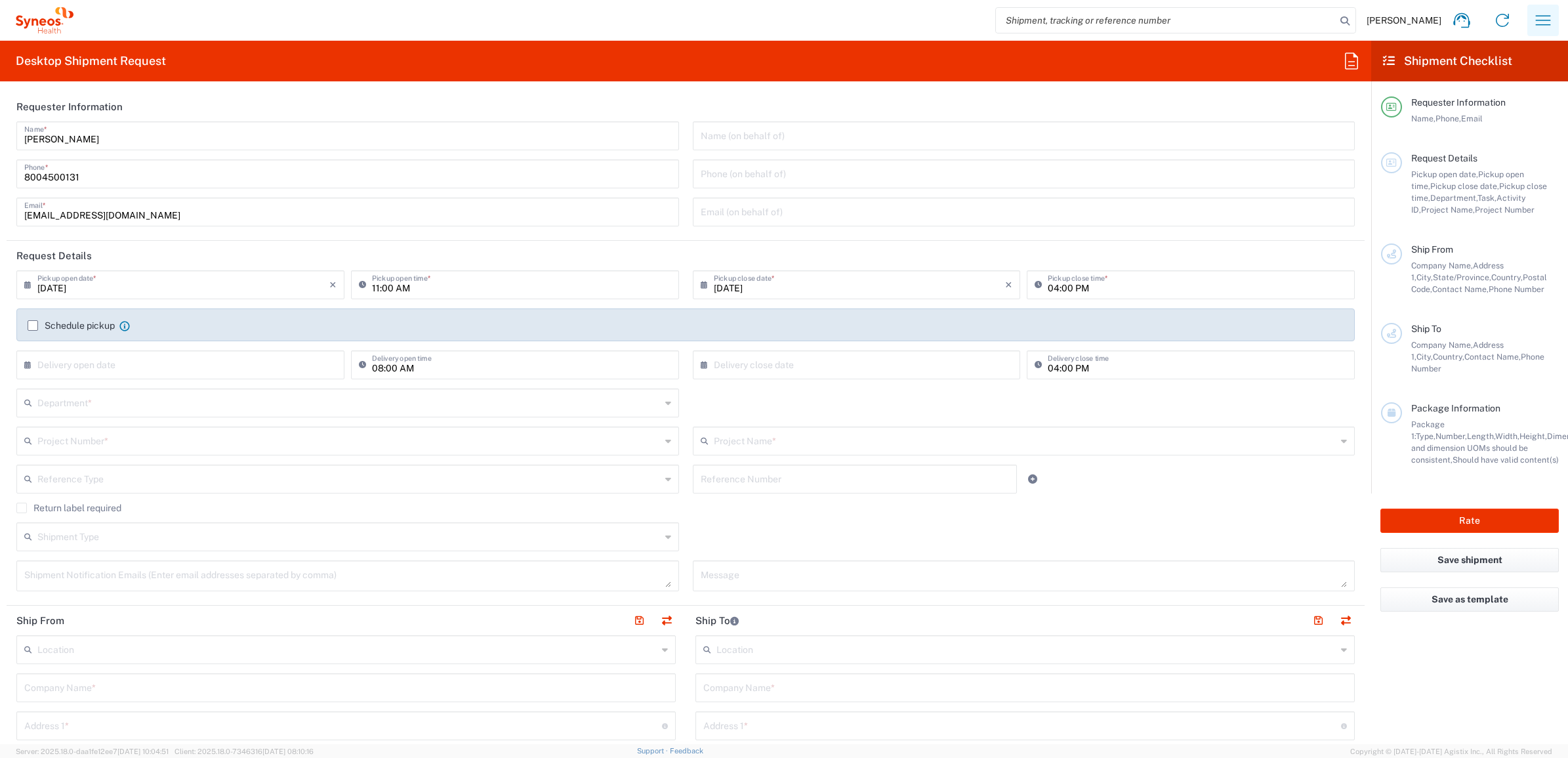
click at [1537, 20] on icon "button" at bounding box center [1543, 20] width 15 height 10
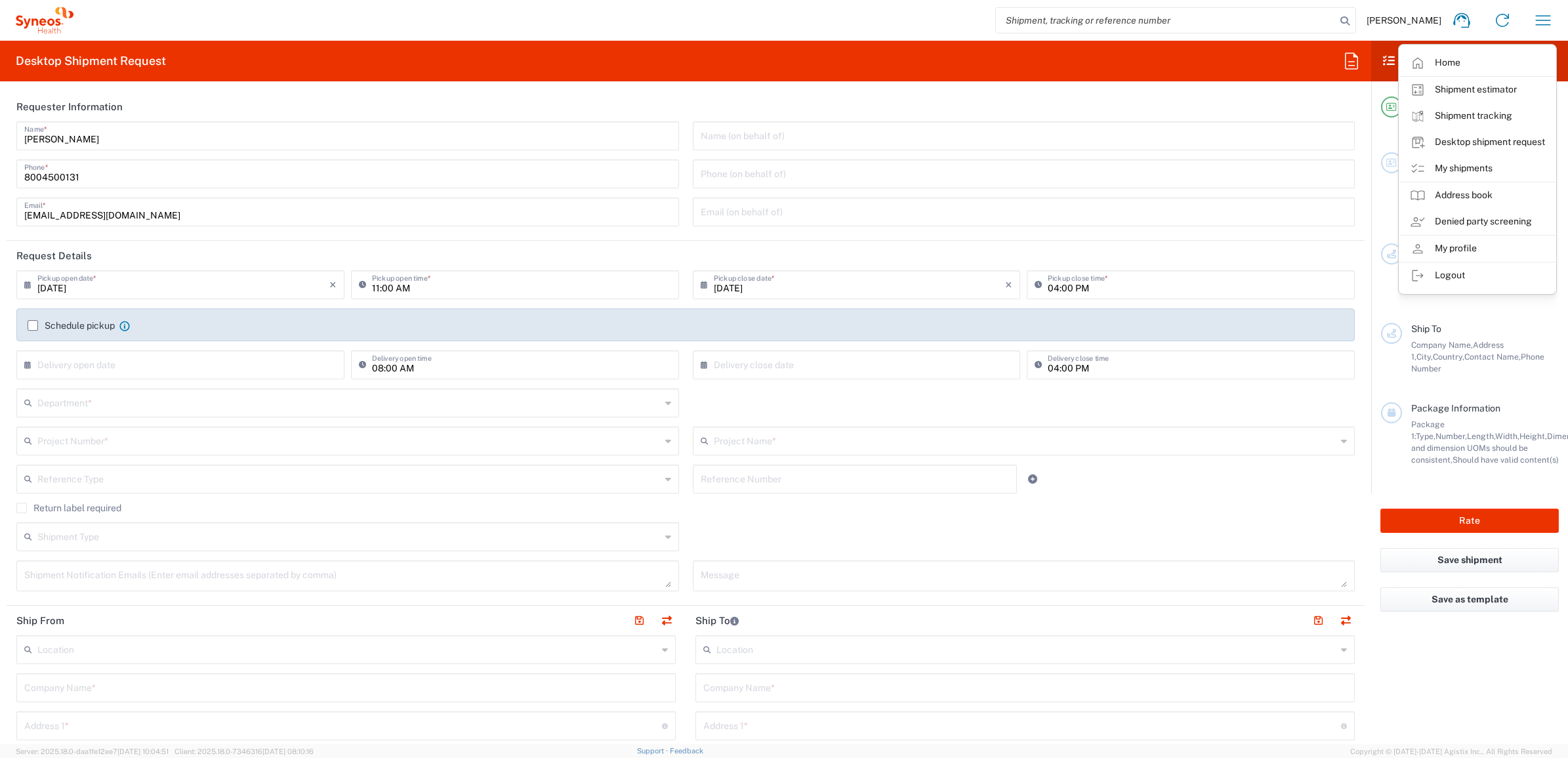
click at [1270, 23] on input "search" at bounding box center [1166, 20] width 340 height 25
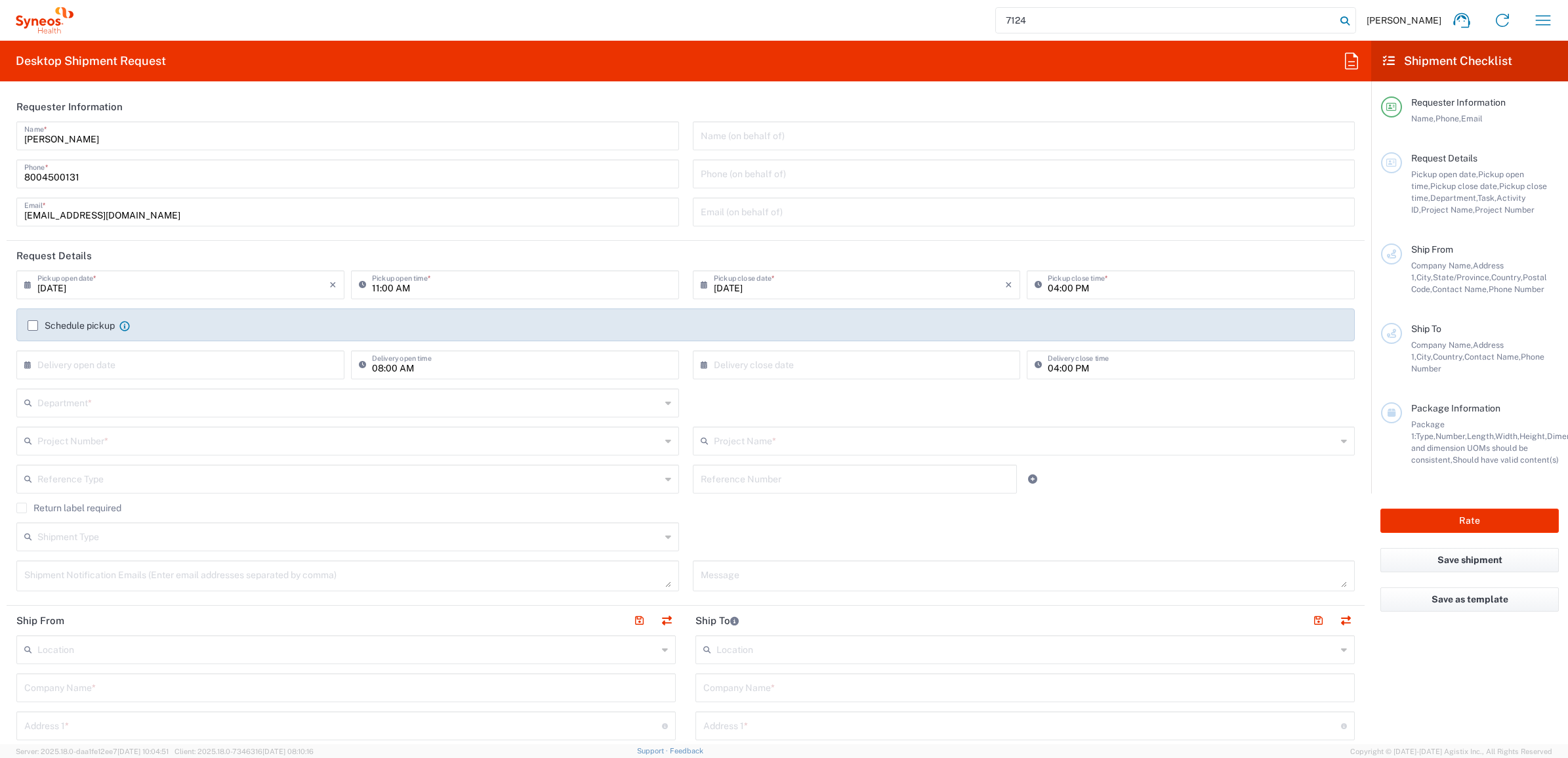
type input "7124"
click at [1354, 25] on icon at bounding box center [1345, 21] width 18 height 18
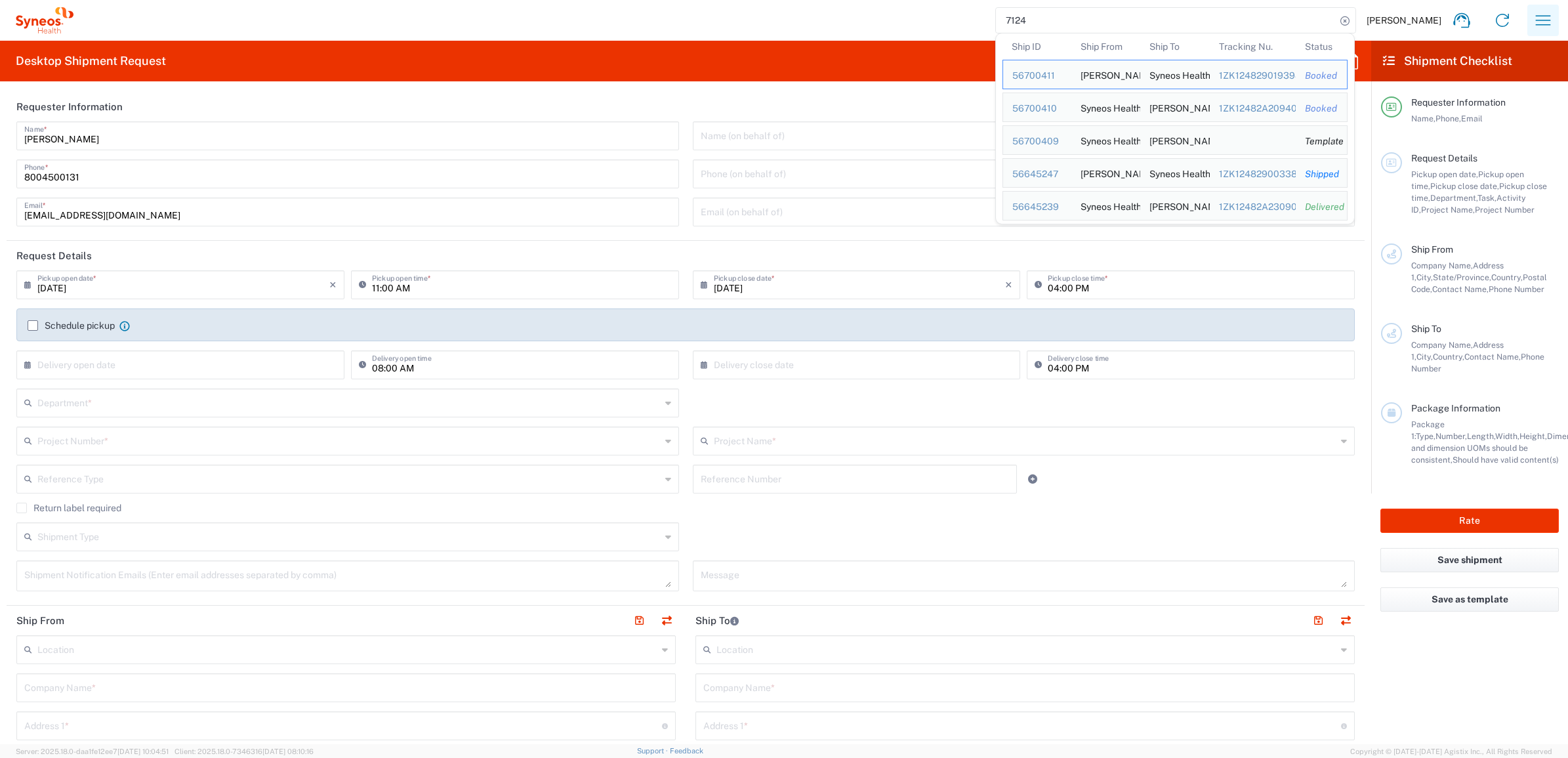
click at [1536, 14] on icon "button" at bounding box center [1543, 20] width 21 height 21
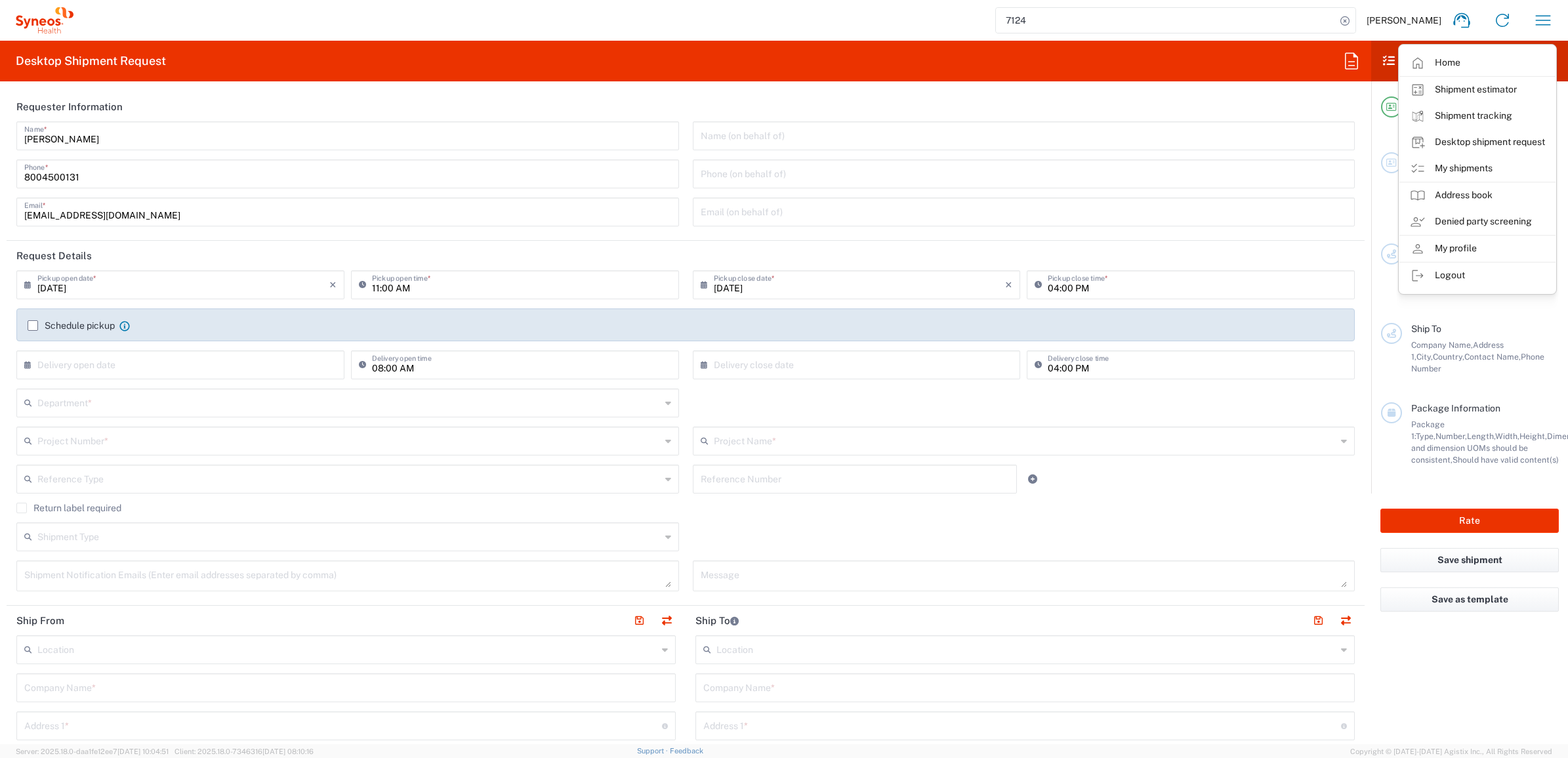
click at [1392, 473] on div "Package Information Package 1: Type, Number, Length, Width, Height, Dimension, …" at bounding box center [1470, 447] width 178 height 91
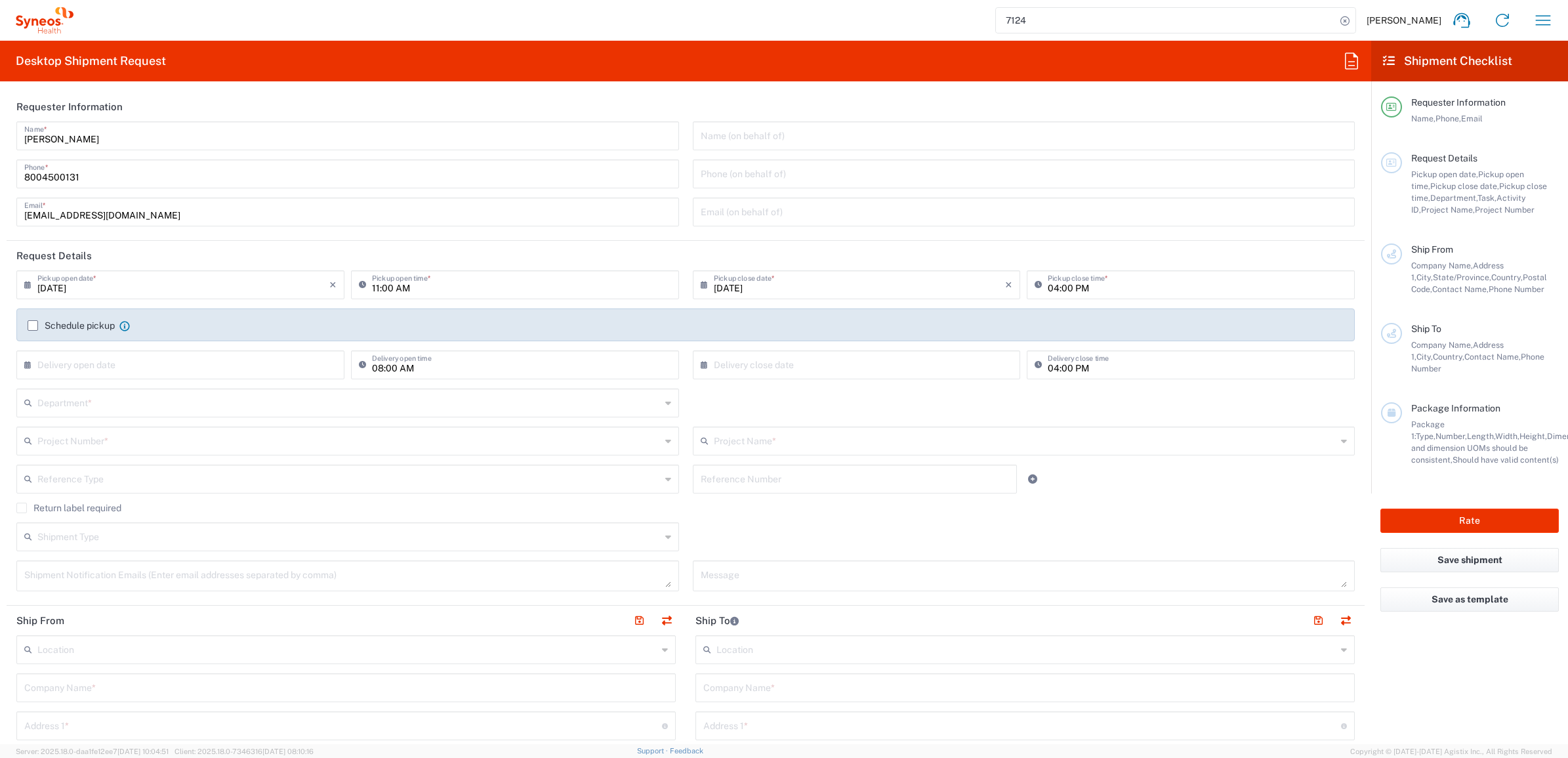
click at [1430, 253] on span "Ship From" at bounding box center [1432, 249] width 42 height 11
click at [1389, 62] on icon at bounding box center [1389, 61] width 12 height 12
click at [1347, 64] on icon at bounding box center [1351, 61] width 21 height 21
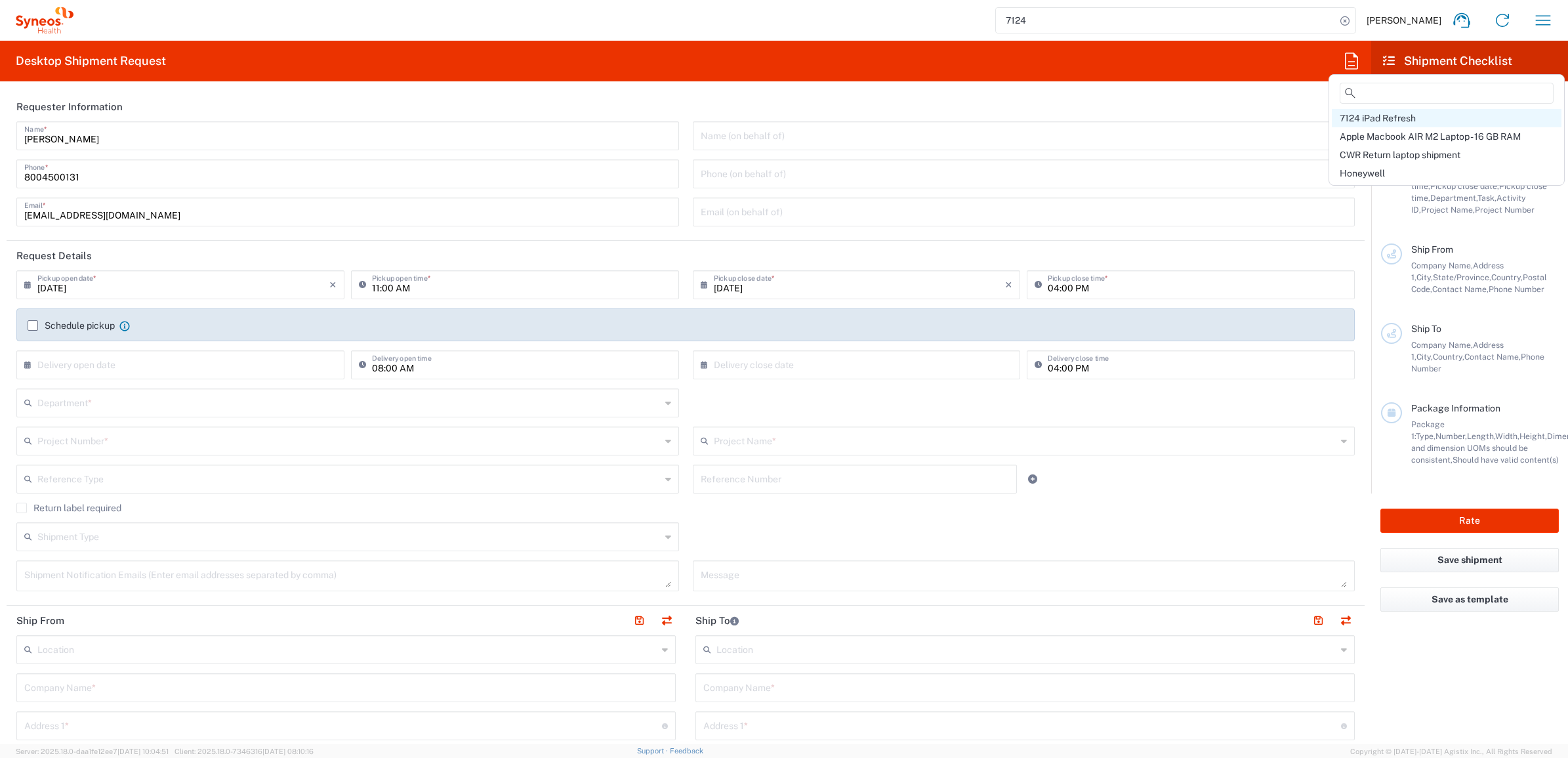
click at [1382, 121] on span "7124 iPad Refresh" at bounding box center [1378, 118] width 76 height 11
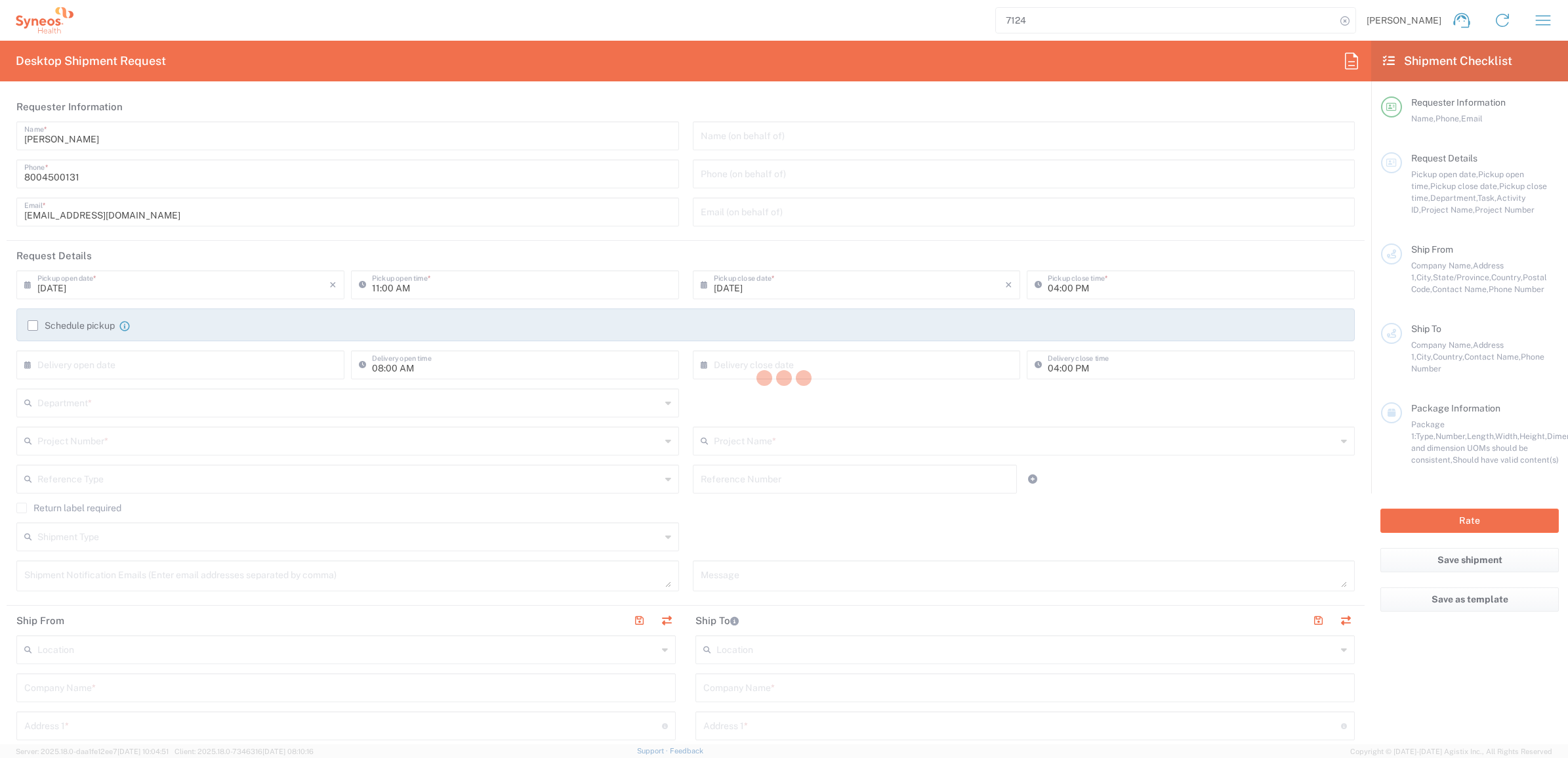
type input "Syneos Deployments"
type input "10:00 AM"
type input "Project"
type input "7124"
type textarea "[EMAIL_ADDRESS][DOMAIN_NAME]"
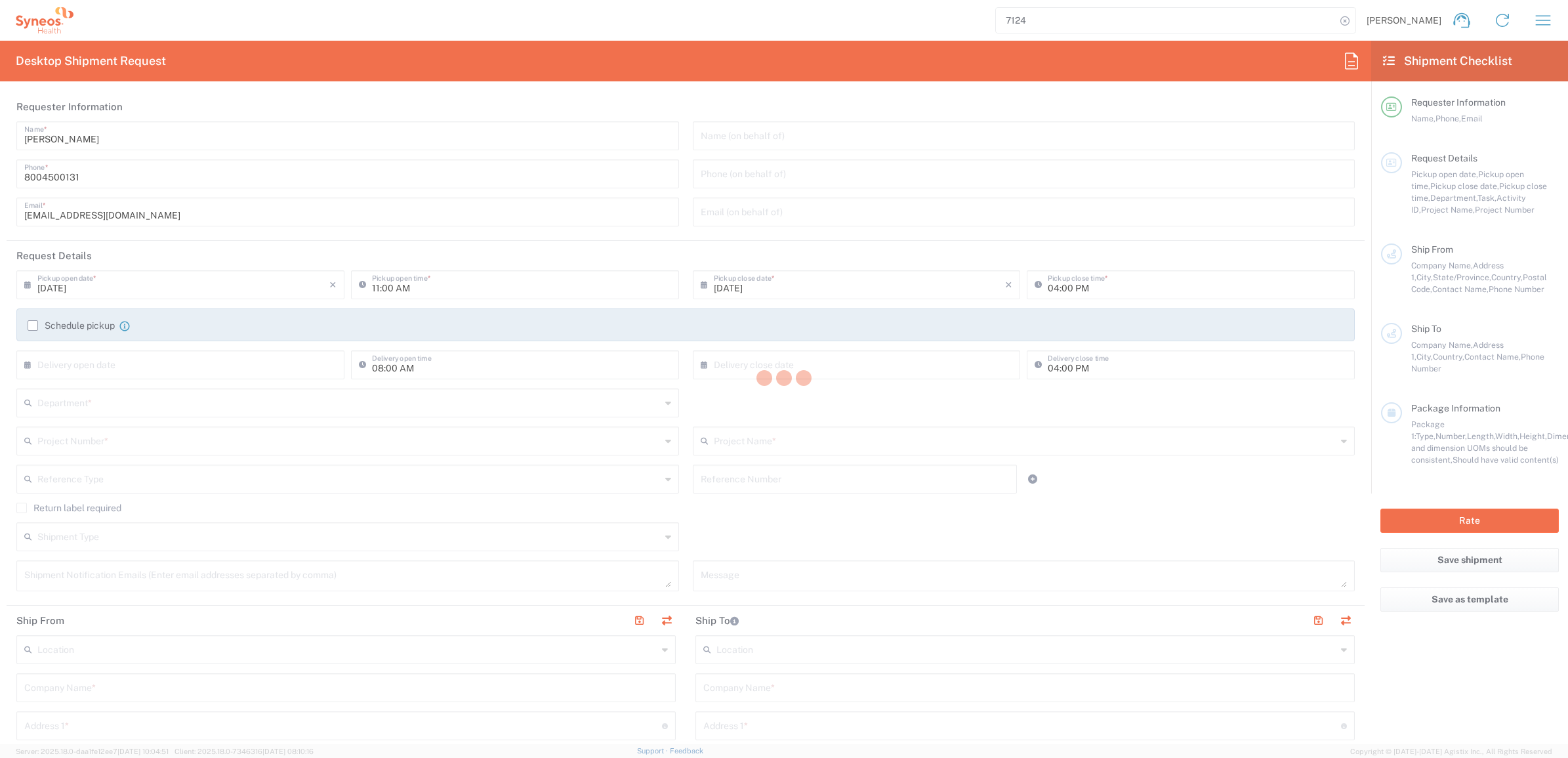
type input "Syneos Health Commercial Servi- [GEOGRAPHIC_DATA] [GEOGRAPHIC_DATA]"
type input "Syneos Health"
type input "[STREET_ADDRESS]"
type input "Bridgewater"
type input "[US_STATE]"
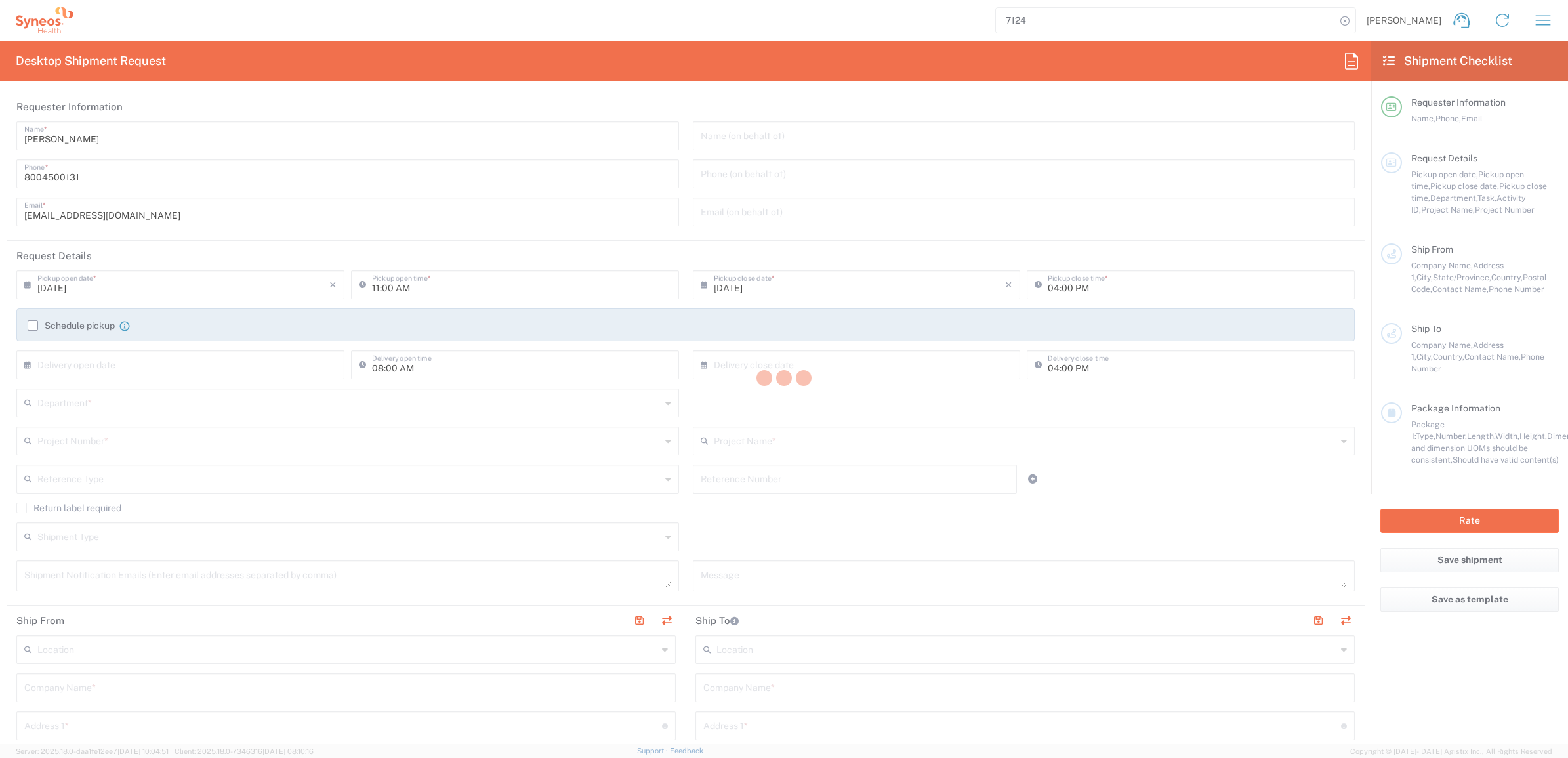
type input "08807"
type input "Syneos Deployments"
type input "8004500131"
type input "[EMAIL_ADDRESS][DOMAIN_NAME]"
type input "[PERSON_NAME]"
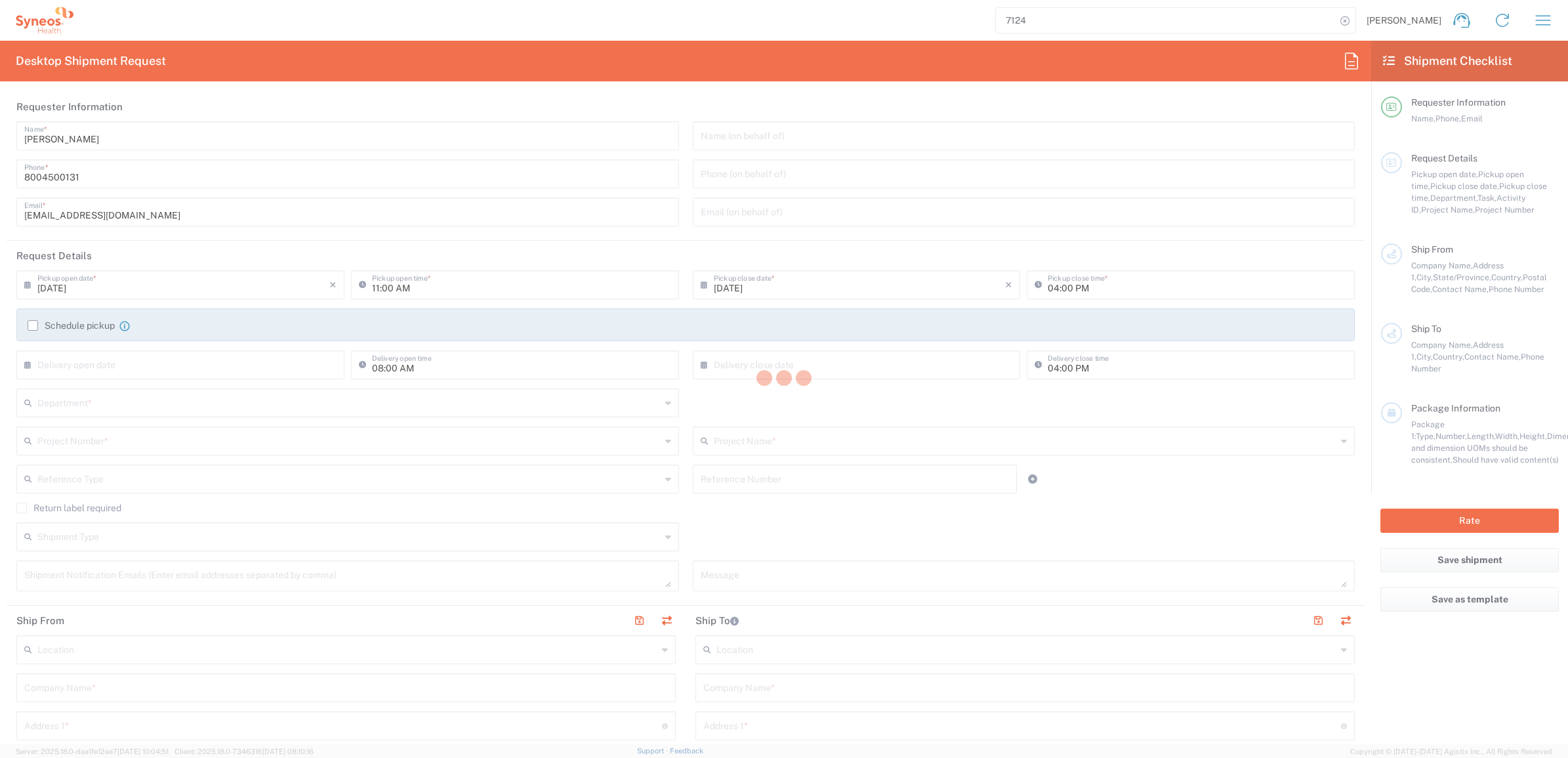
type input "[STREET_ADDRESS]"
type input "Katy"
type input "[GEOGRAPHIC_DATA]"
type input "77494"
type input "[PERSON_NAME]"
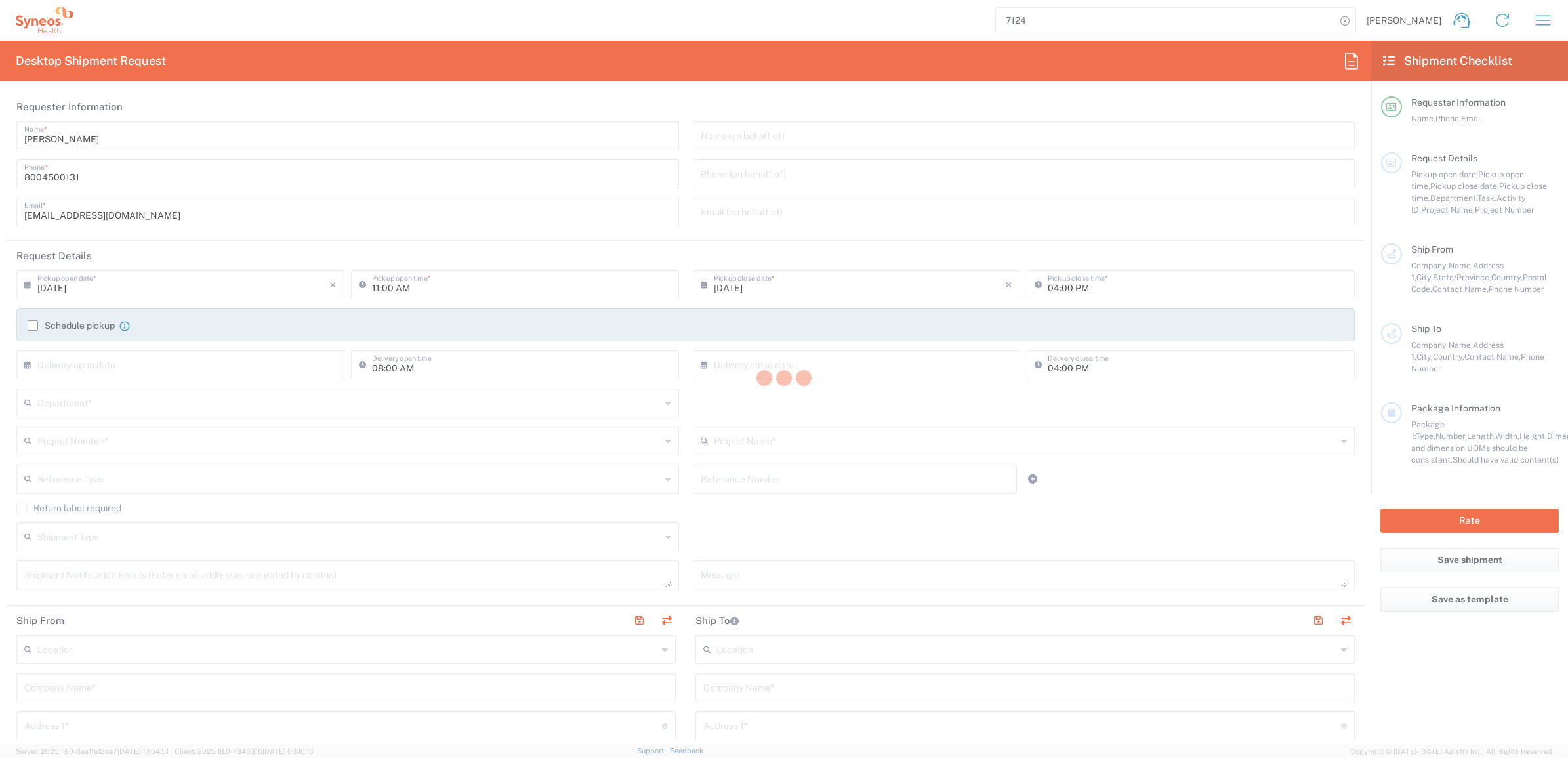
type input "[PHONE_NUMBER]"
type input "Adult Signature Required"
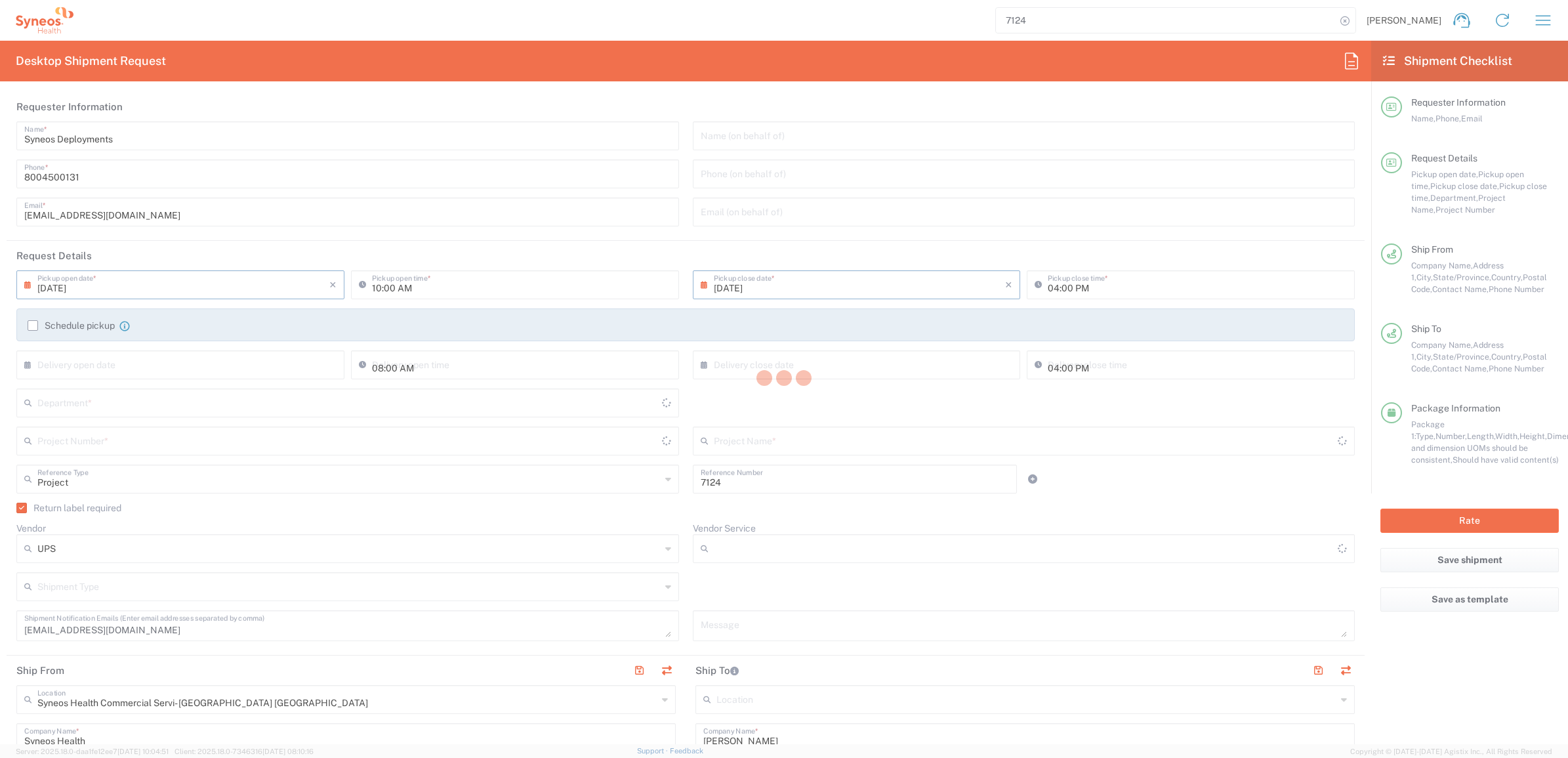
type input "[US_STATE]"
type input "4205"
type input "7124"
type input "ST-US - J&J Oral HC (0624)"
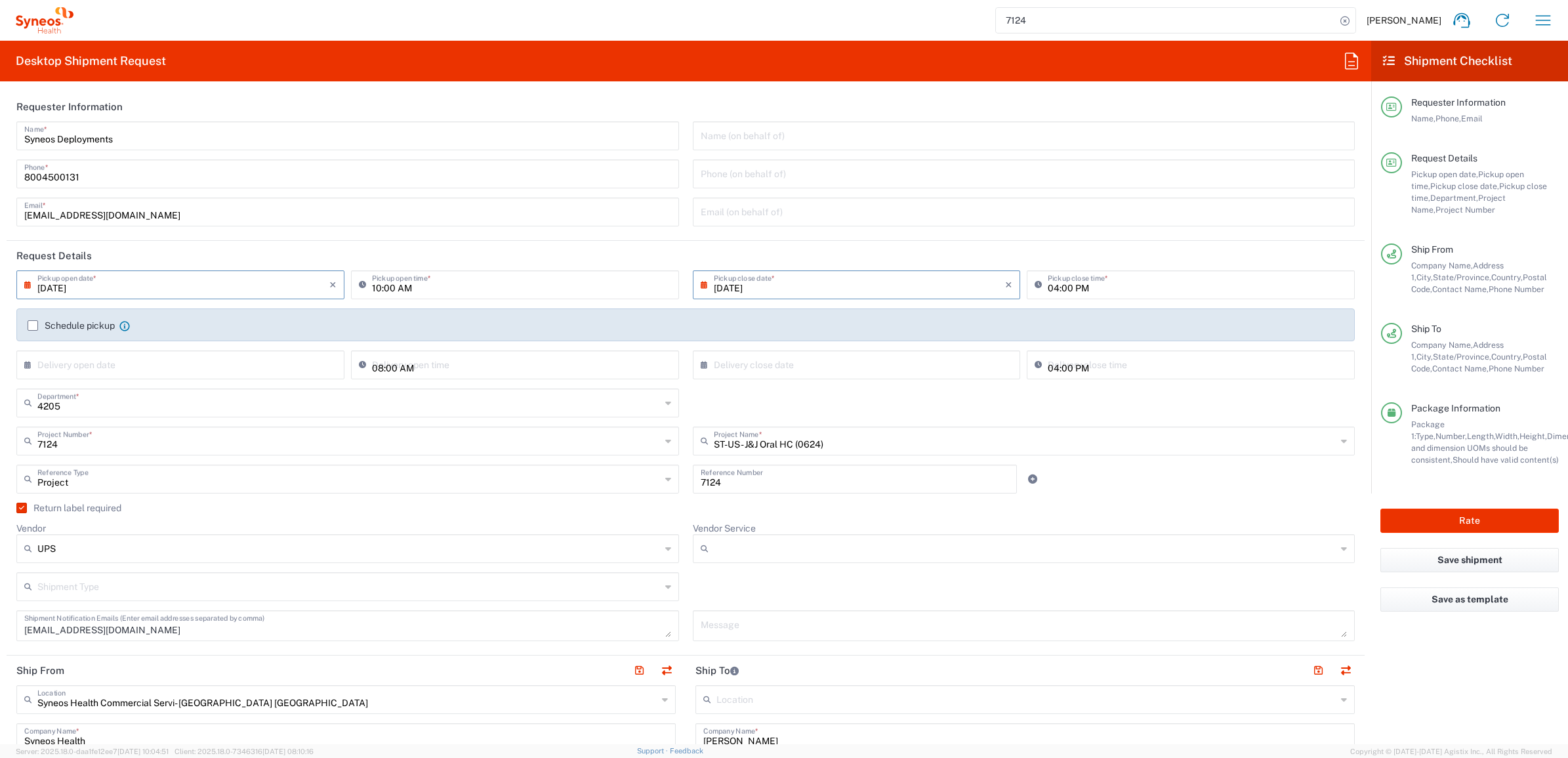
type input "Ground"
type input "Your Packaging"
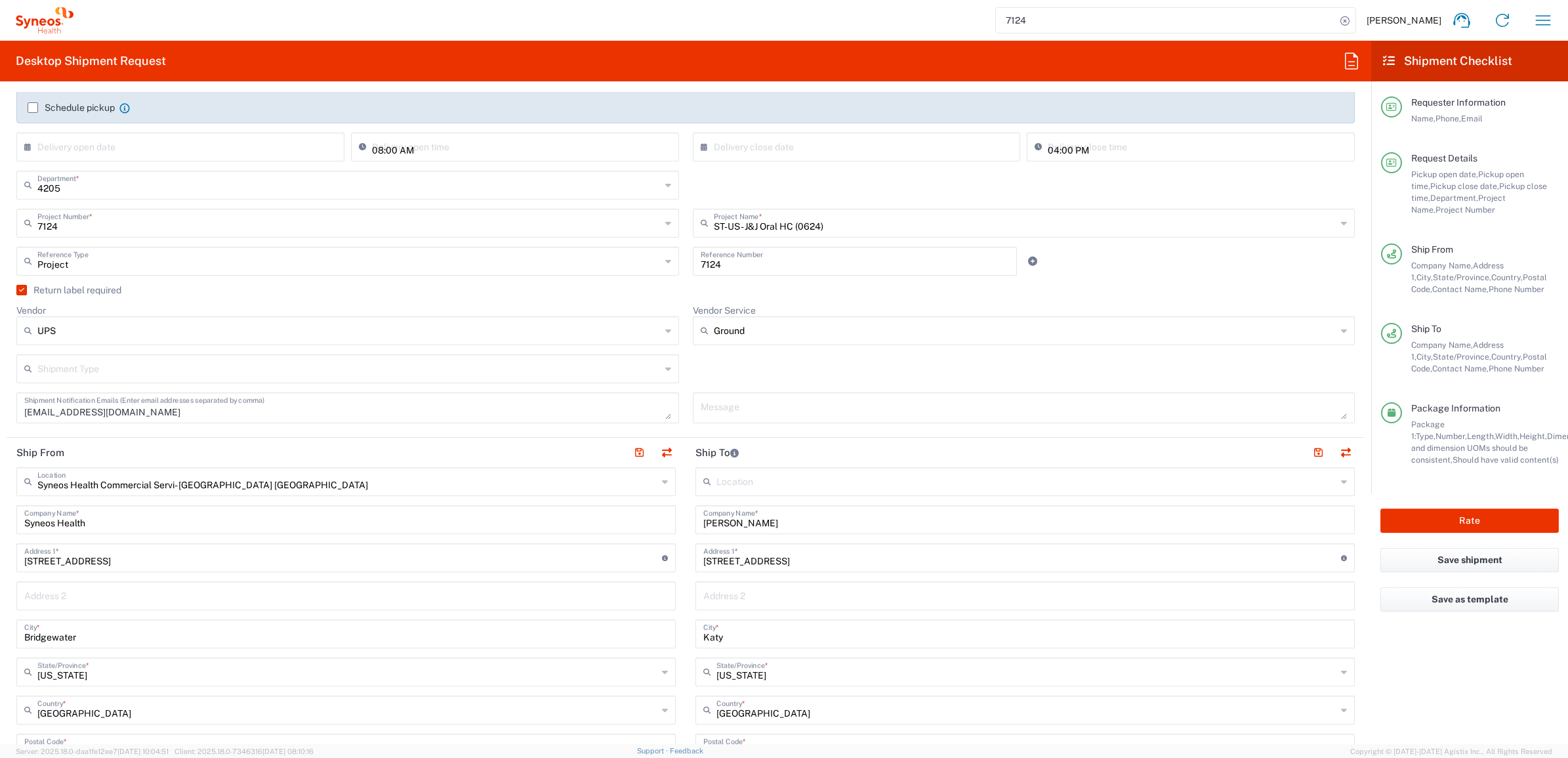
scroll to position [246, 0]
